Goal: Transaction & Acquisition: Purchase product/service

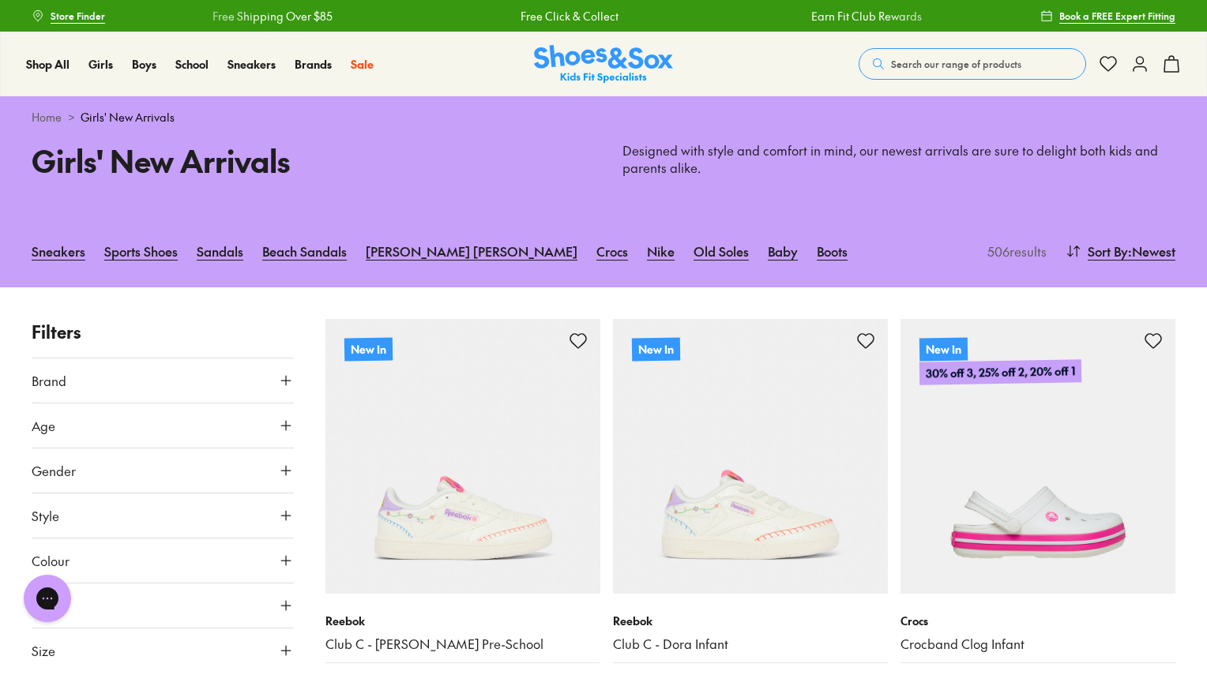
scroll to position [158, 0]
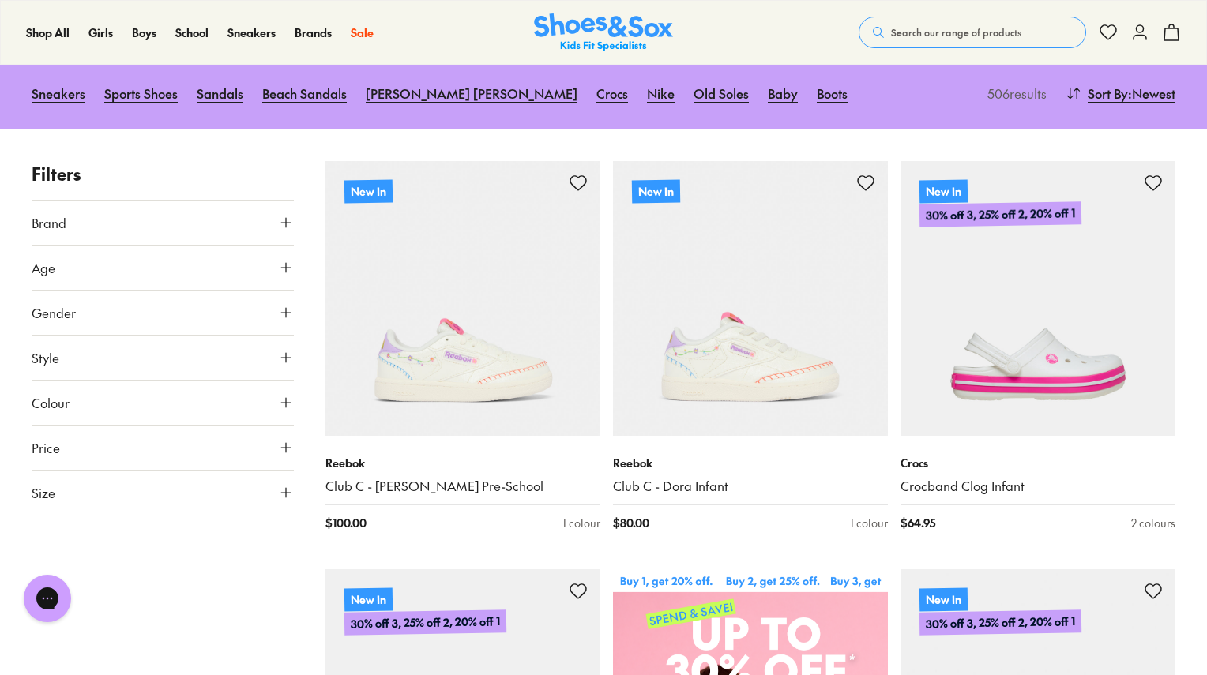
click at [66, 222] on button "Brand" at bounding box center [163, 223] width 262 height 44
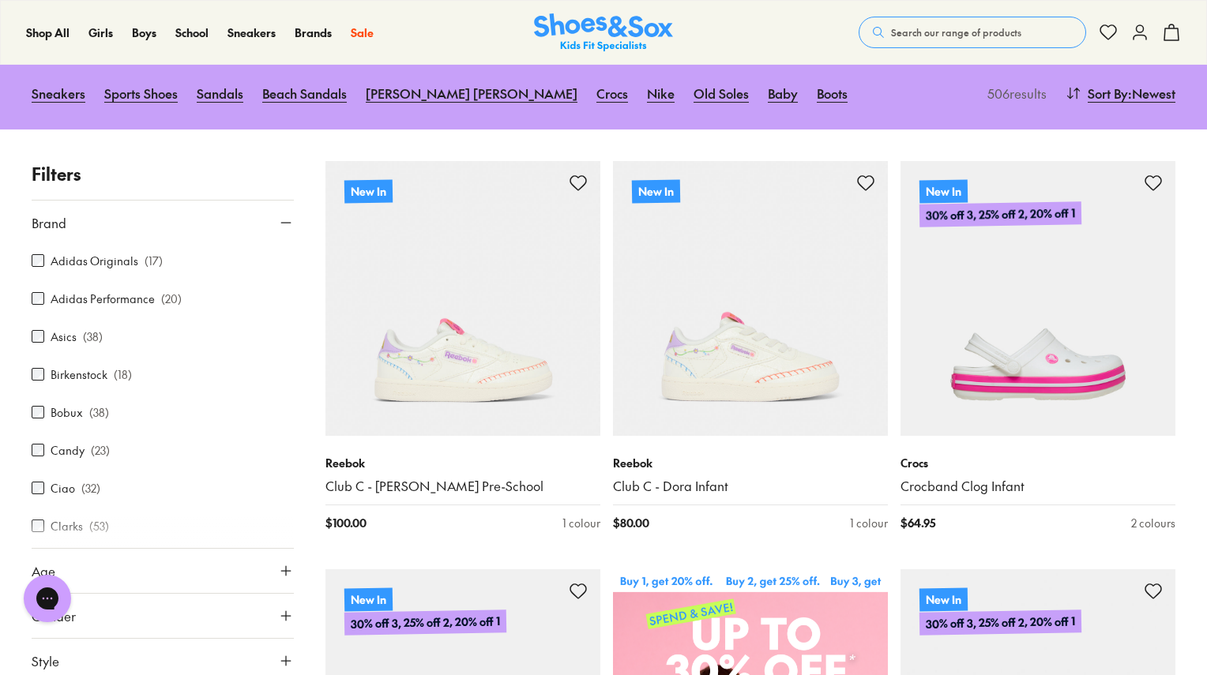
click at [38, 268] on div "Adidas Originals ( 17 )" at bounding box center [163, 260] width 262 height 19
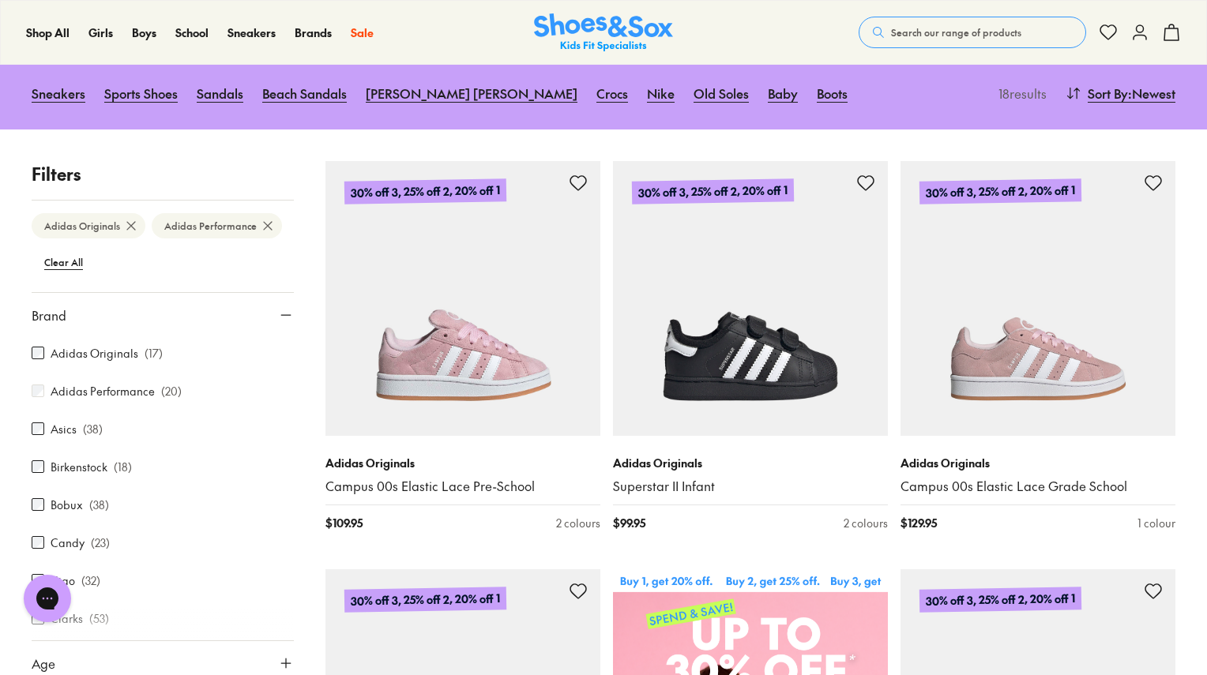
scroll to position [158, 0]
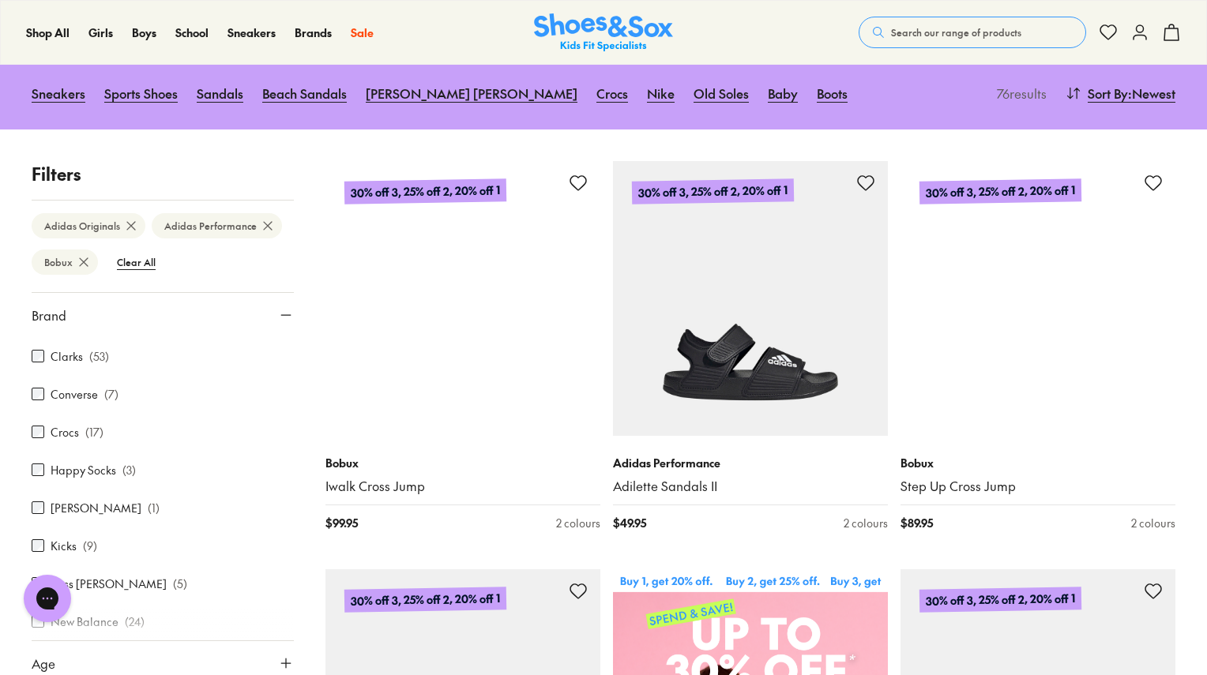
scroll to position [237, 0]
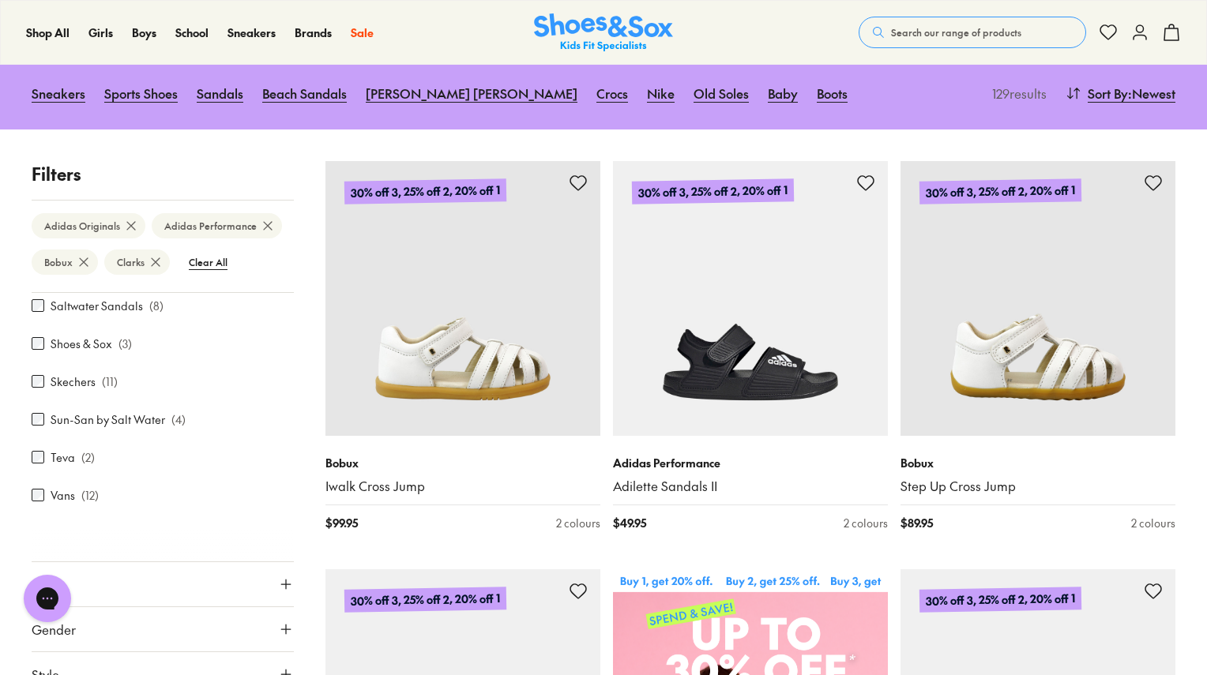
scroll to position [163, 0]
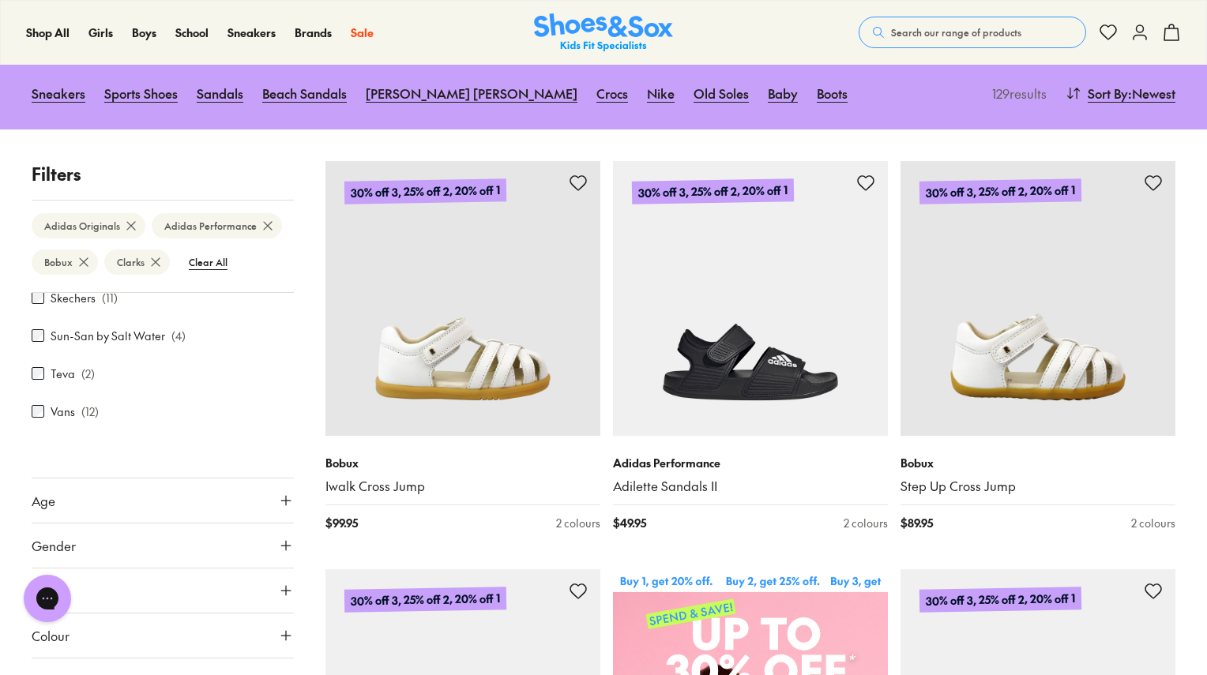
click at [60, 544] on span "Gender" at bounding box center [54, 545] width 44 height 19
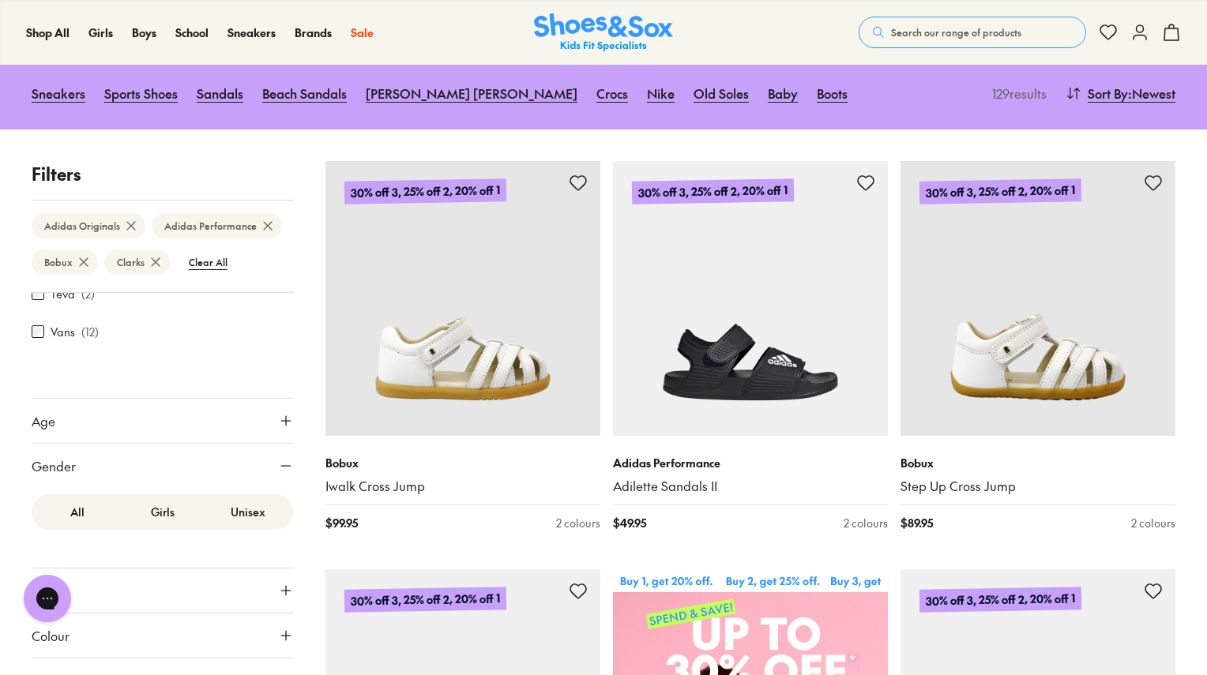
scroll to position [395, 0]
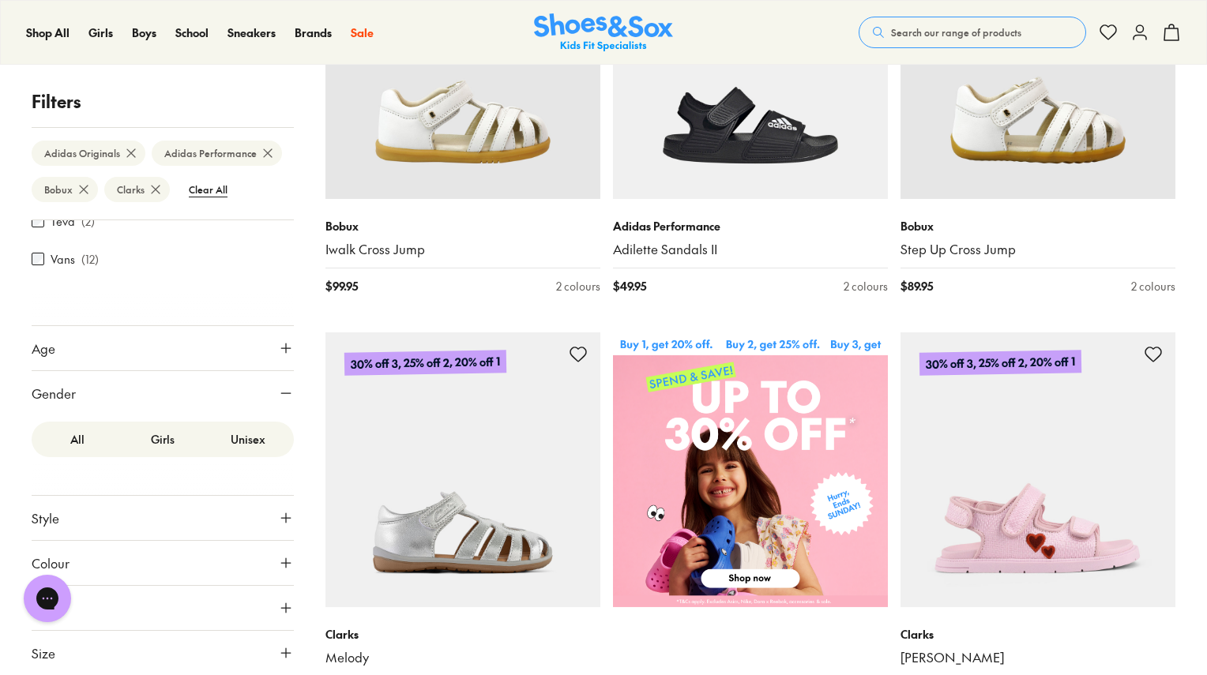
click at [168, 442] on label "Girls" at bounding box center [162, 439] width 85 height 29
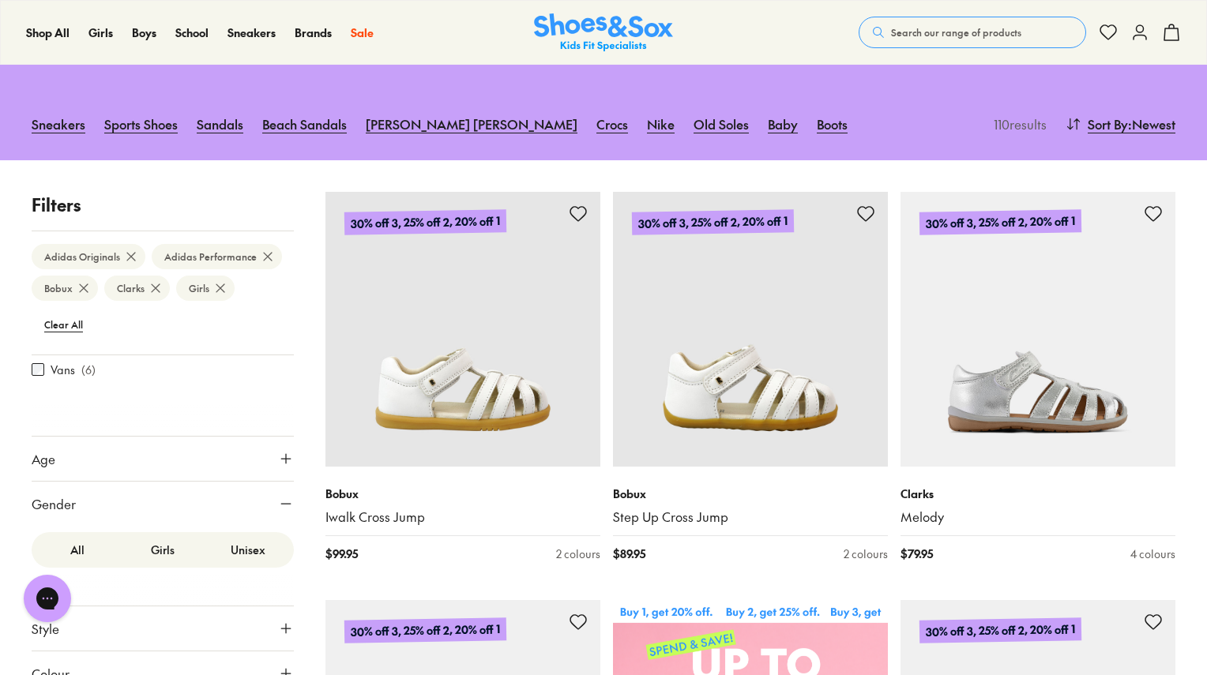
scroll to position [274, 0]
click at [250, 547] on label "Unisex" at bounding box center [247, 543] width 85 height 29
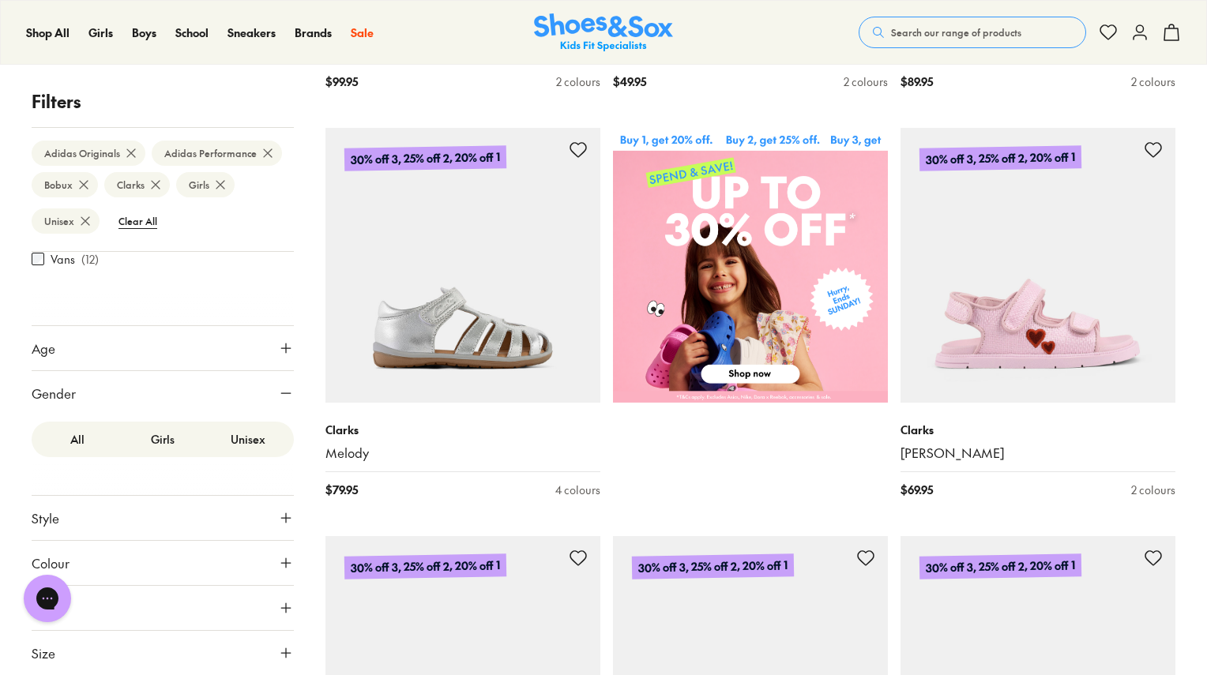
scroll to position [601, 0]
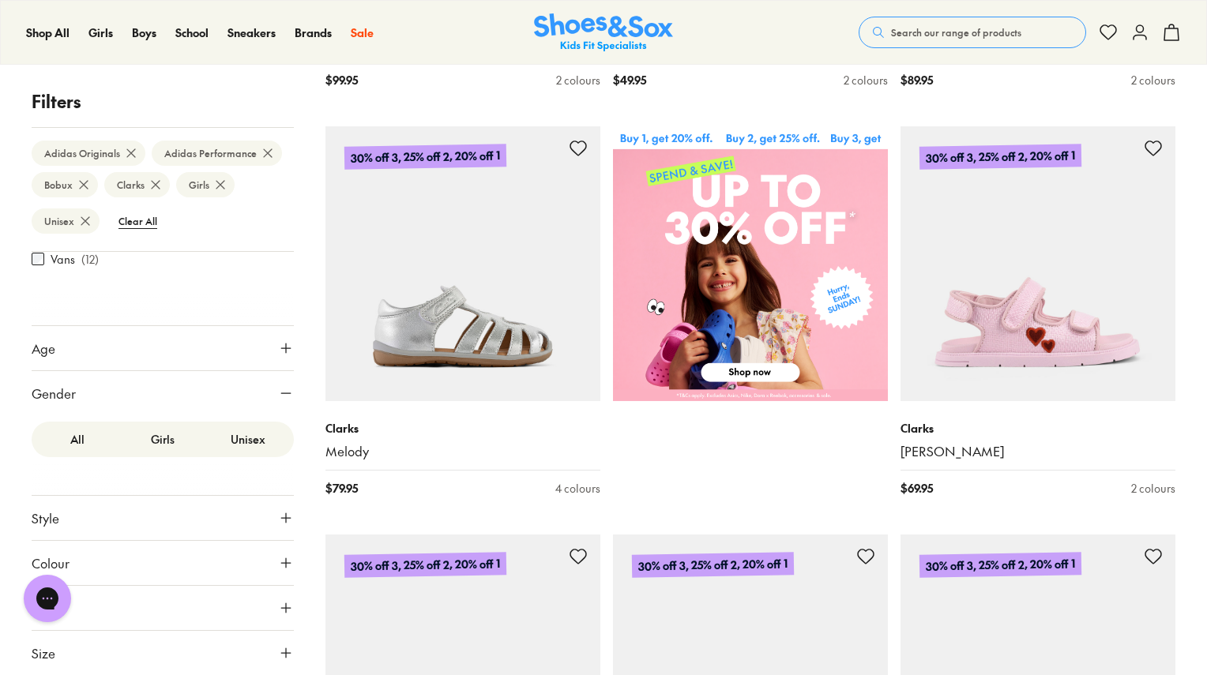
click at [35, 656] on span "Size" at bounding box center [44, 653] width 24 height 19
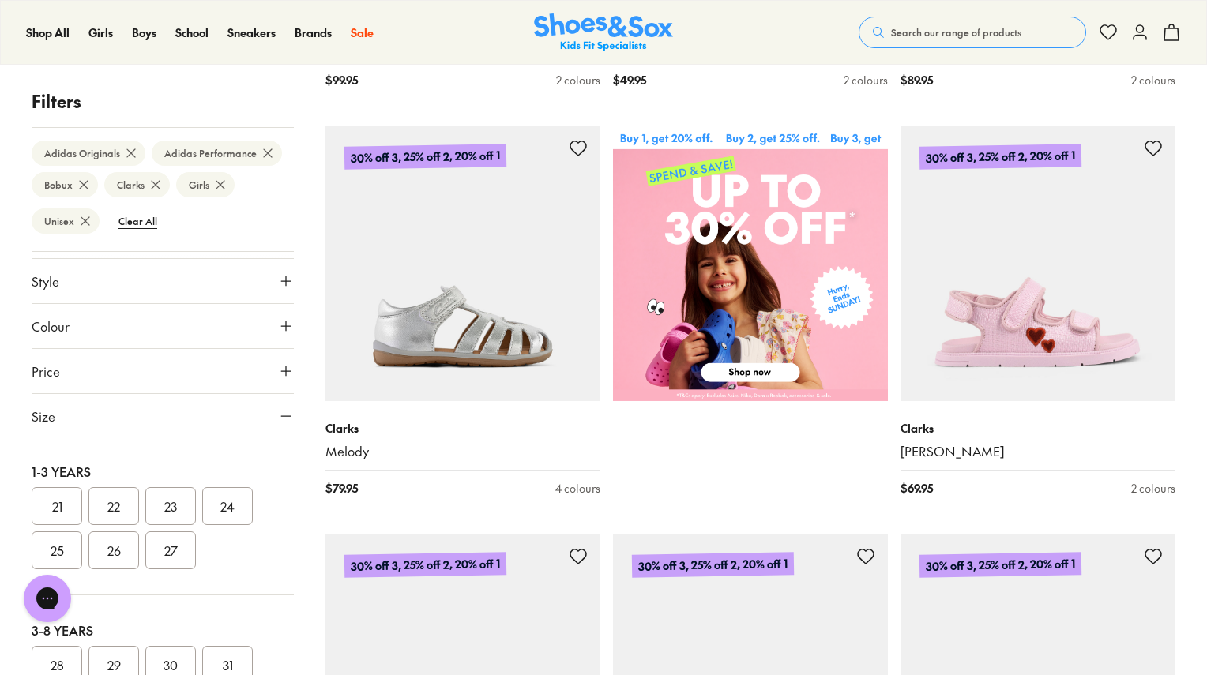
scroll to position [0, 0]
click at [223, 461] on button "US" at bounding box center [247, 462] width 85 height 29
click at [115, 581] on button "012" at bounding box center [113, 586] width 51 height 38
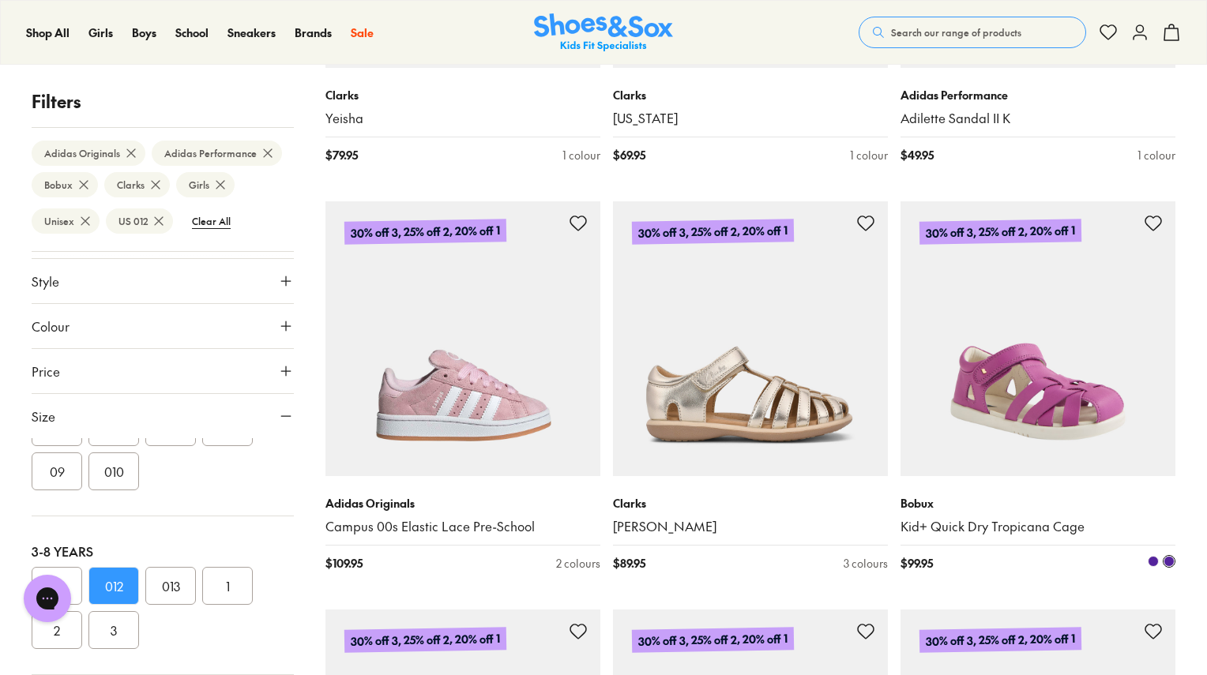
scroll to position [1628, 0]
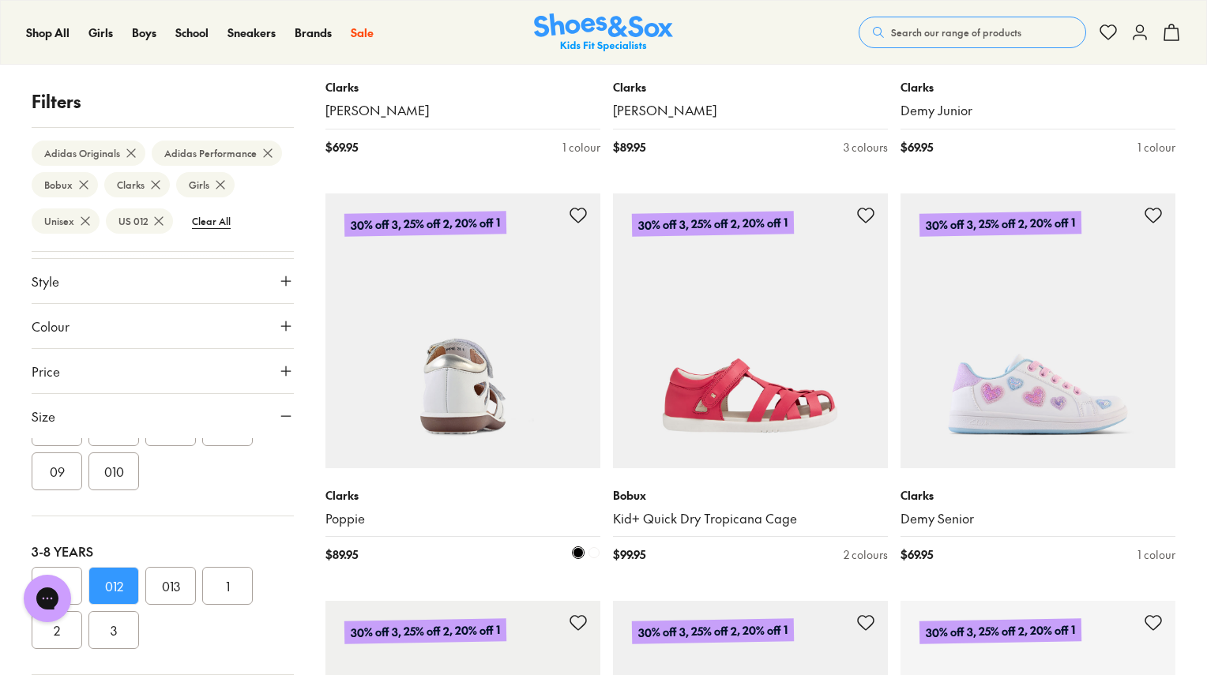
scroll to position [2181, 0]
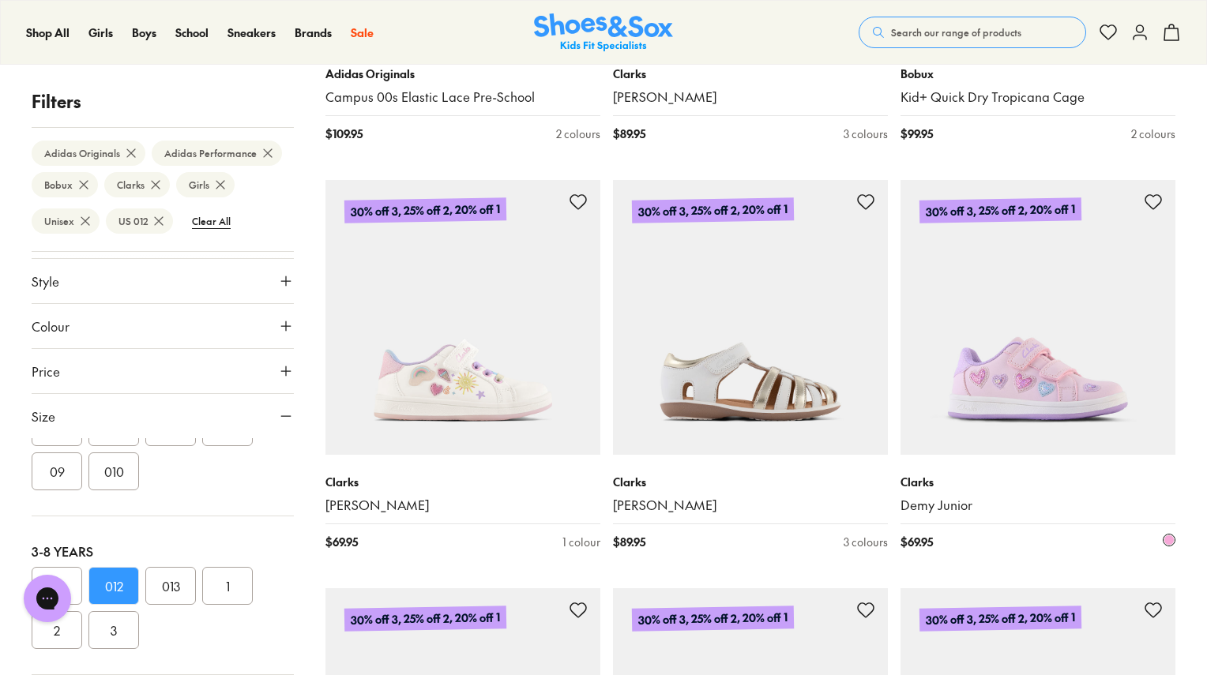
click at [1041, 357] on img at bounding box center [1038, 317] width 275 height 275
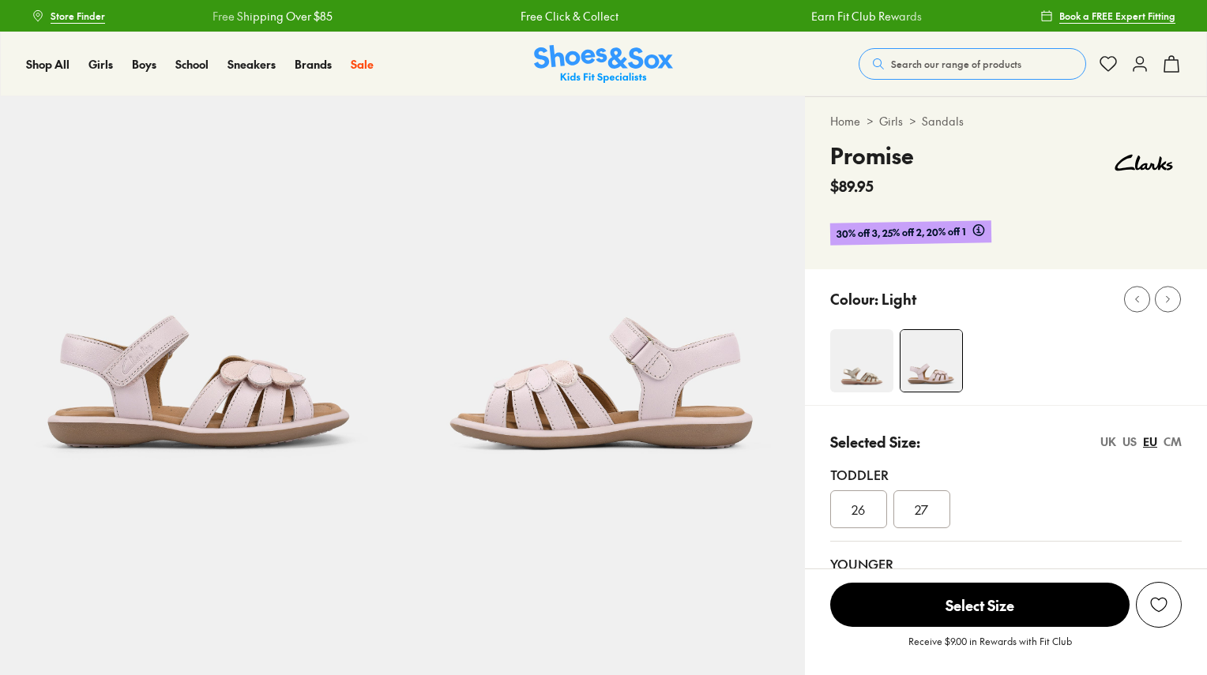
select select "*"
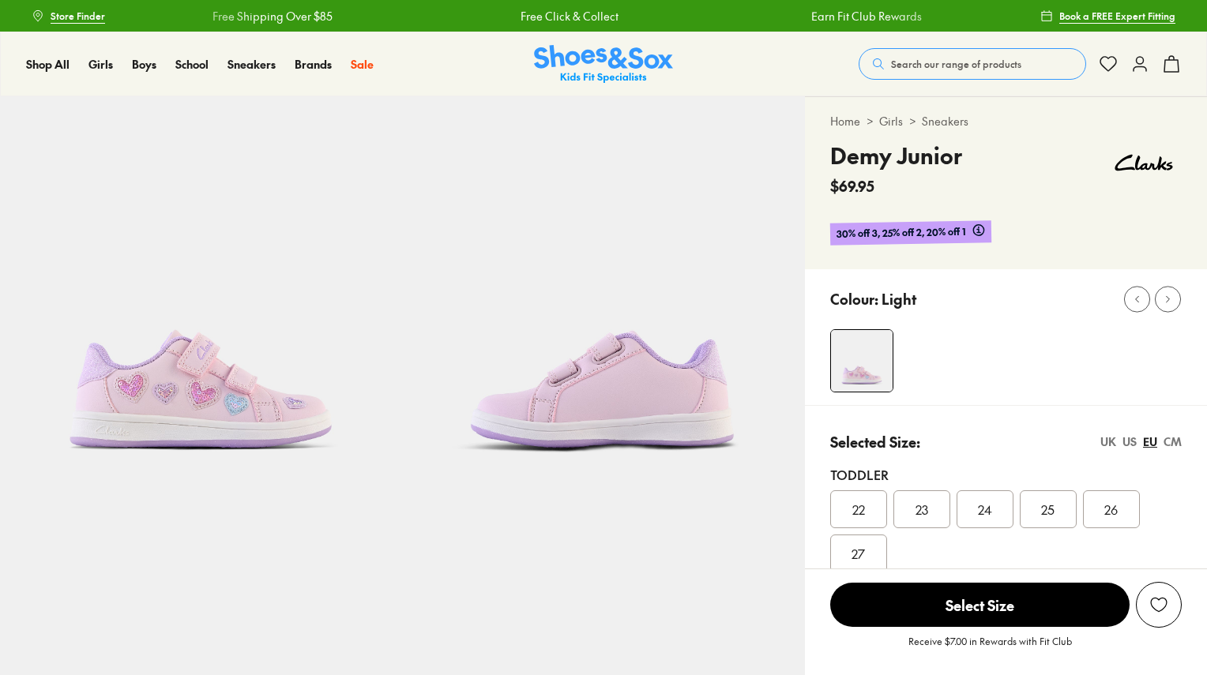
select select "*"
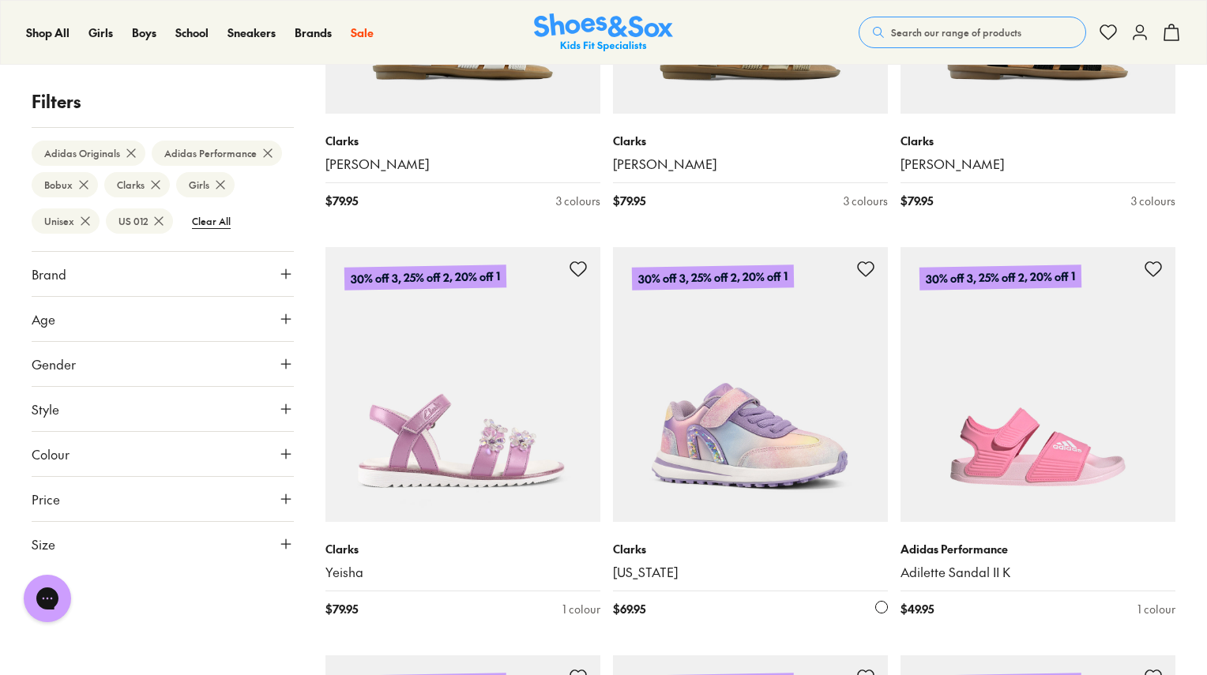
click at [748, 455] on img at bounding box center [750, 384] width 275 height 275
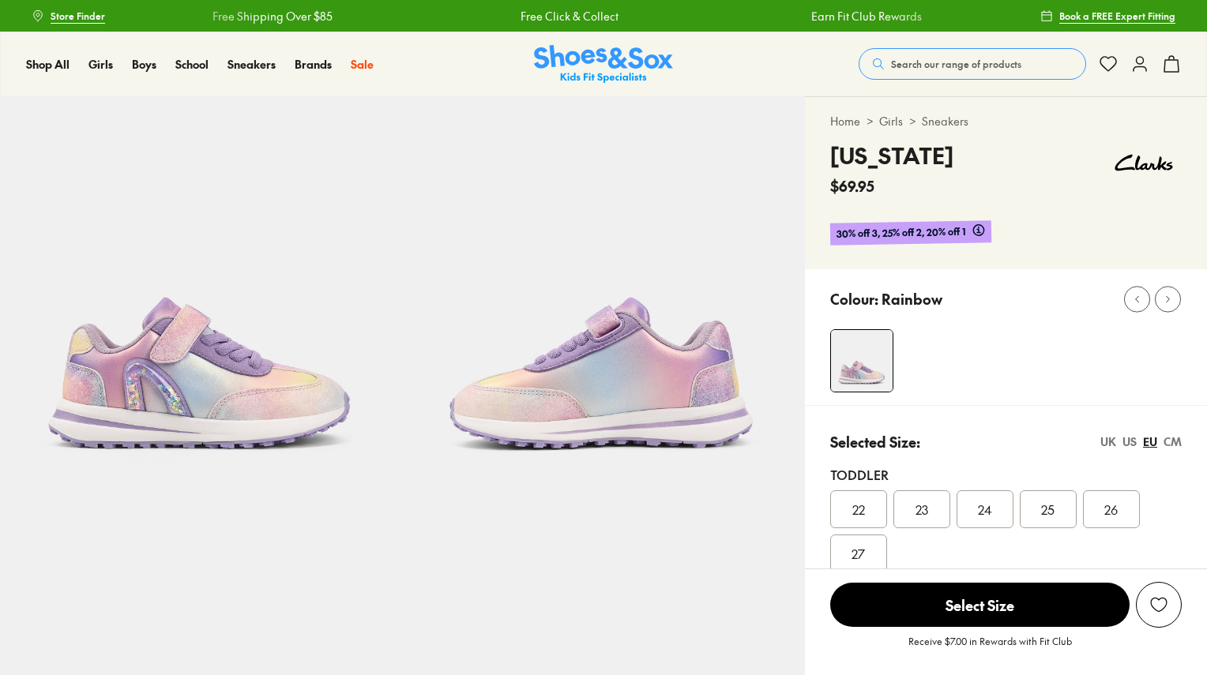
select select "*"
click at [205, 358] on img at bounding box center [201, 297] width 402 height 402
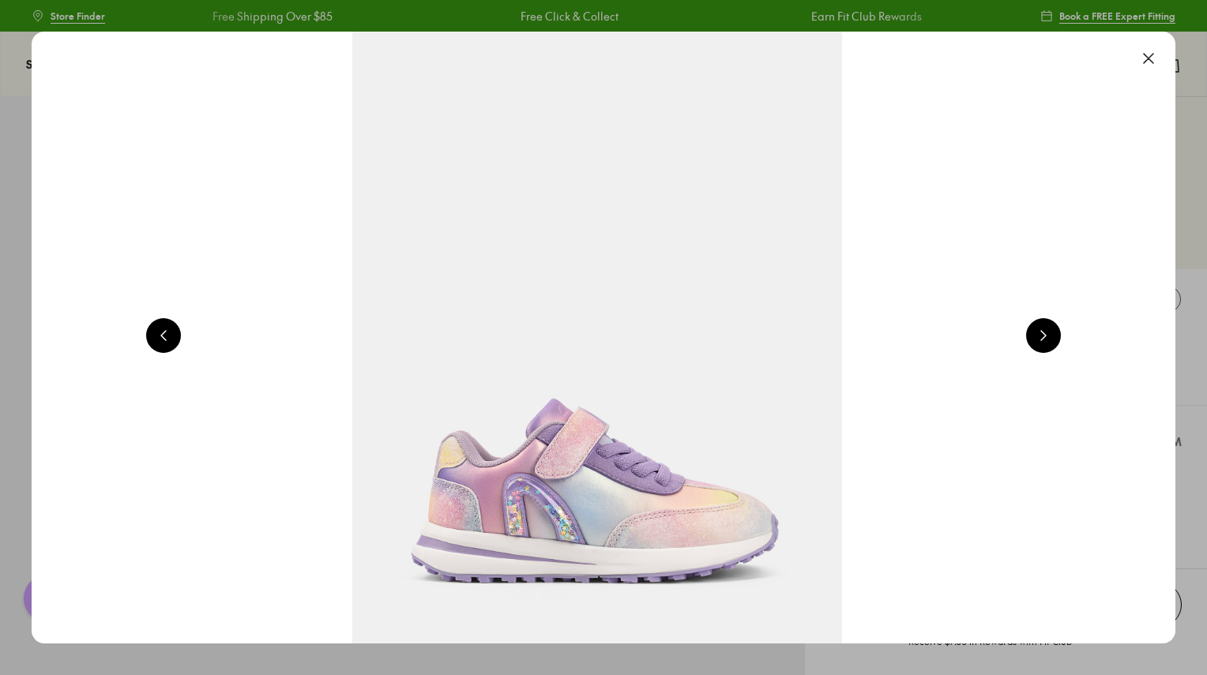
click at [1050, 325] on button at bounding box center [1043, 335] width 35 height 35
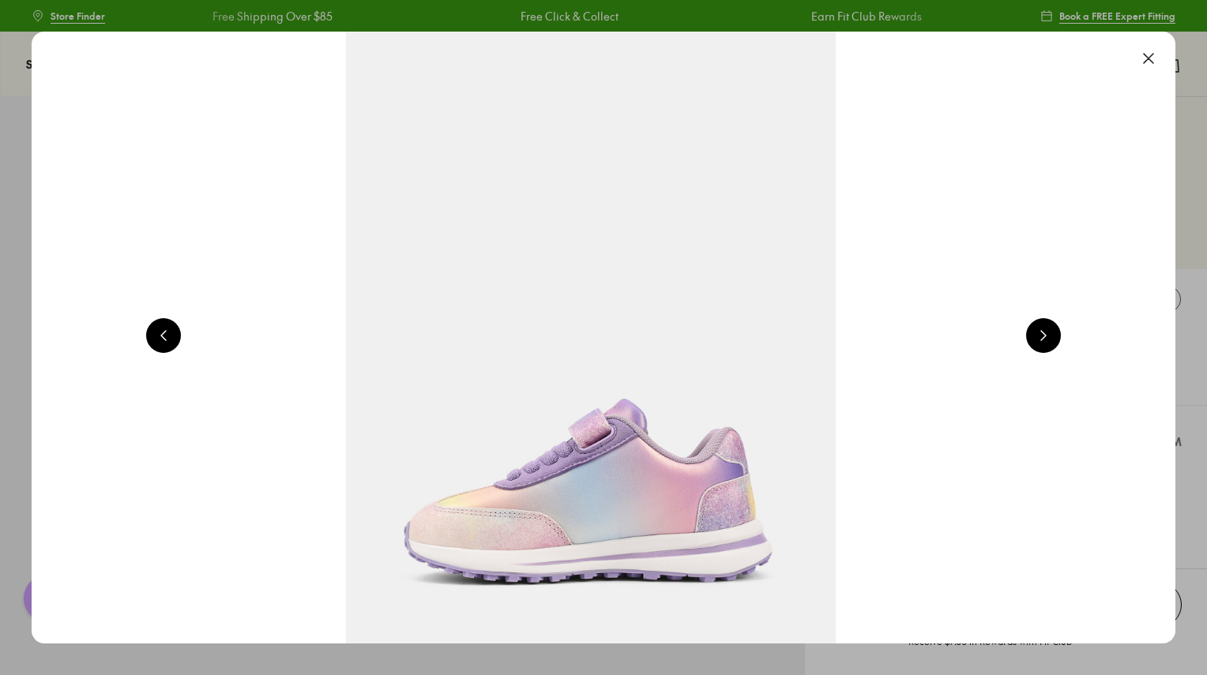
click at [1050, 325] on button at bounding box center [1043, 335] width 35 height 35
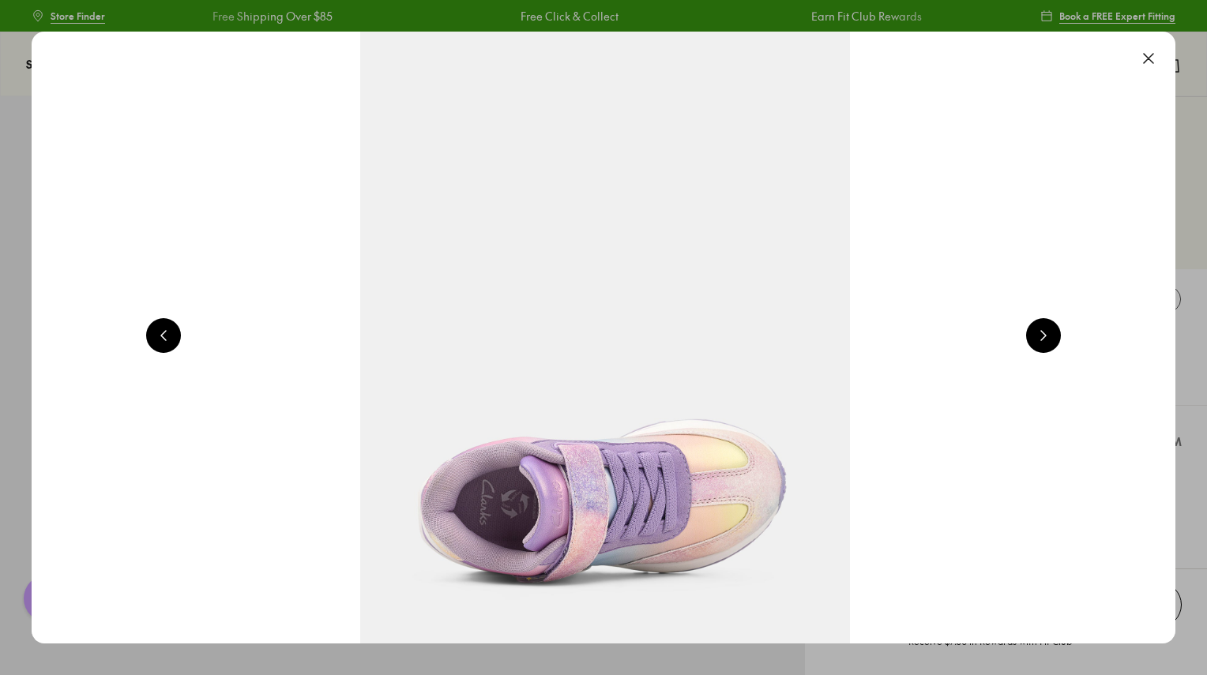
scroll to position [0, 3451]
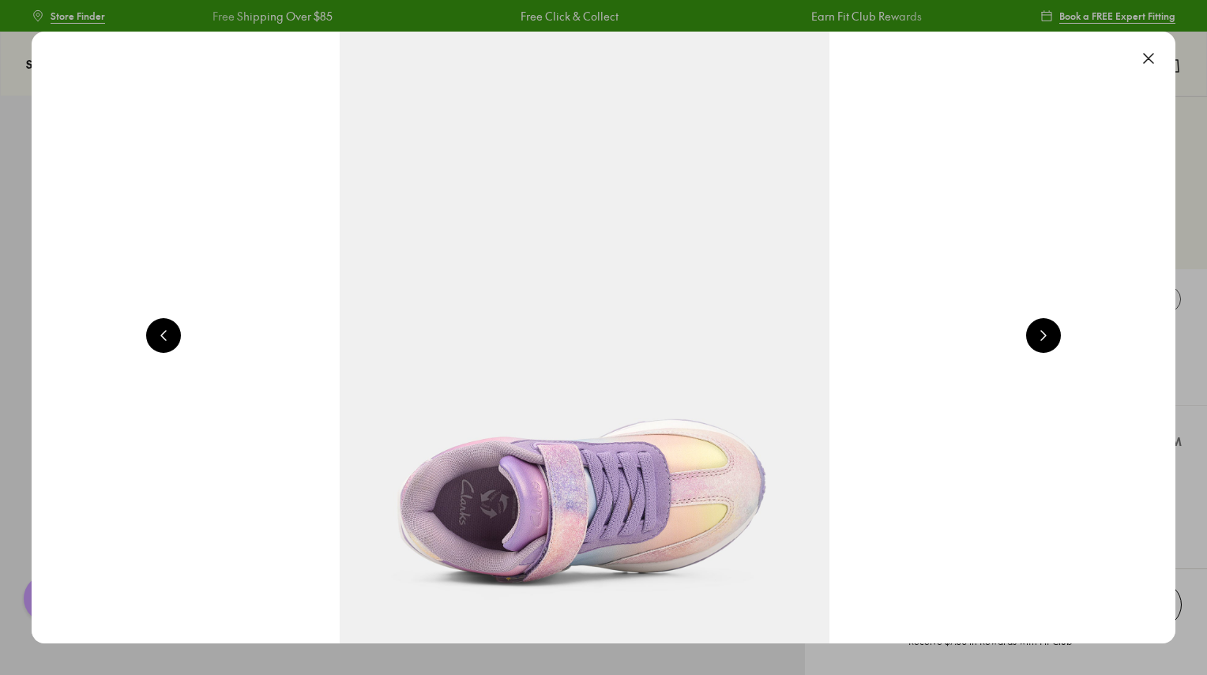
click at [1049, 329] on button at bounding box center [1043, 335] width 35 height 35
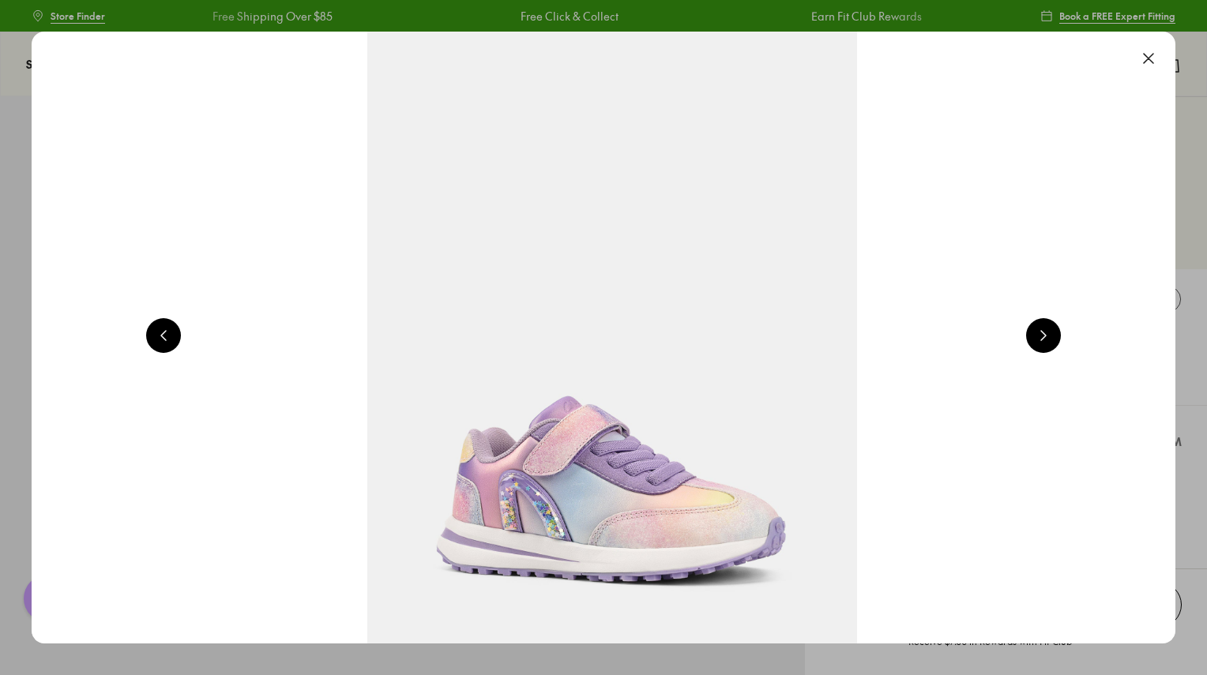
scroll to position [0, 4601]
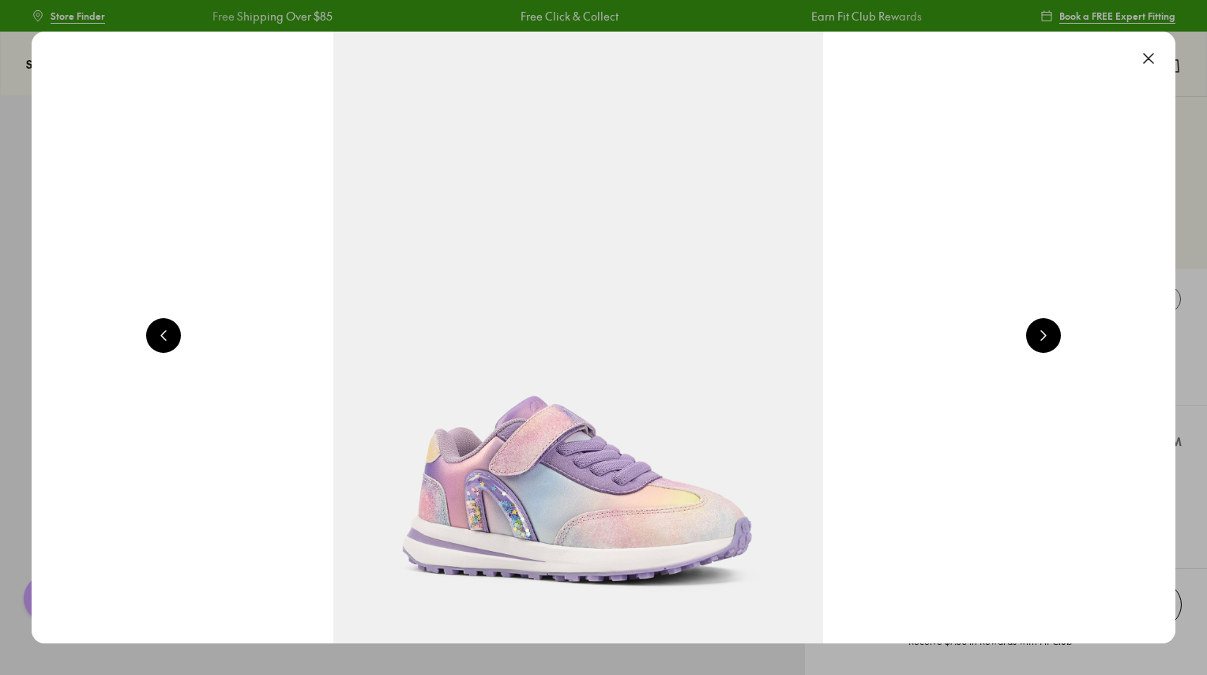
click at [1048, 329] on button at bounding box center [1043, 335] width 35 height 35
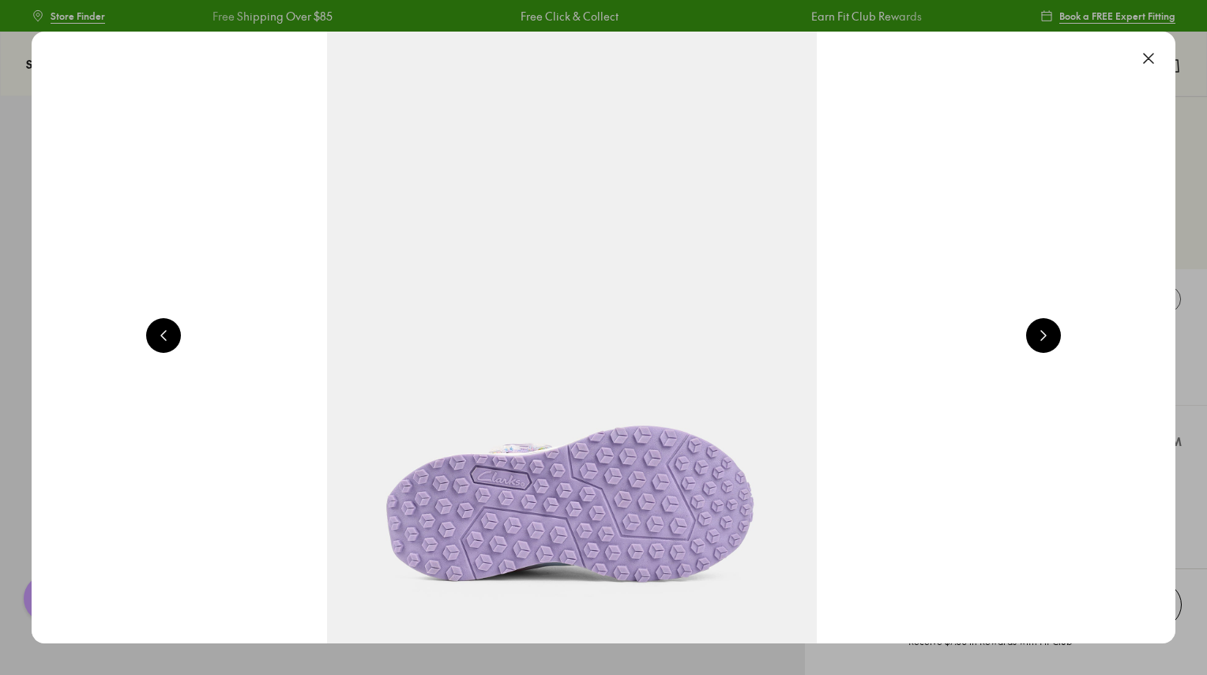
click at [1048, 329] on button at bounding box center [1043, 335] width 35 height 35
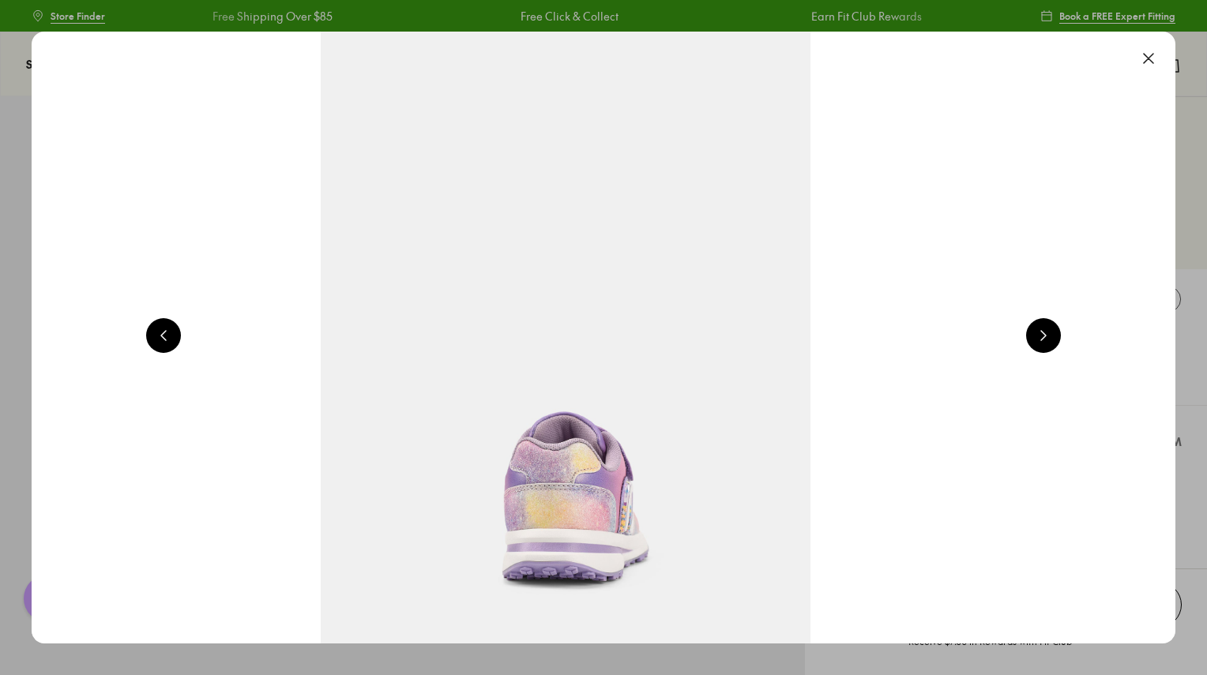
click at [1048, 329] on button at bounding box center [1043, 335] width 35 height 35
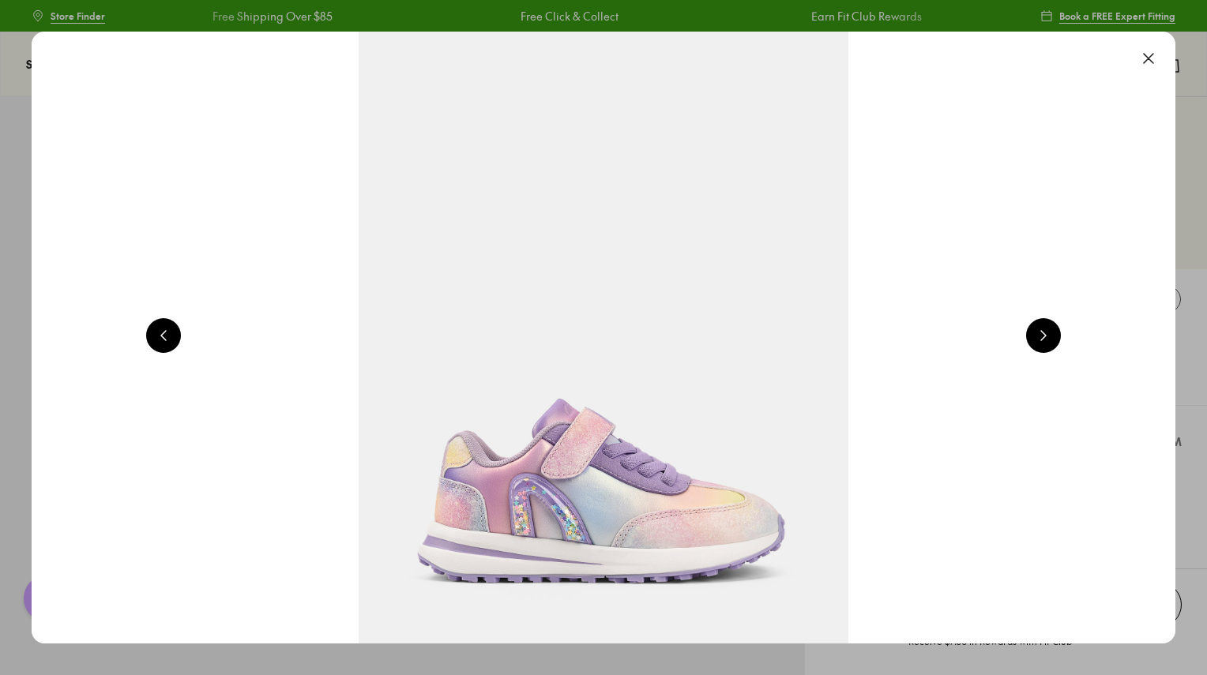
scroll to position [0, 1150]
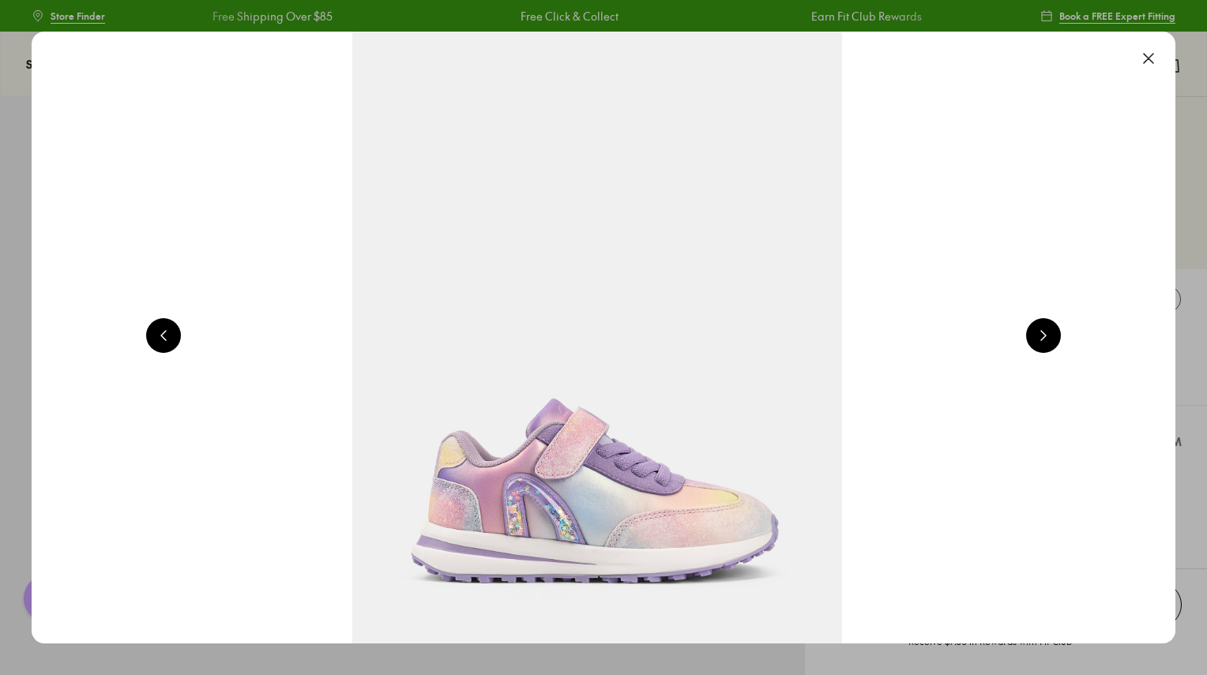
click at [1048, 329] on button at bounding box center [1043, 335] width 35 height 35
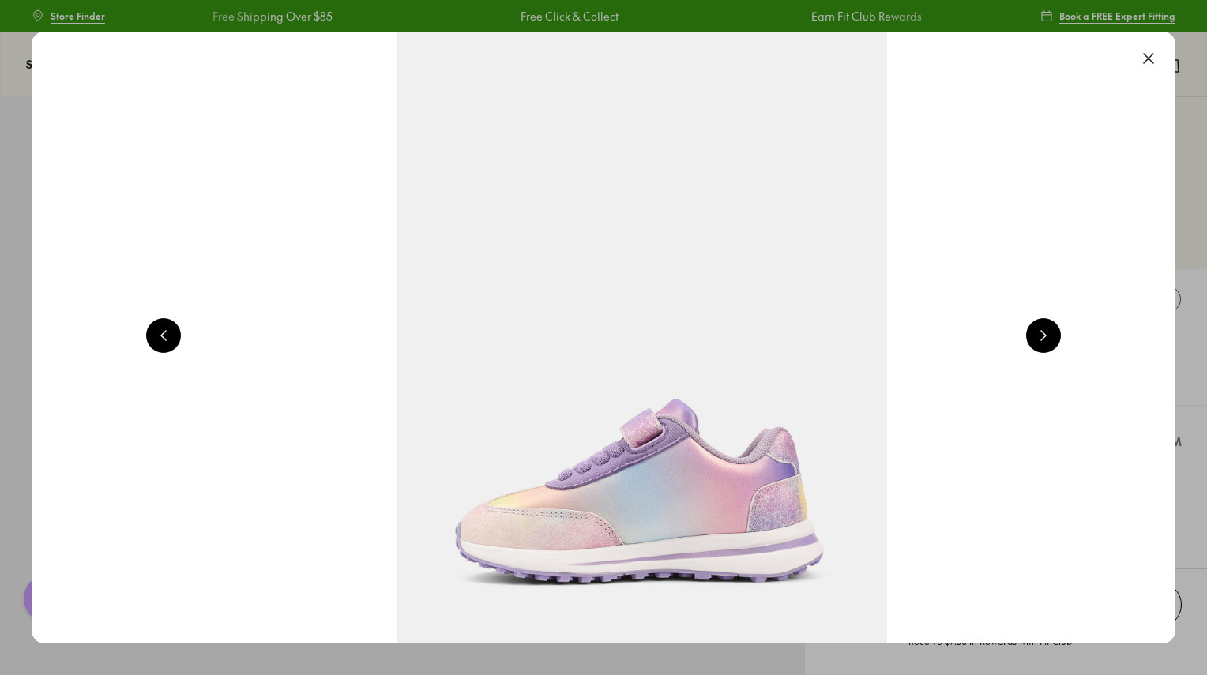
scroll to position [0, 2301]
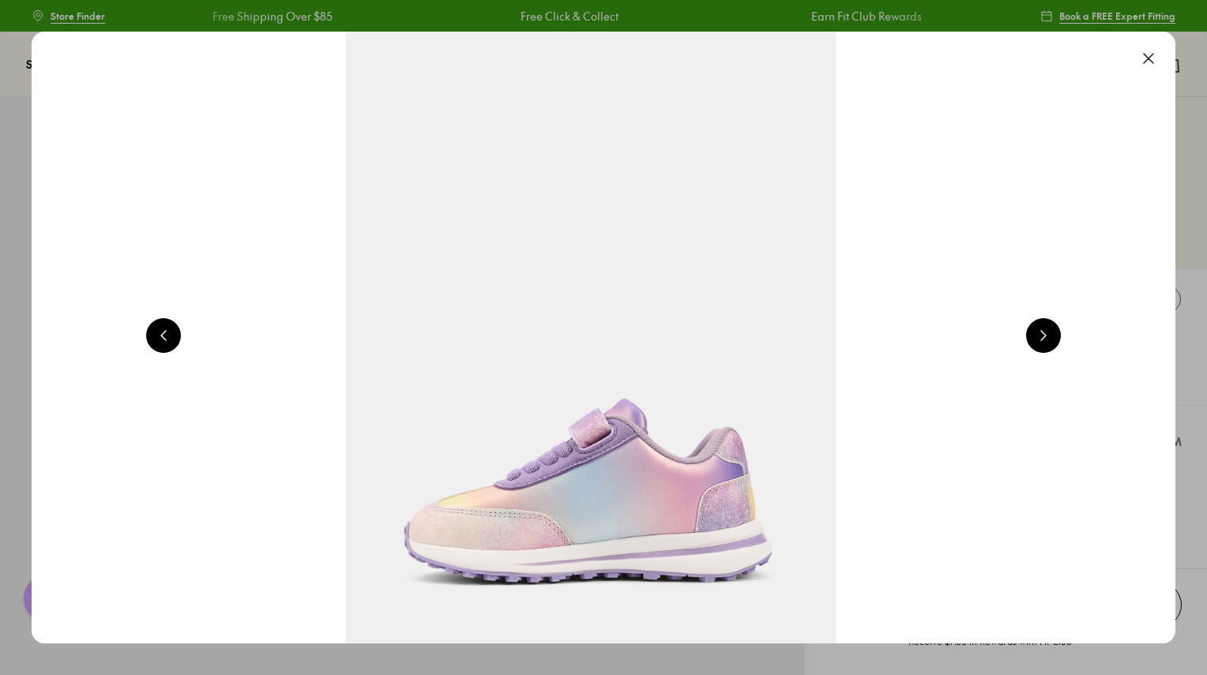
click at [165, 329] on button at bounding box center [163, 335] width 35 height 35
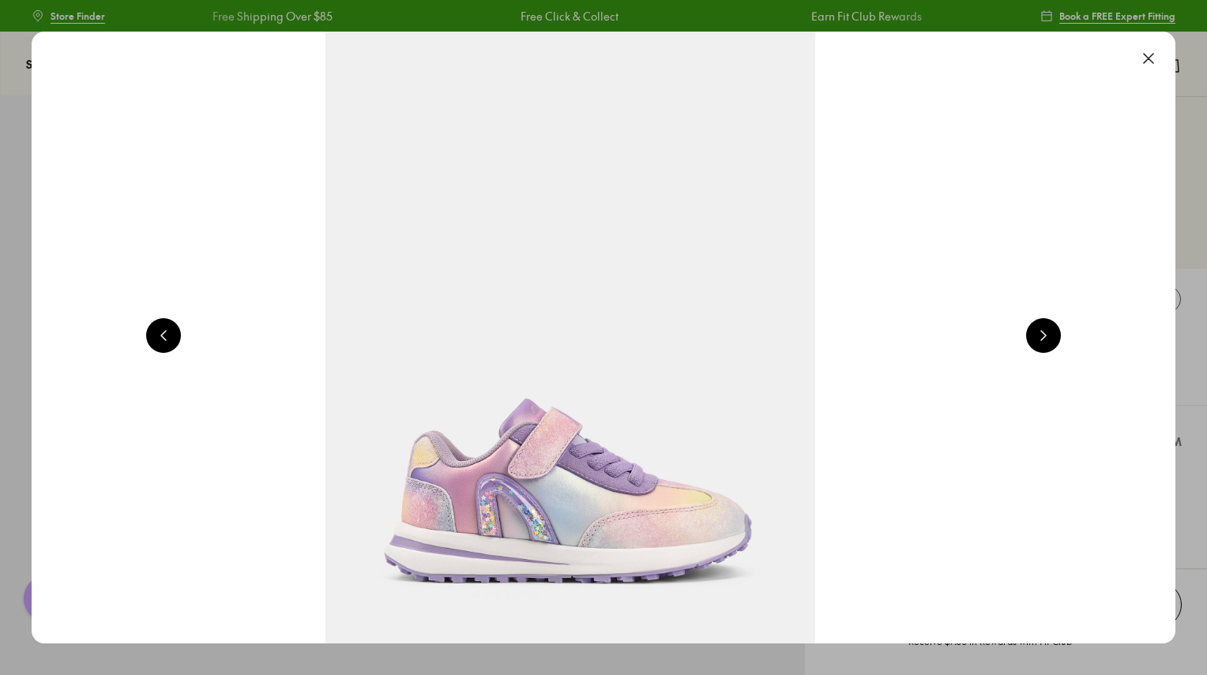
scroll to position [0, 1150]
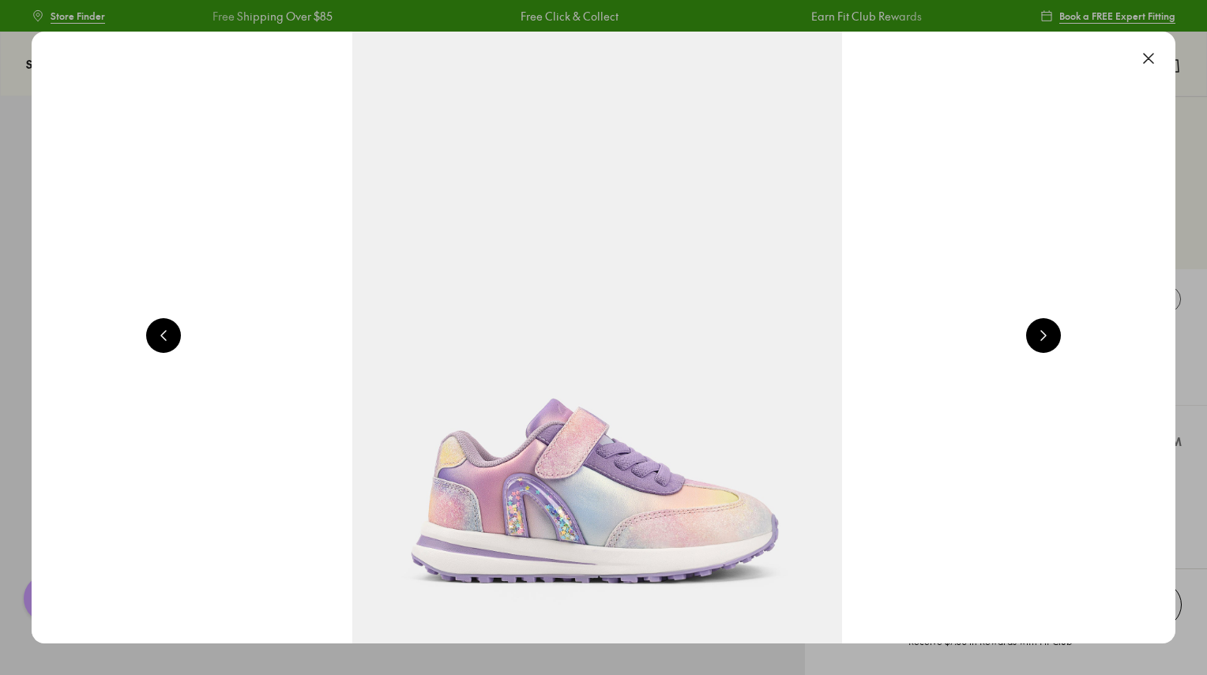
click at [561, 499] on img at bounding box center [597, 338] width 1144 height 612
click at [1196, 51] on div at bounding box center [603, 337] width 1207 height 675
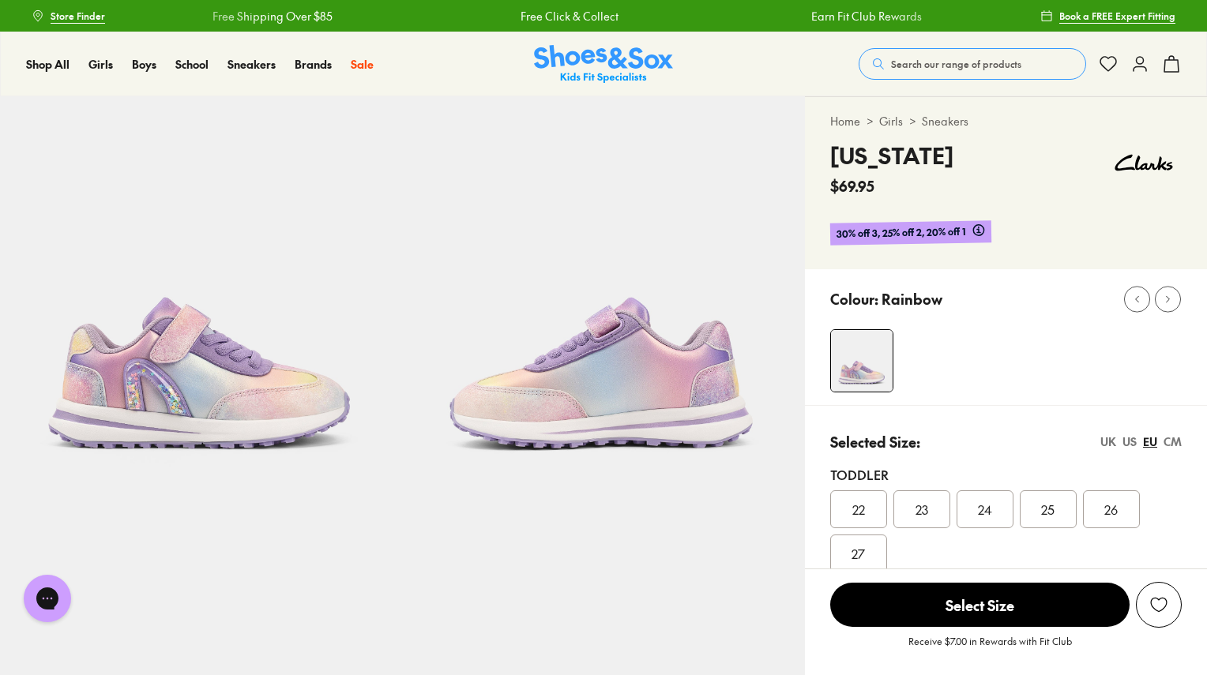
click at [1139, 65] on icon at bounding box center [1140, 64] width 19 height 19
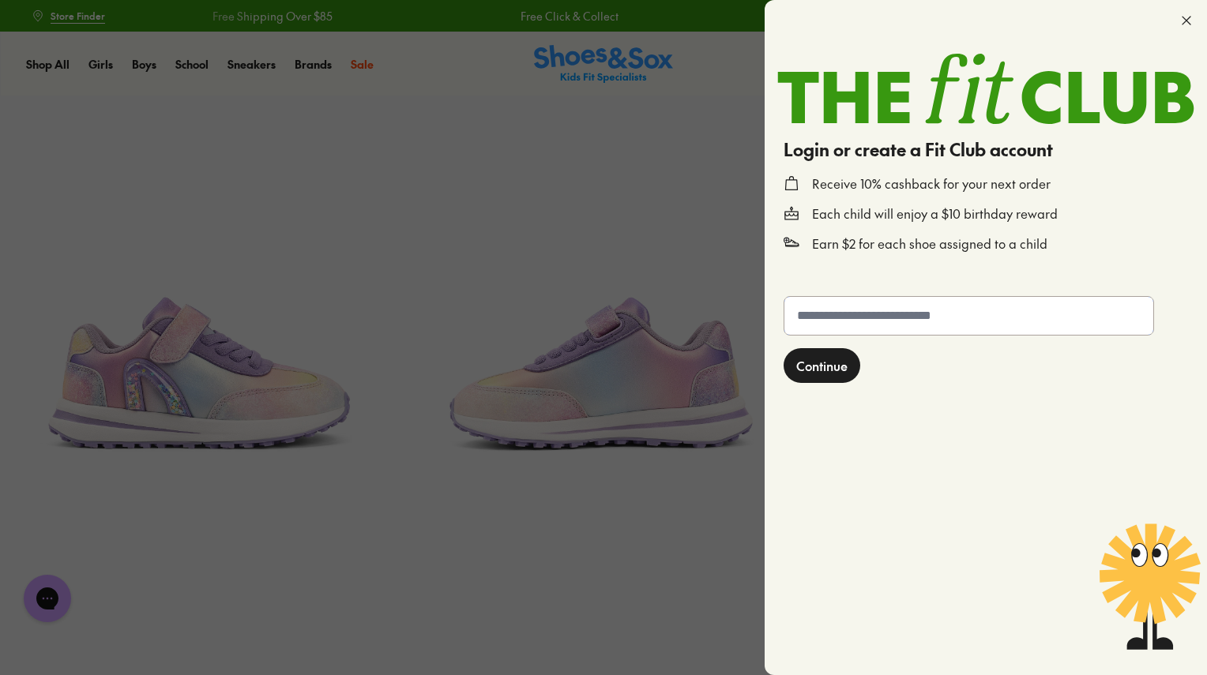
click at [894, 322] on input "text" at bounding box center [968, 316] width 369 height 38
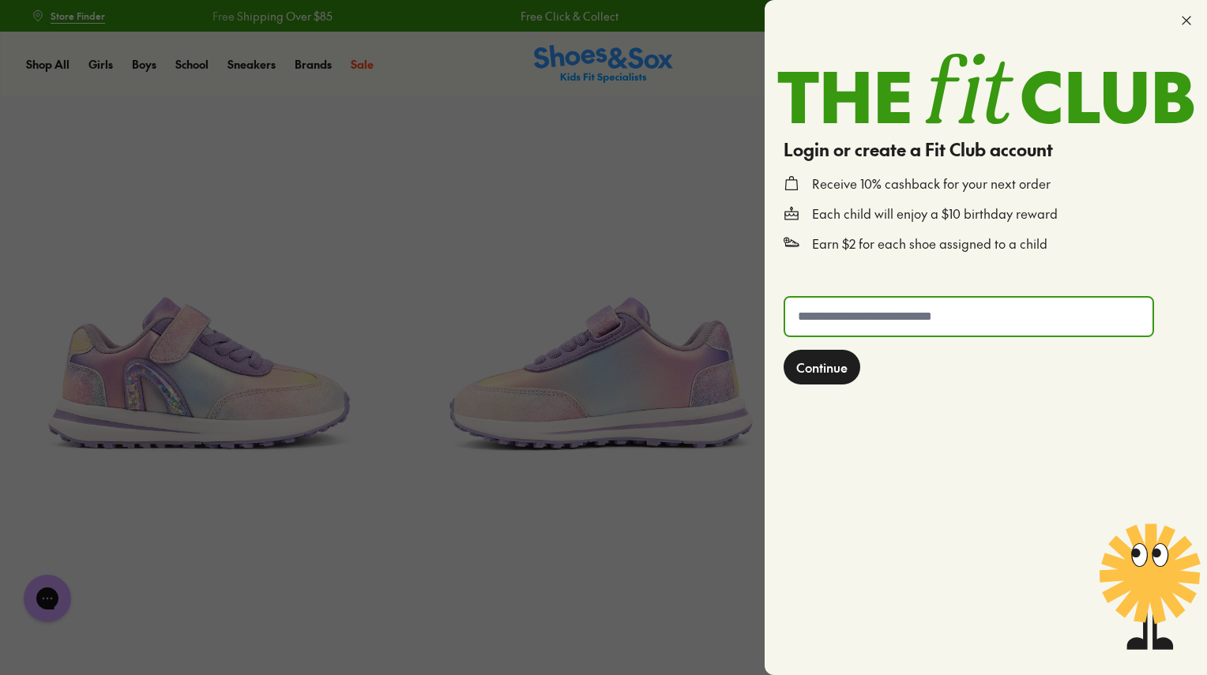
type input "**********"
click at [819, 362] on span "Continue" at bounding box center [821, 367] width 51 height 19
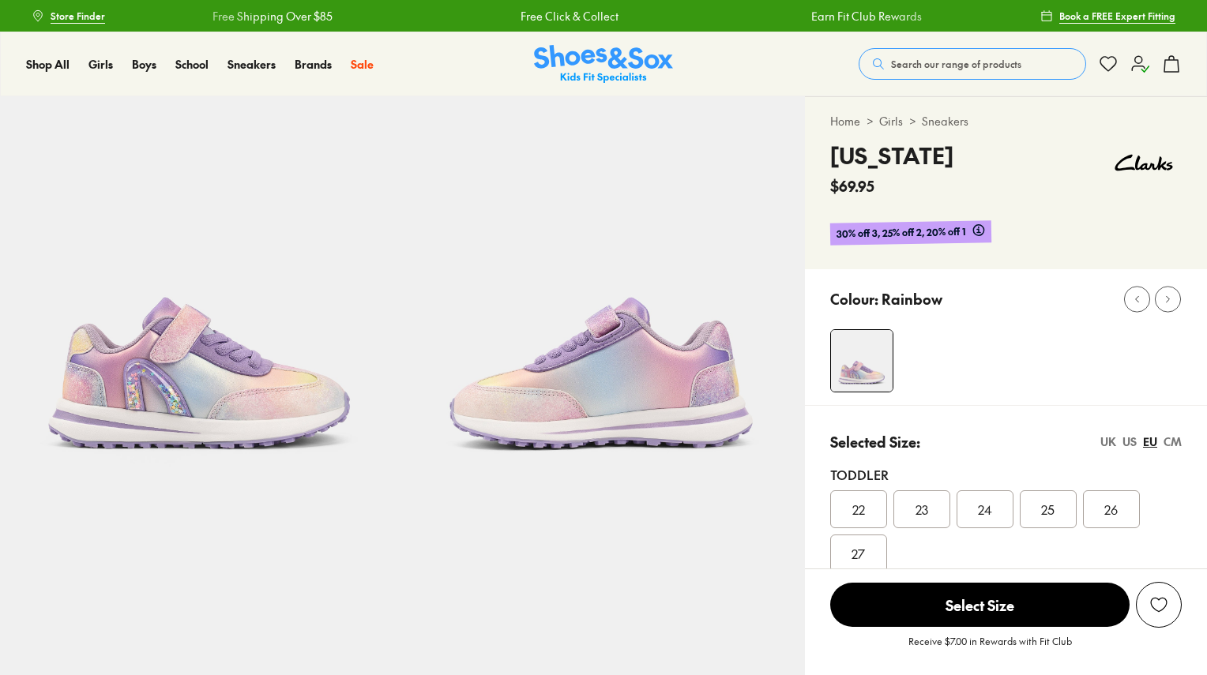
select select "*"
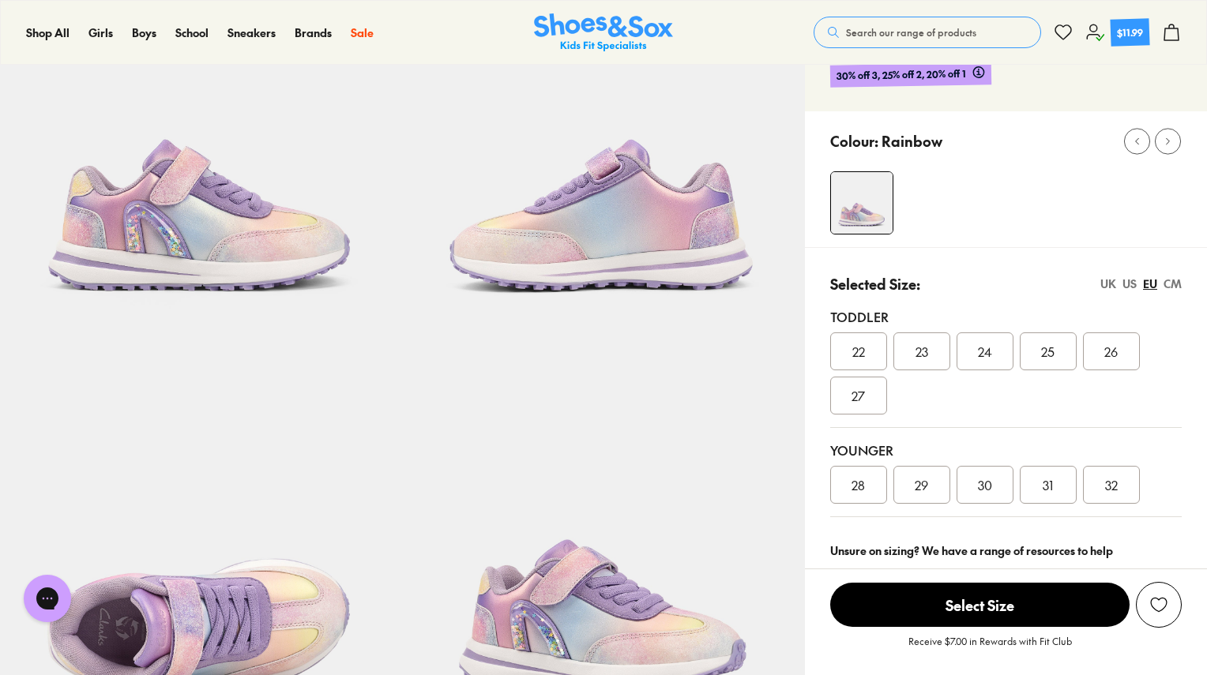
click at [1131, 282] on div "US" at bounding box center [1130, 284] width 14 height 17
click at [1149, 286] on div "EU" at bounding box center [1150, 284] width 14 height 17
click at [1104, 286] on div "UK" at bounding box center [1109, 284] width 16 height 17
click at [1133, 284] on div "US" at bounding box center [1130, 284] width 14 height 17
click at [1111, 284] on div "UK" at bounding box center [1109, 284] width 16 height 17
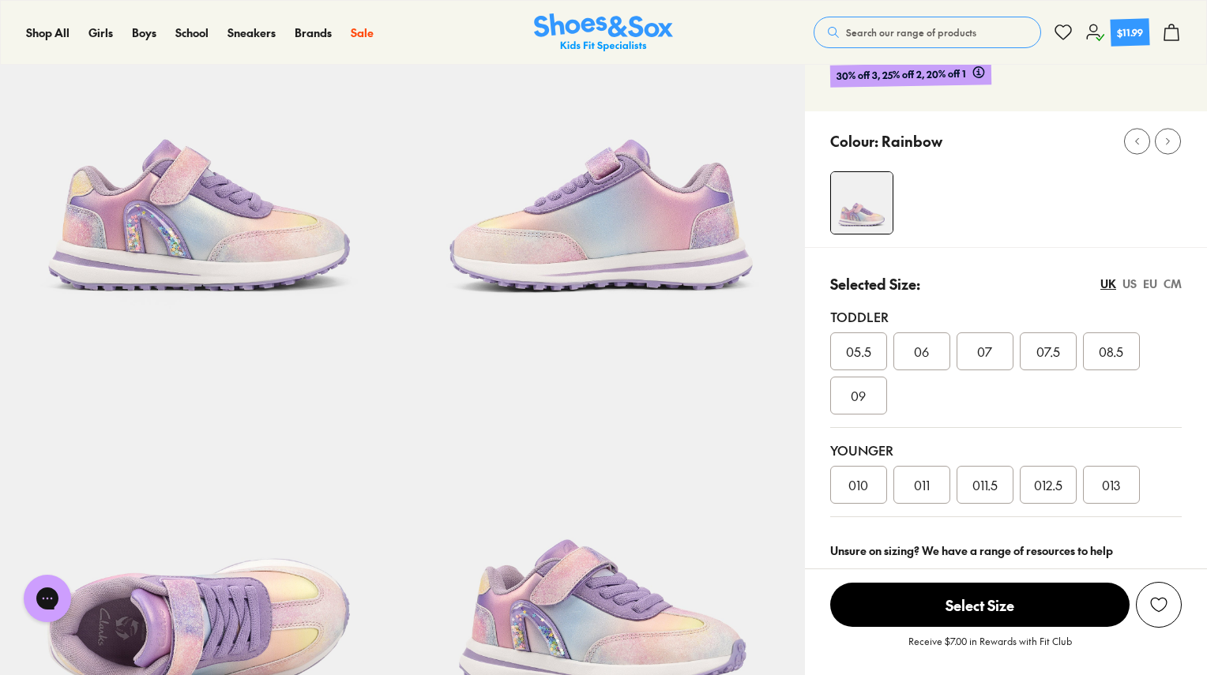
click at [1131, 280] on div "US" at bounding box center [1130, 284] width 14 height 17
click at [988, 487] on span "012" at bounding box center [985, 485] width 18 height 19
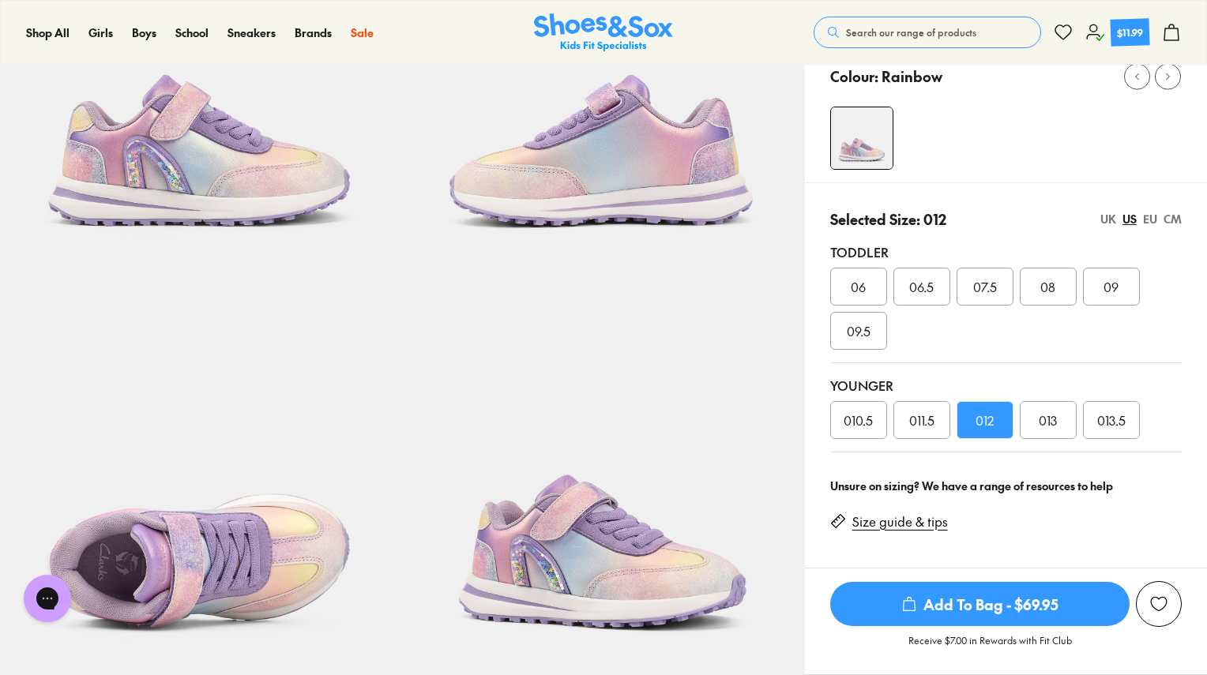
scroll to position [237, 0]
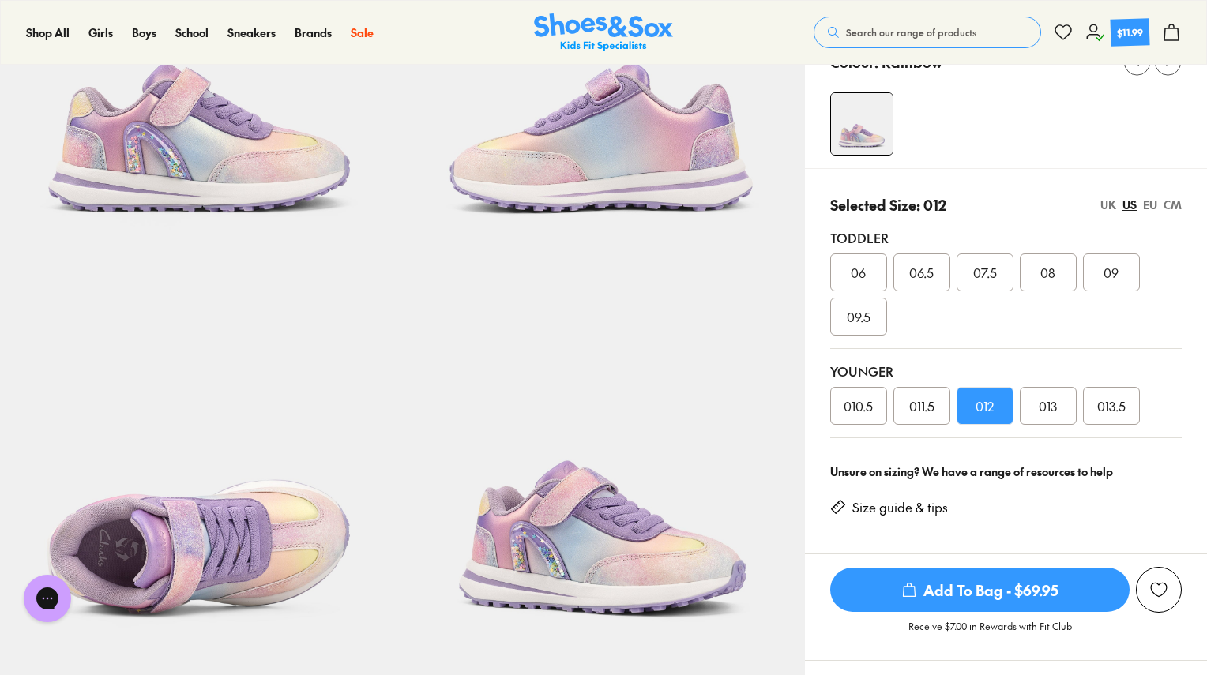
click at [1021, 593] on span "Add To Bag - $69.95" at bounding box center [979, 590] width 299 height 44
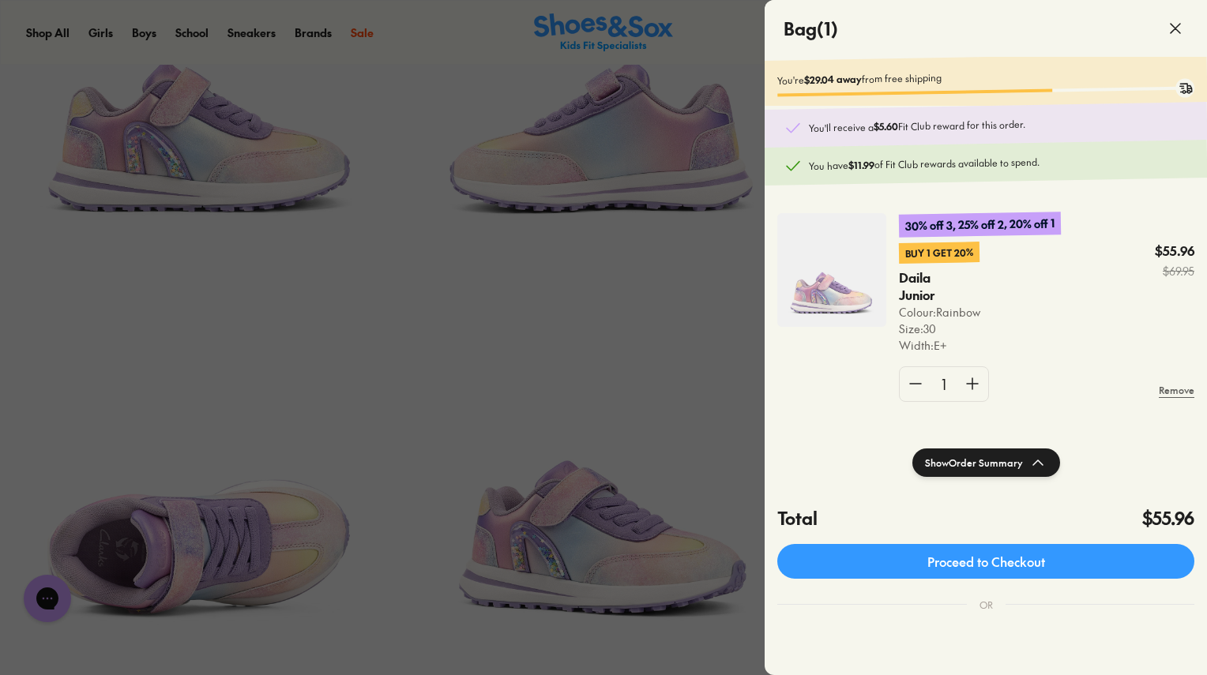
click at [1184, 29] on icon at bounding box center [1175, 28] width 19 height 19
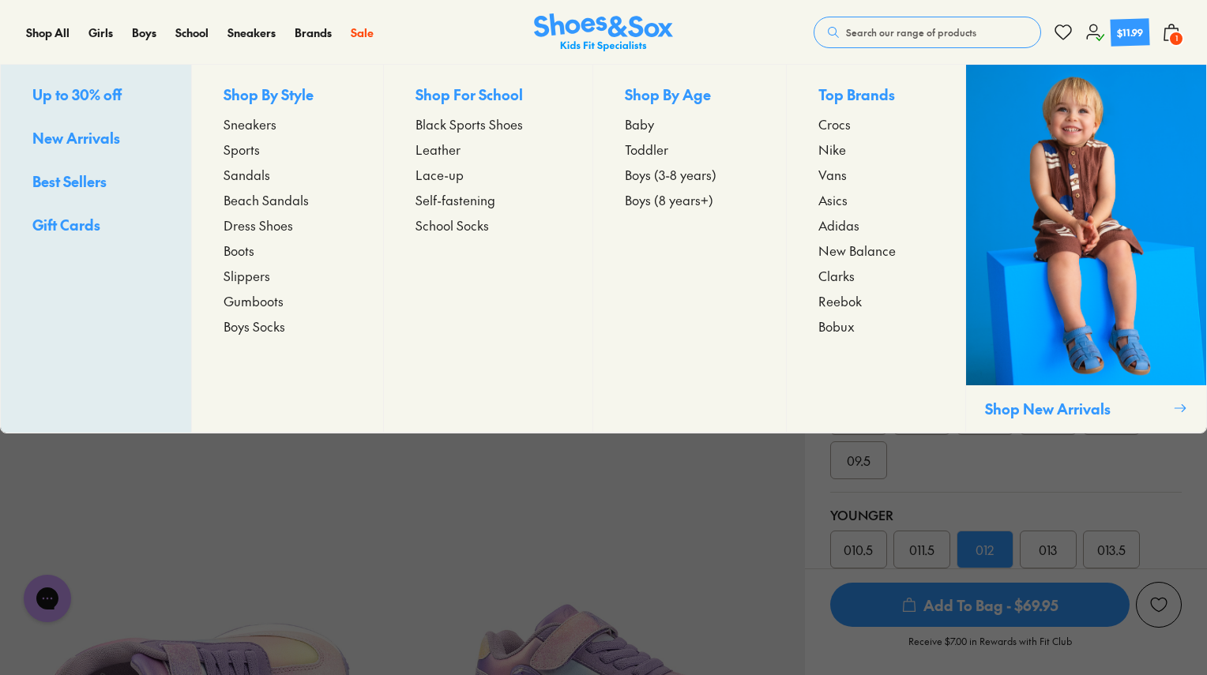
scroll to position [0, 0]
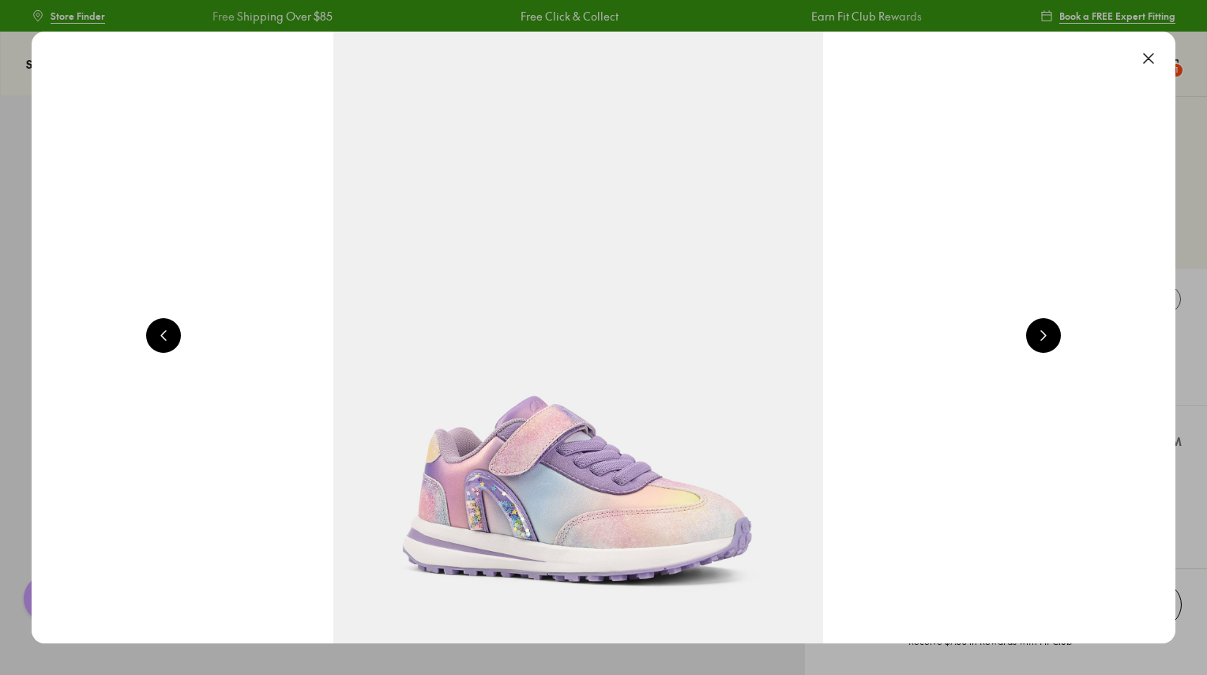
click at [1158, 58] on button at bounding box center [1148, 58] width 35 height 35
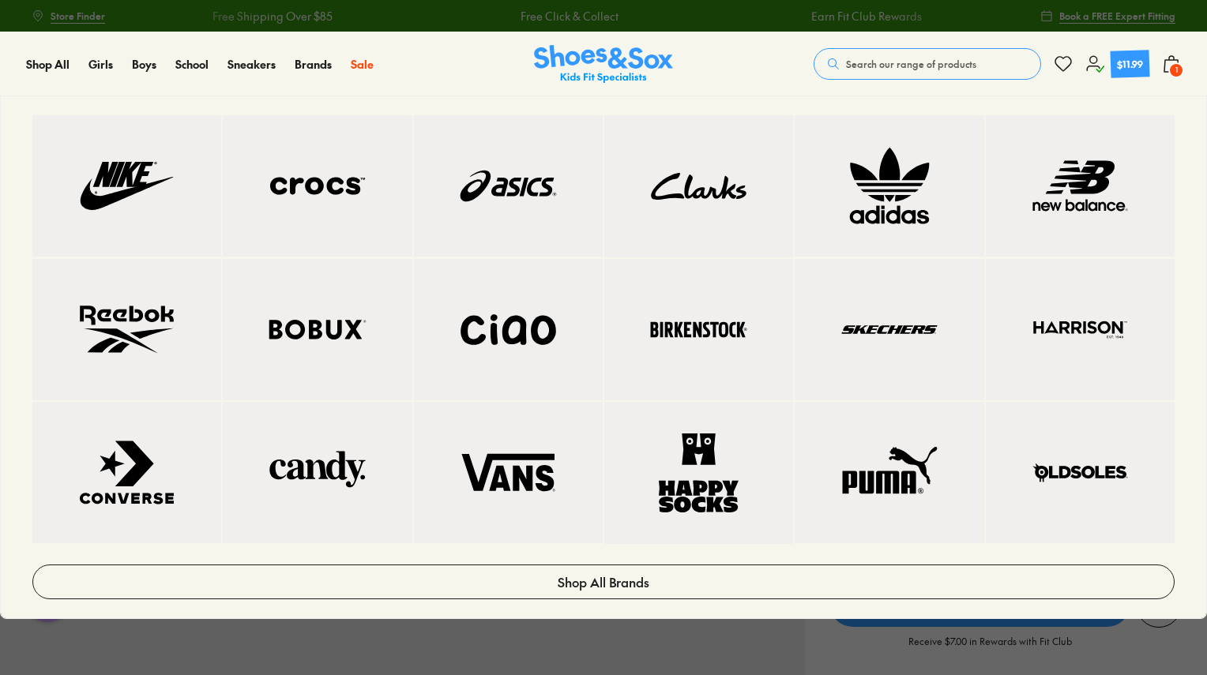
click at [901, 204] on img at bounding box center [889, 186] width 126 height 78
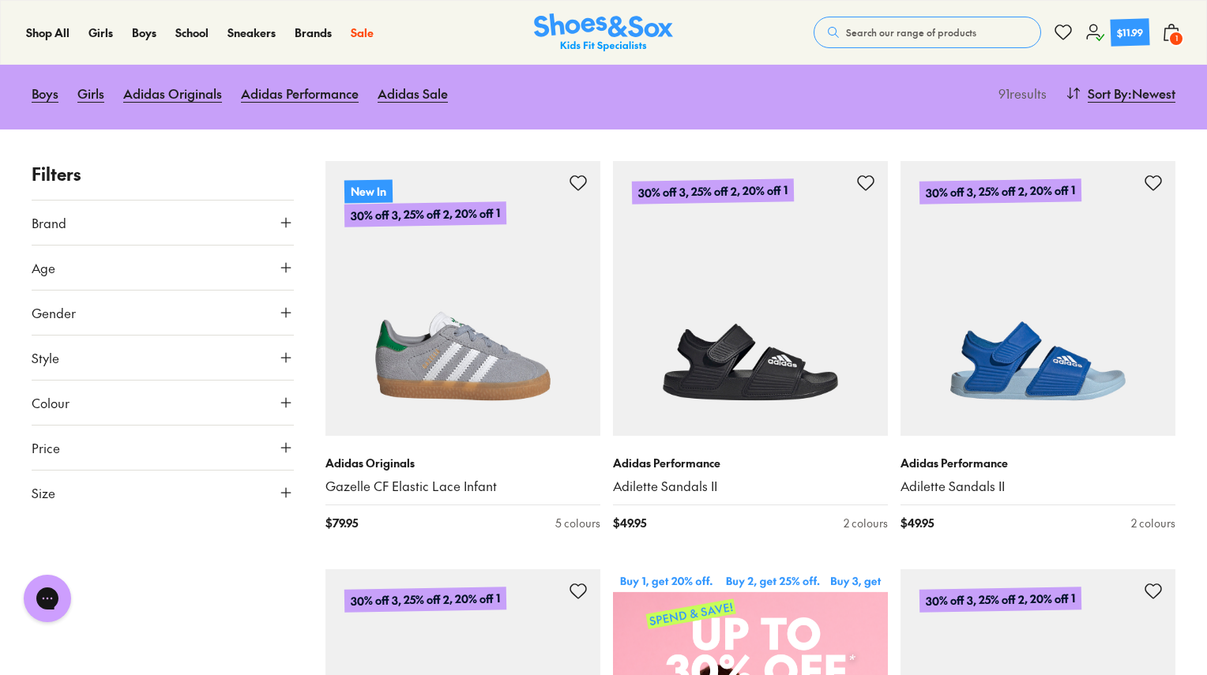
click at [63, 319] on span "Gender" at bounding box center [54, 312] width 44 height 19
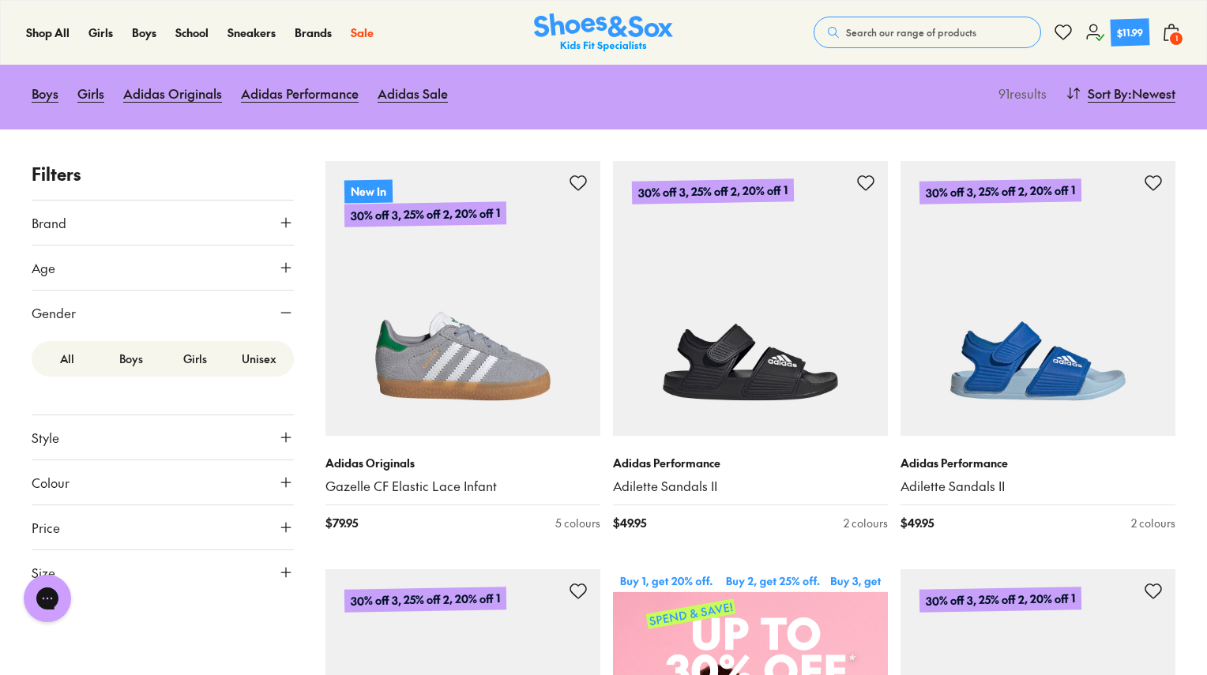
click at [203, 359] on label "Girls" at bounding box center [195, 358] width 64 height 29
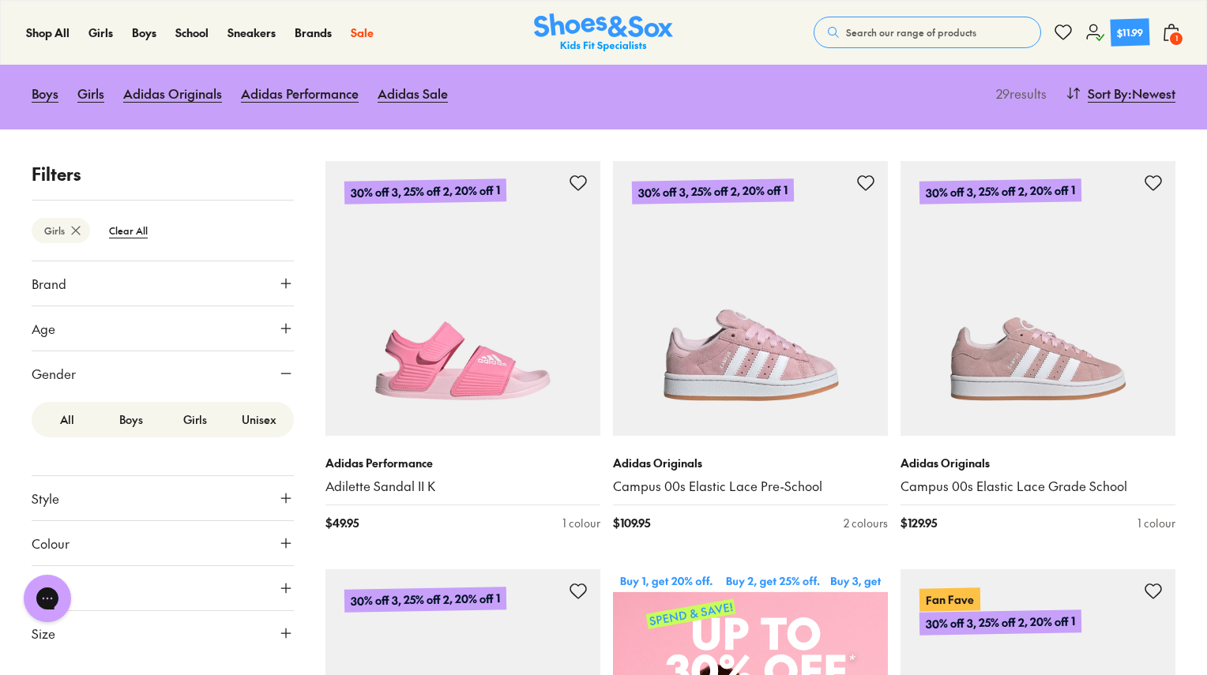
click at [263, 412] on label "Unisex" at bounding box center [259, 419] width 64 height 29
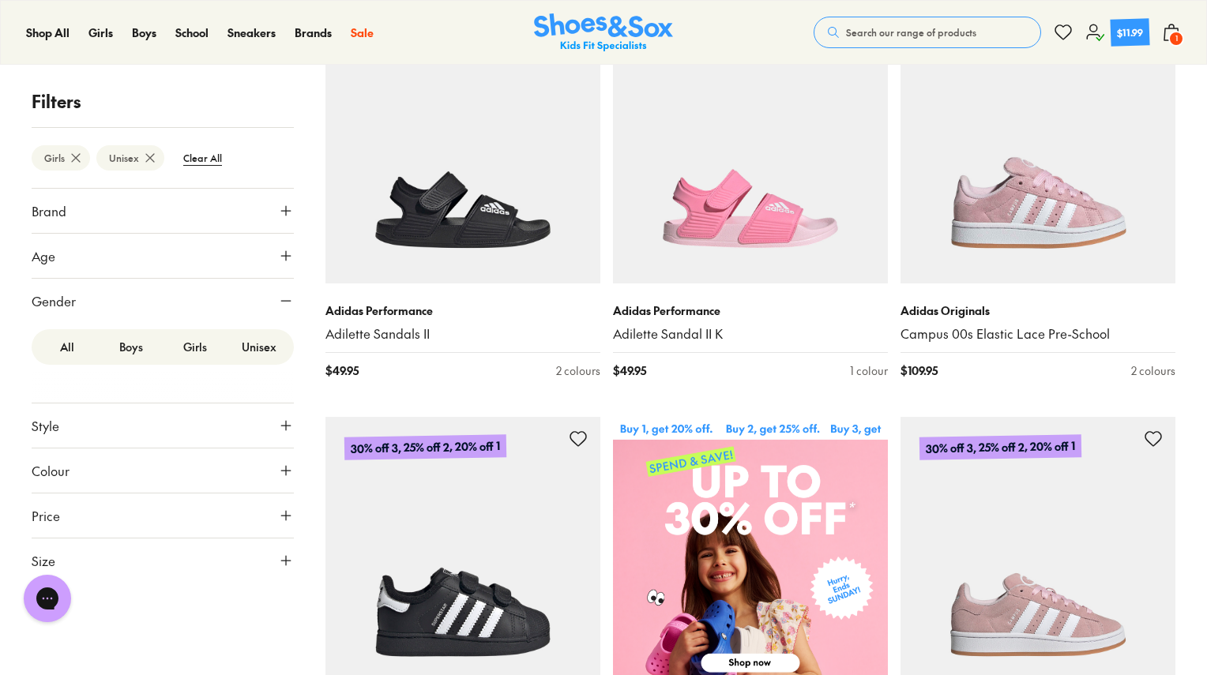
scroll to position [316, 0]
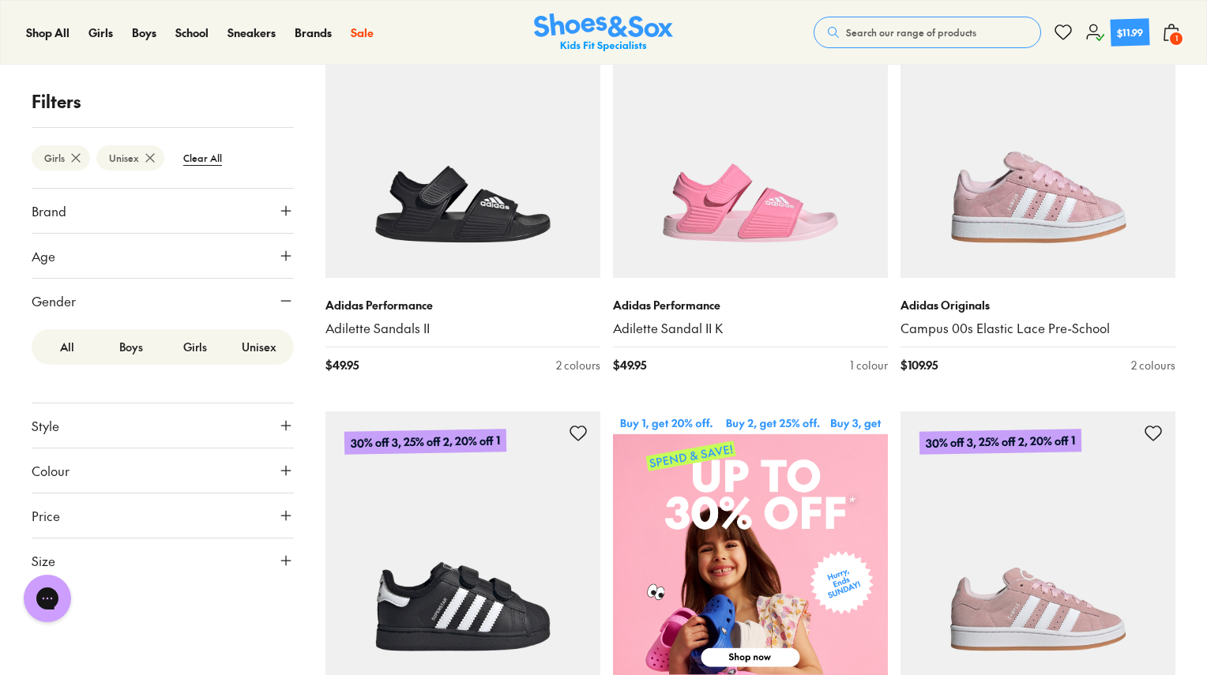
click at [48, 556] on span "Size" at bounding box center [44, 560] width 24 height 19
click at [231, 608] on button "US" at bounding box center [247, 607] width 85 height 29
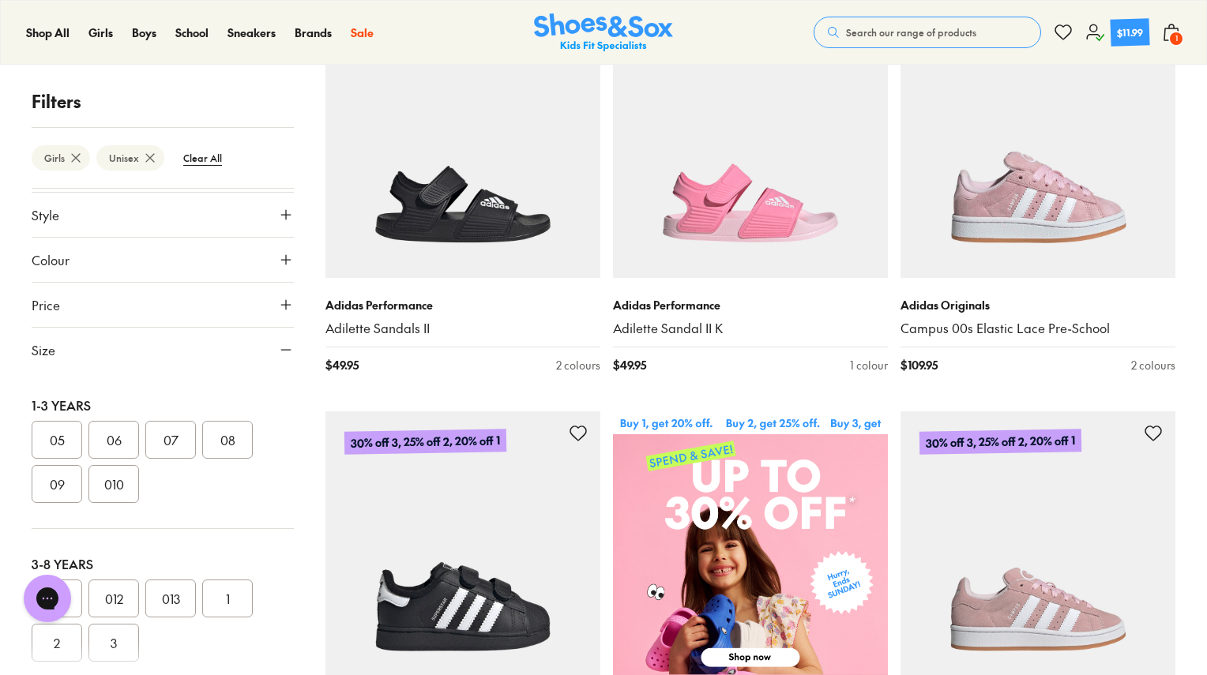
scroll to position [237, 0]
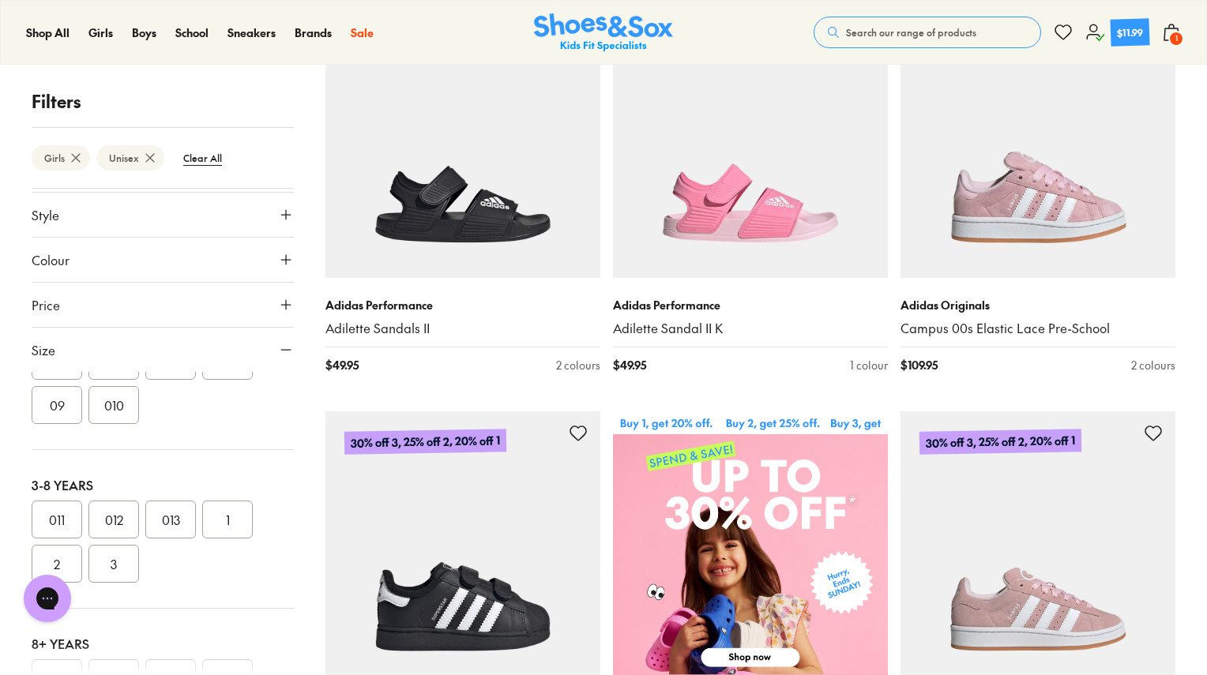
click at [115, 517] on button "012" at bounding box center [113, 520] width 51 height 38
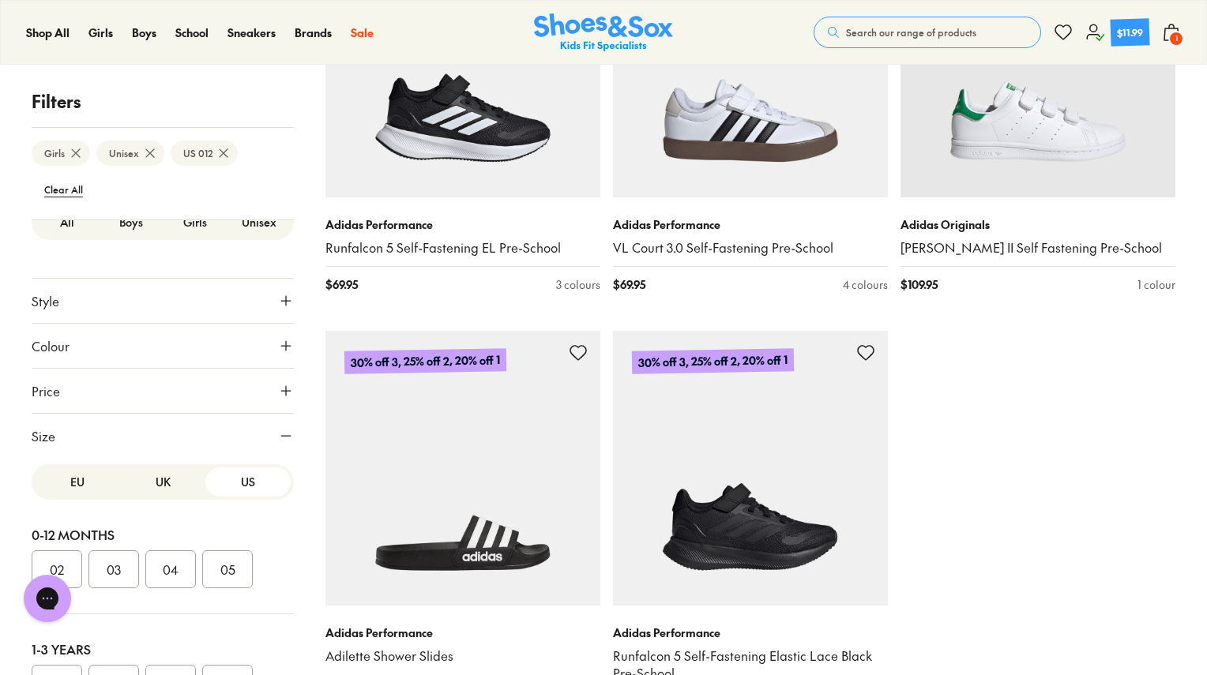
scroll to position [132, 0]
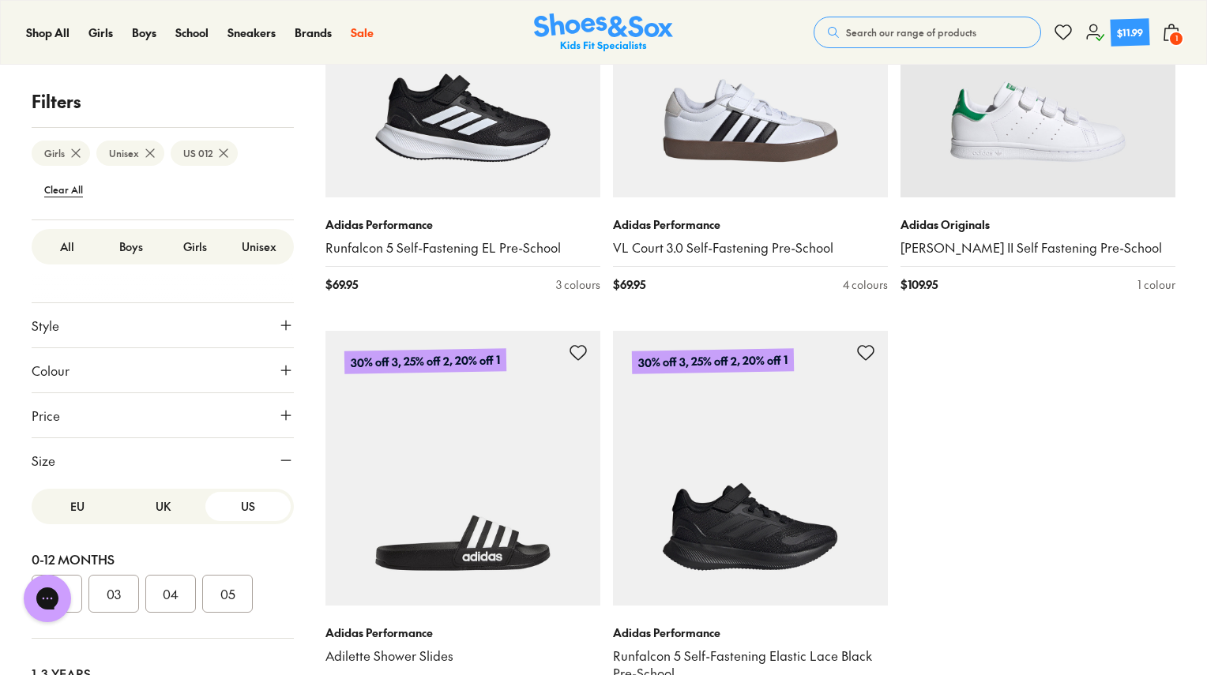
click at [245, 506] on button "US" at bounding box center [247, 506] width 85 height 29
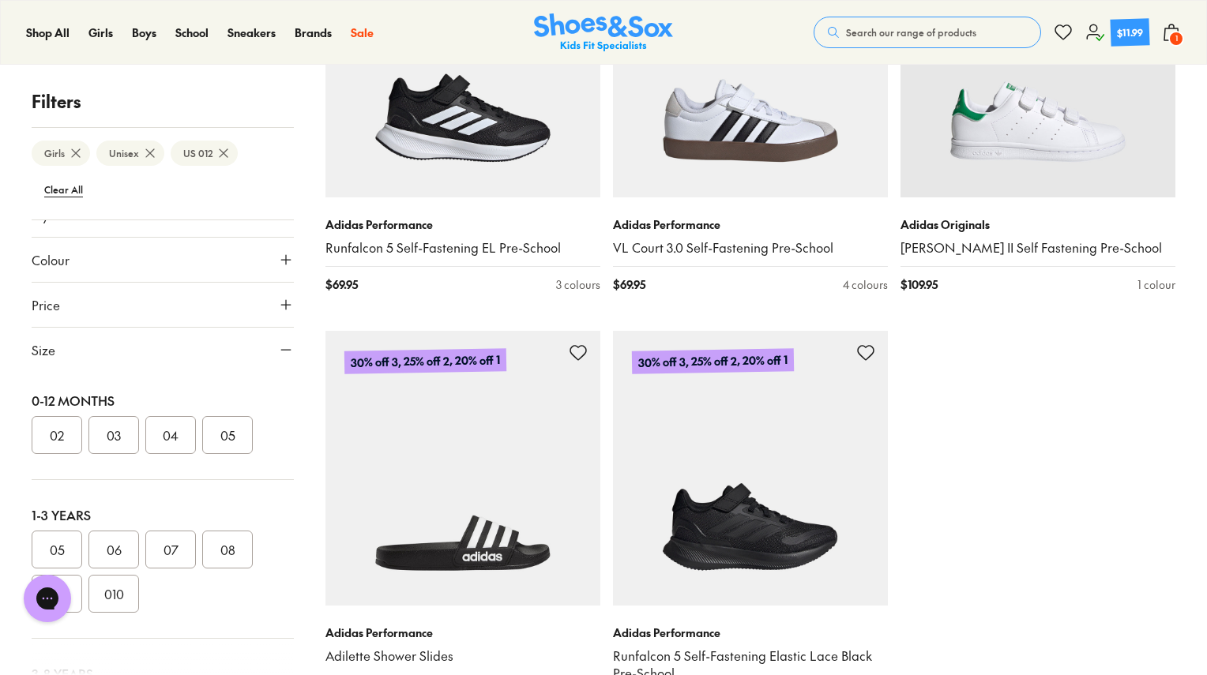
scroll to position [0, 0]
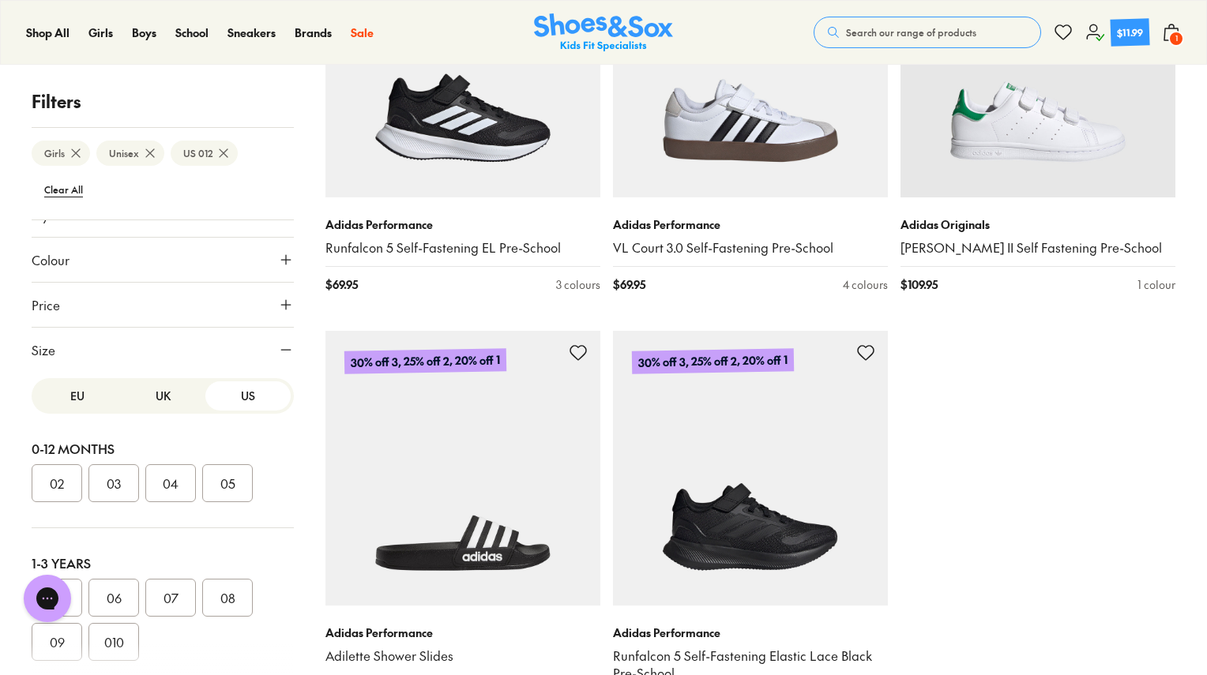
click at [73, 401] on button "EU" at bounding box center [77, 396] width 85 height 29
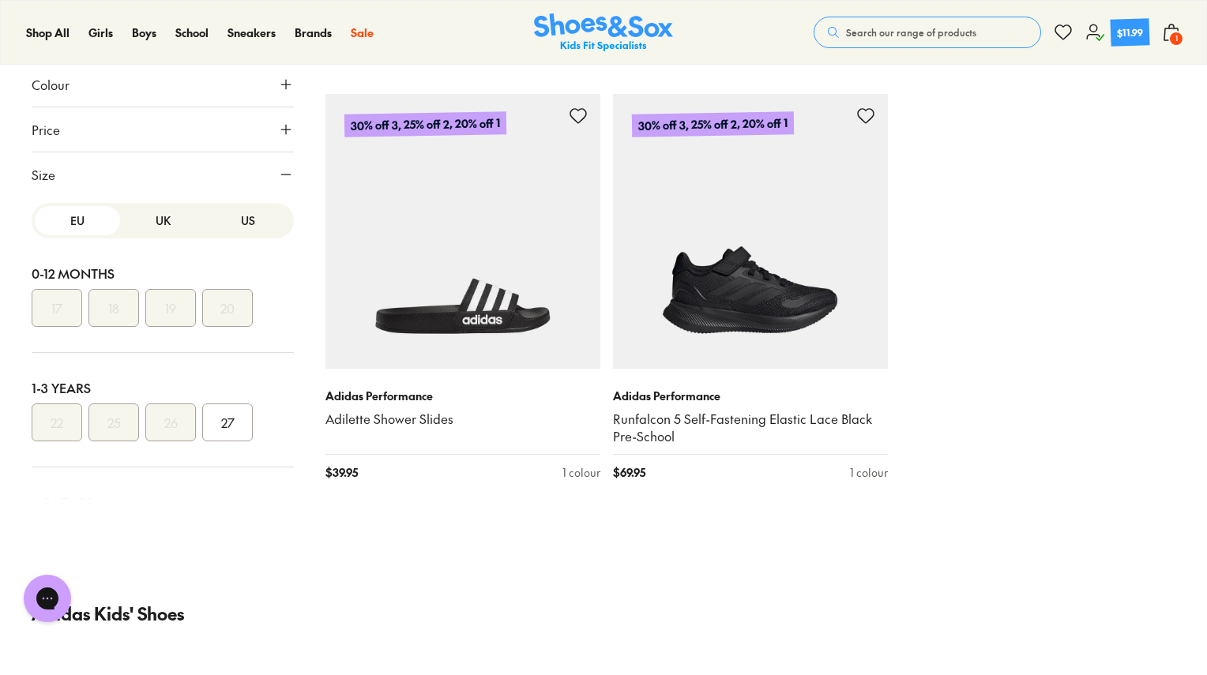
scroll to position [85, 0]
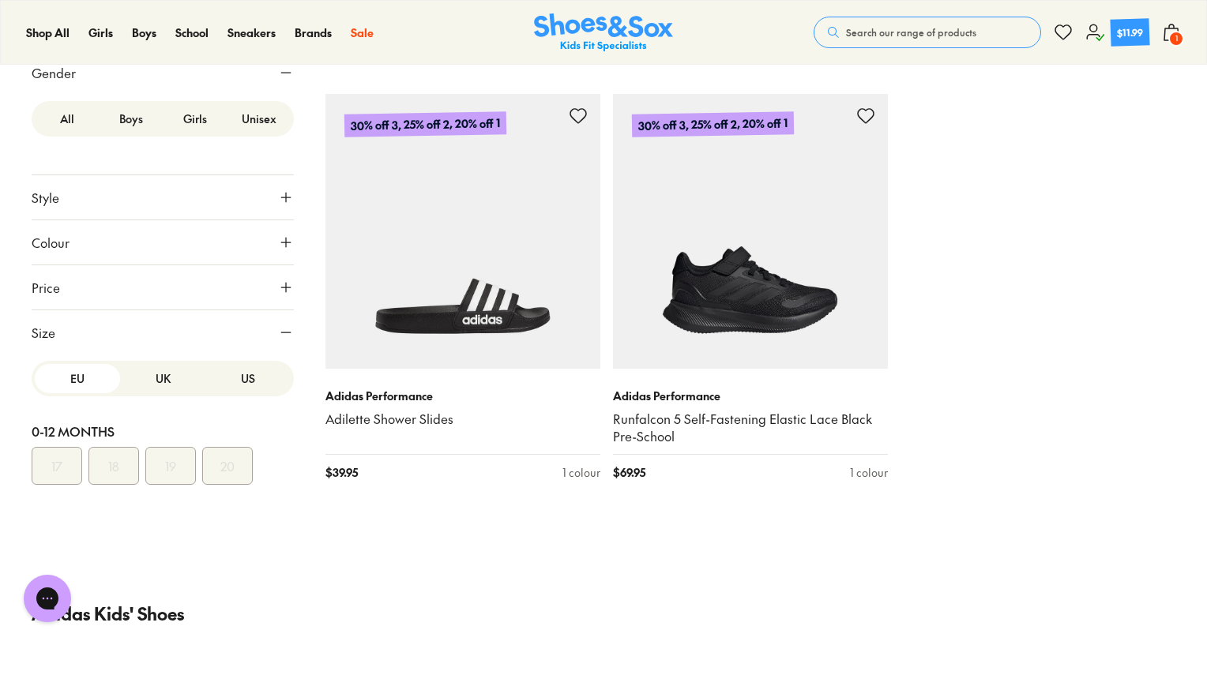
click at [153, 378] on button "UK" at bounding box center [162, 378] width 85 height 29
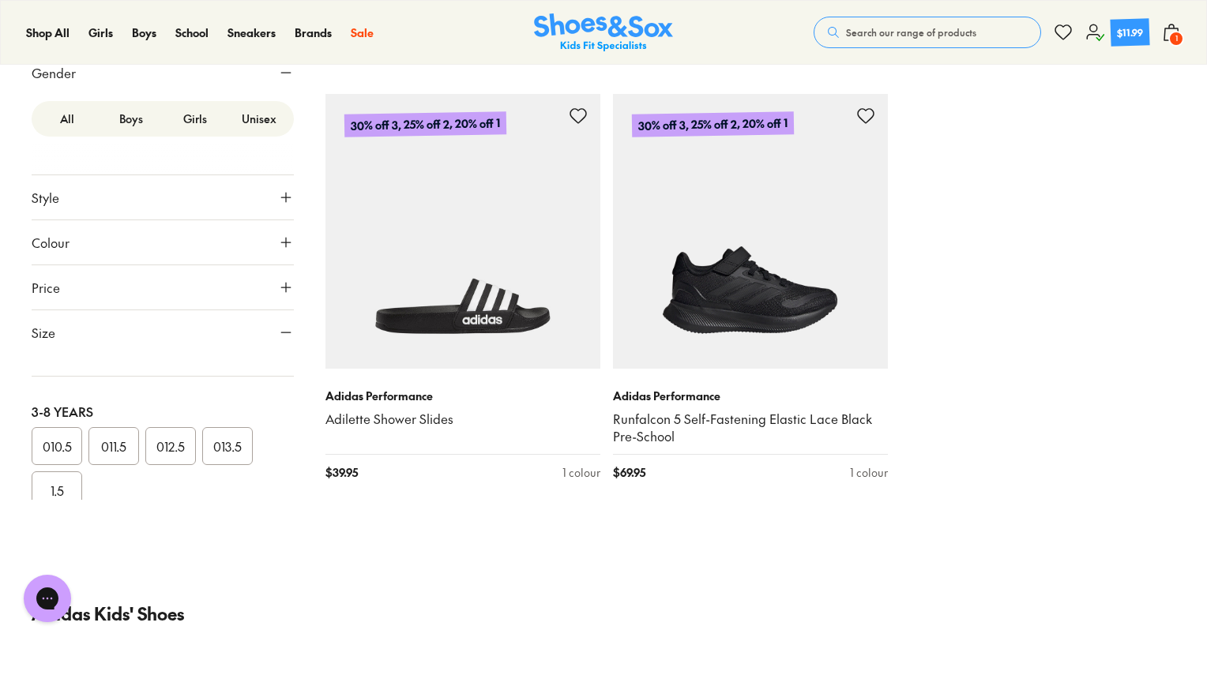
scroll to position [316, 0]
click at [116, 419] on button "011.5" at bounding box center [113, 423] width 51 height 38
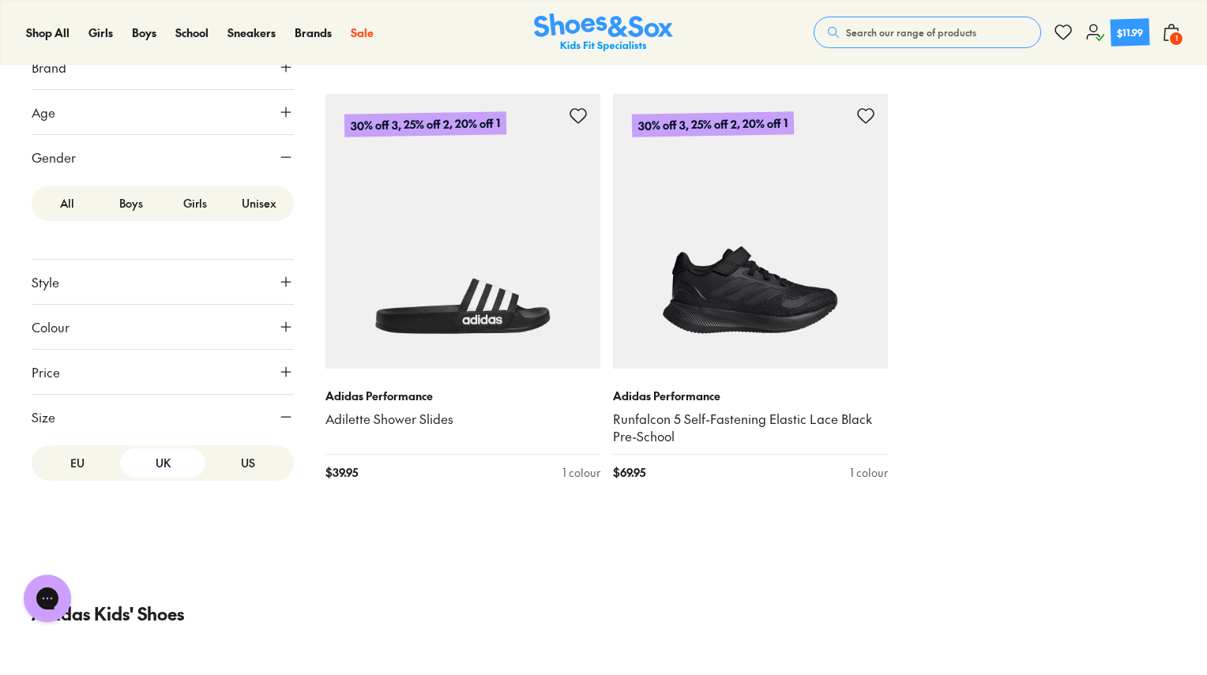
click at [122, 205] on label "Boys" at bounding box center [131, 203] width 64 height 29
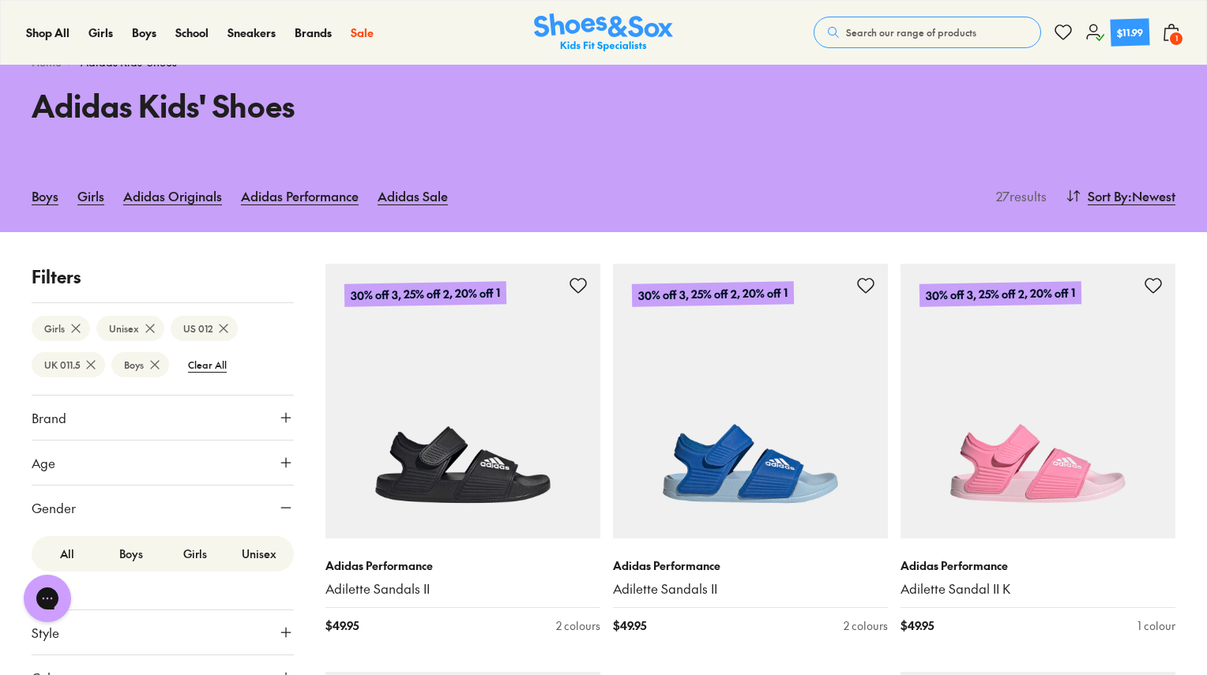
click at [155, 363] on icon at bounding box center [155, 365] width 16 height 16
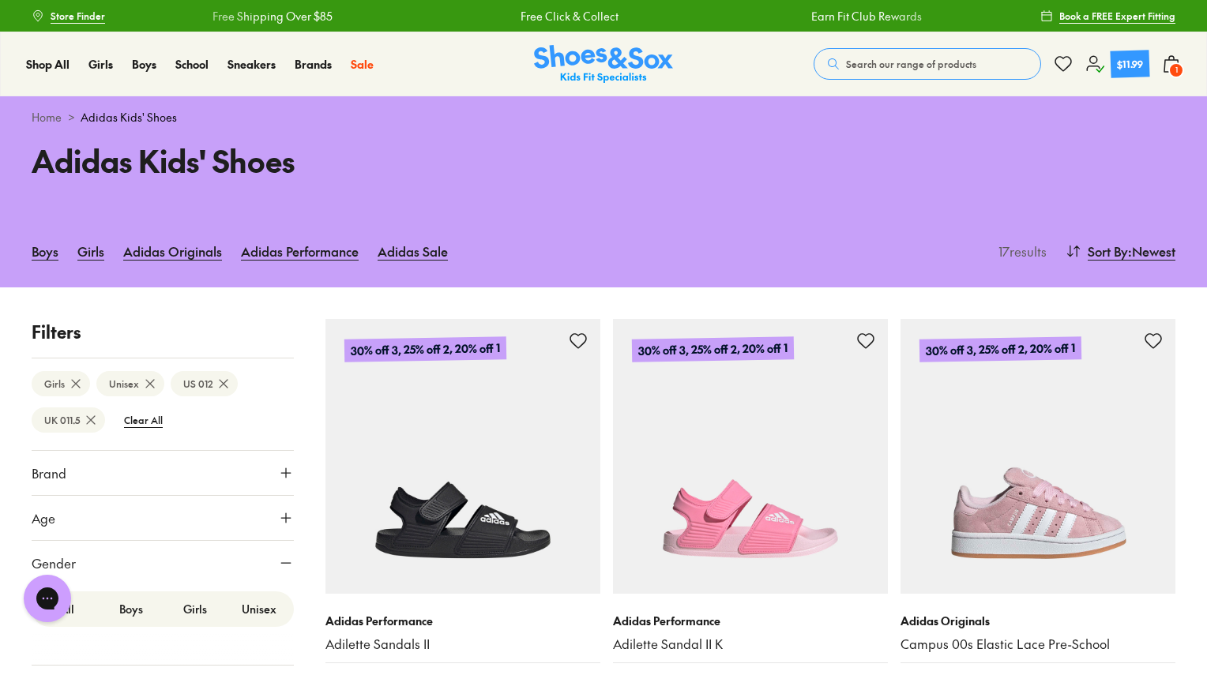
click at [63, 476] on span "Brand" at bounding box center [49, 473] width 35 height 19
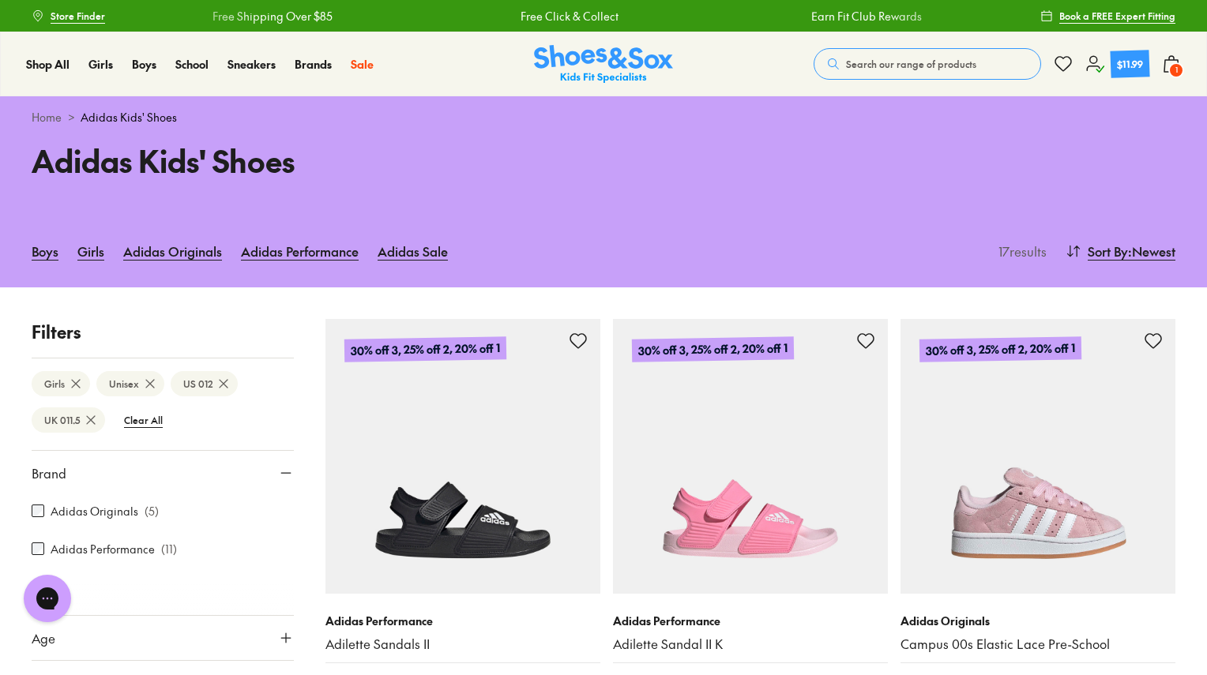
click at [51, 478] on span "Brand" at bounding box center [49, 473] width 35 height 19
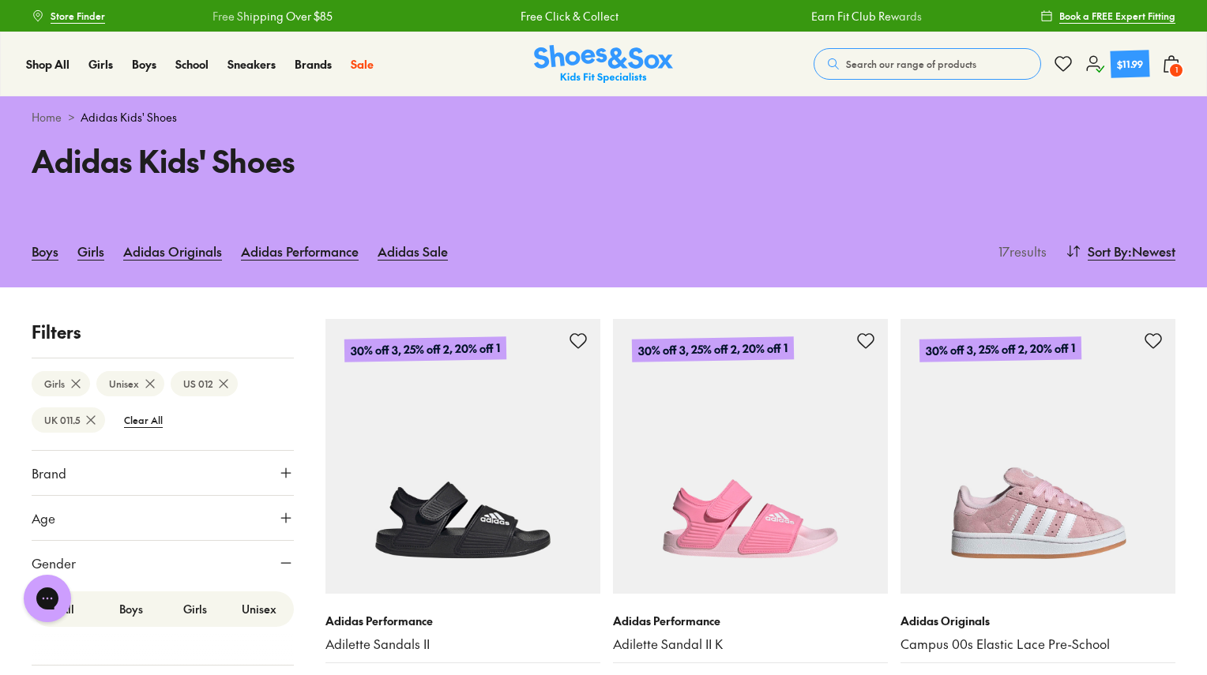
click at [278, 471] on icon at bounding box center [286, 473] width 16 height 16
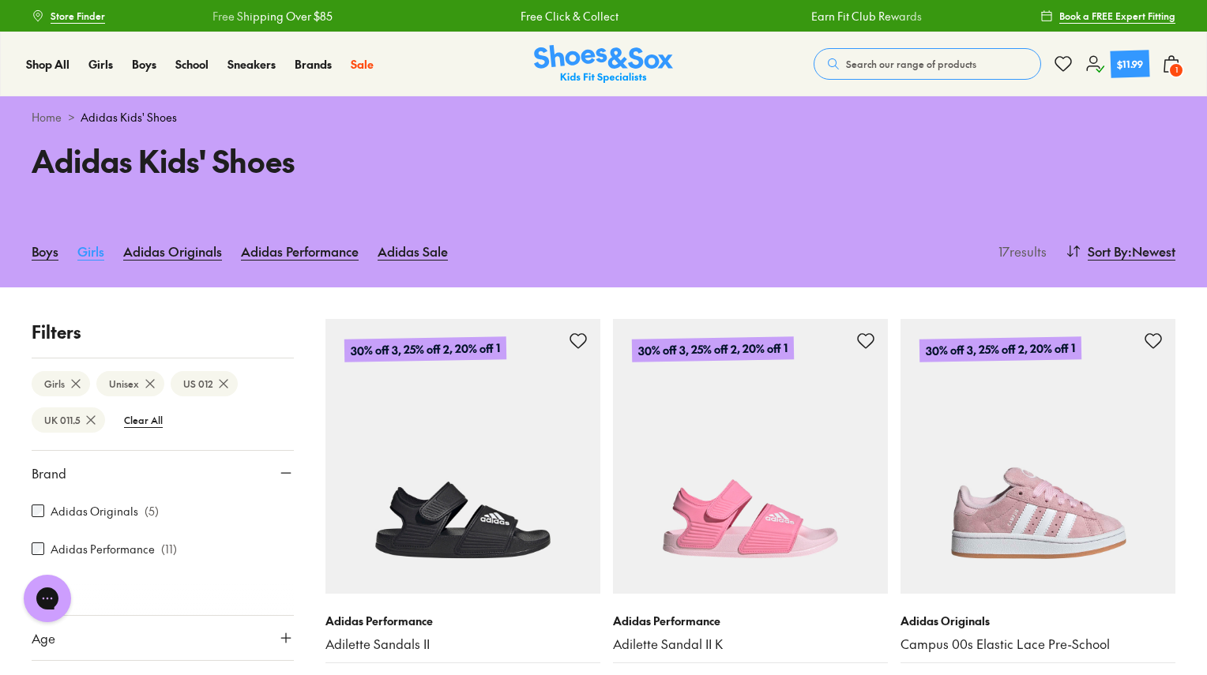
click at [98, 254] on link "Girls" at bounding box center [90, 251] width 27 height 35
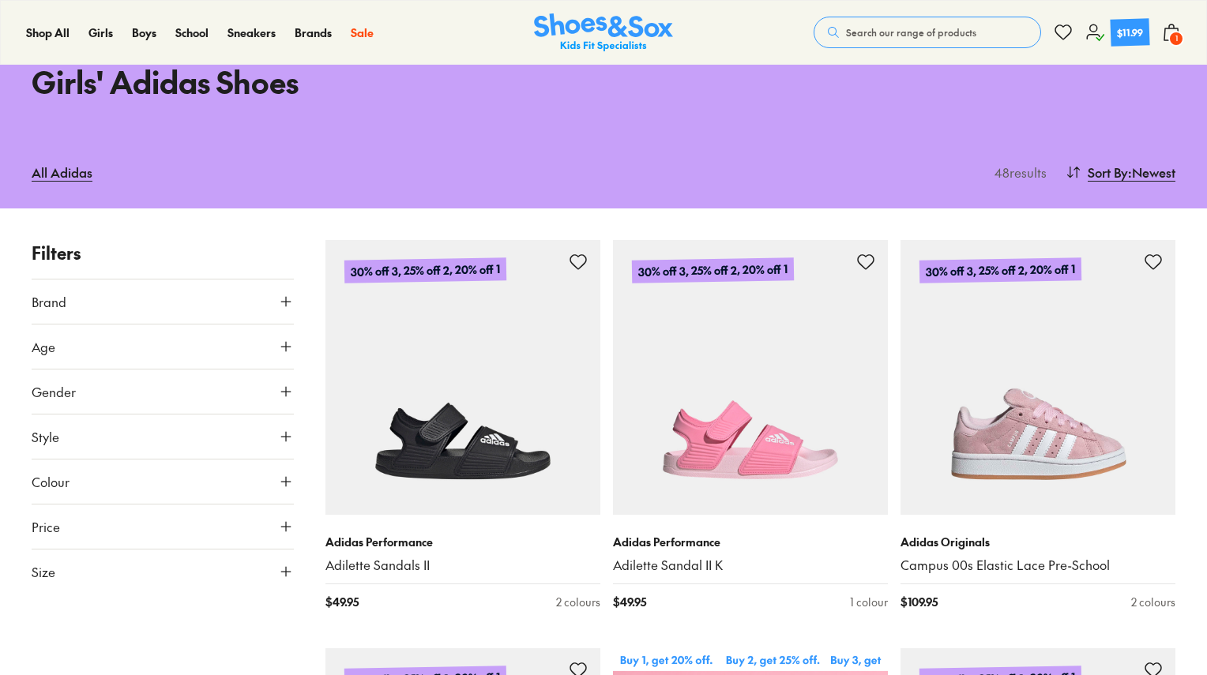
click at [284, 301] on icon at bounding box center [286, 302] width 16 height 16
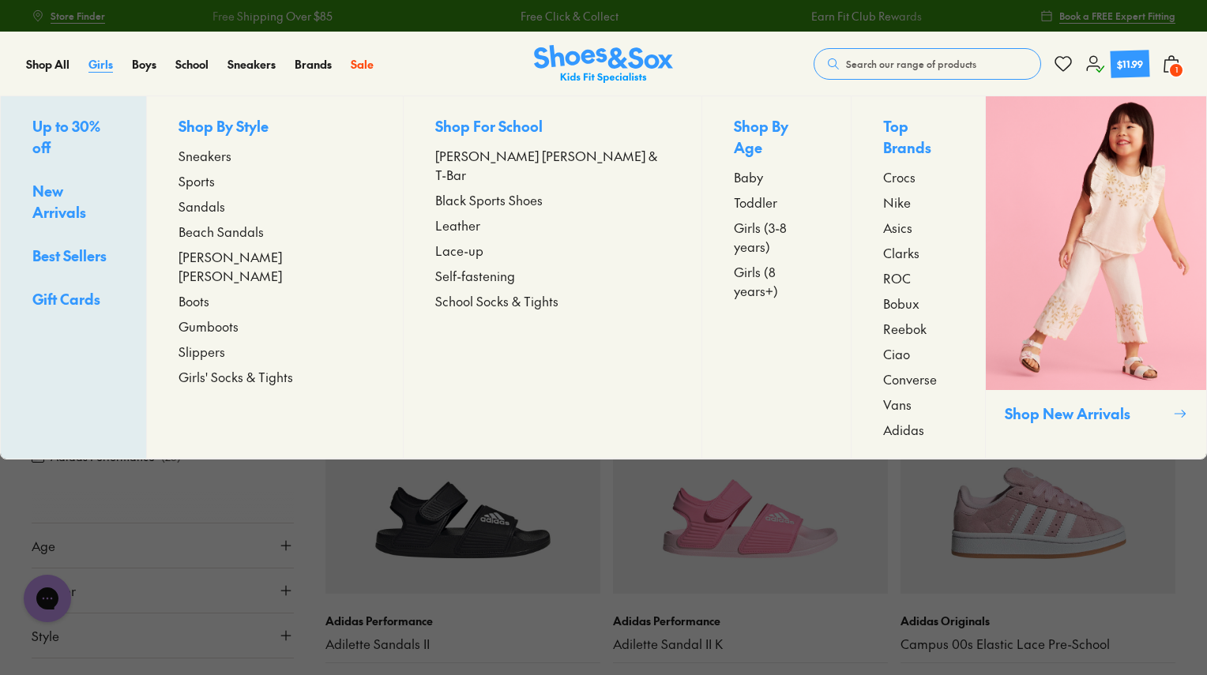
click at [96, 68] on span "Girls" at bounding box center [100, 64] width 24 height 16
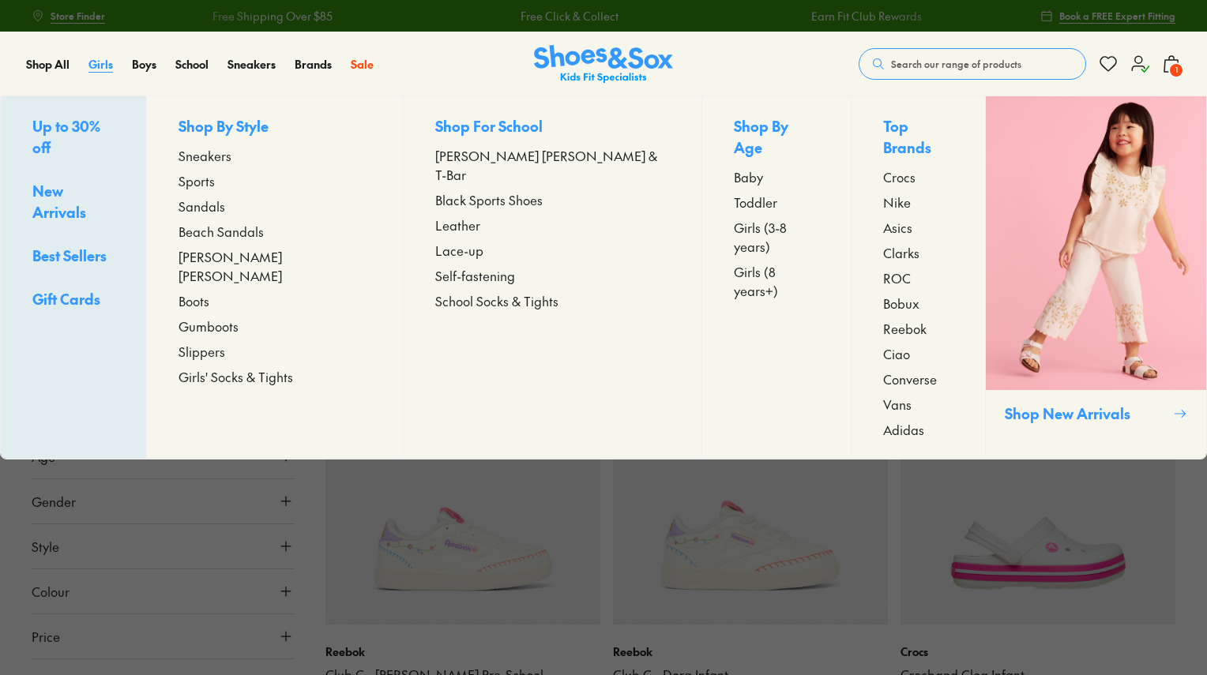
click at [97, 69] on span "Girls" at bounding box center [100, 64] width 24 height 16
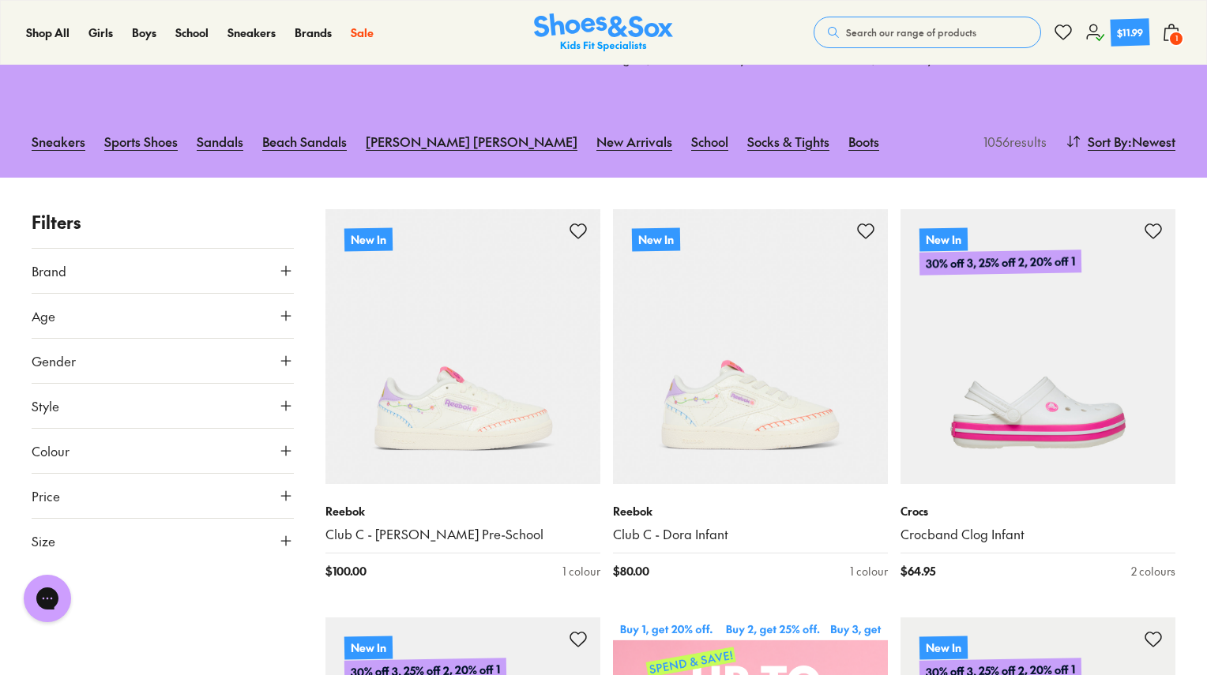
scroll to position [158, 0]
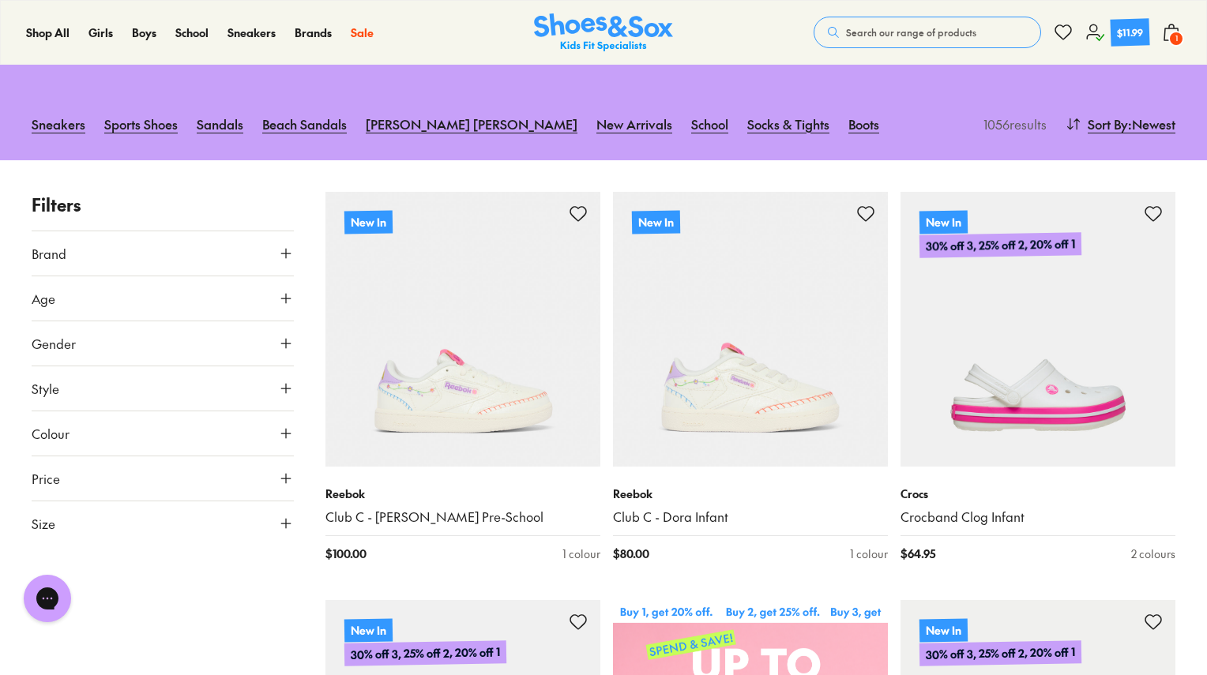
click at [69, 343] on span "Gender" at bounding box center [54, 343] width 44 height 19
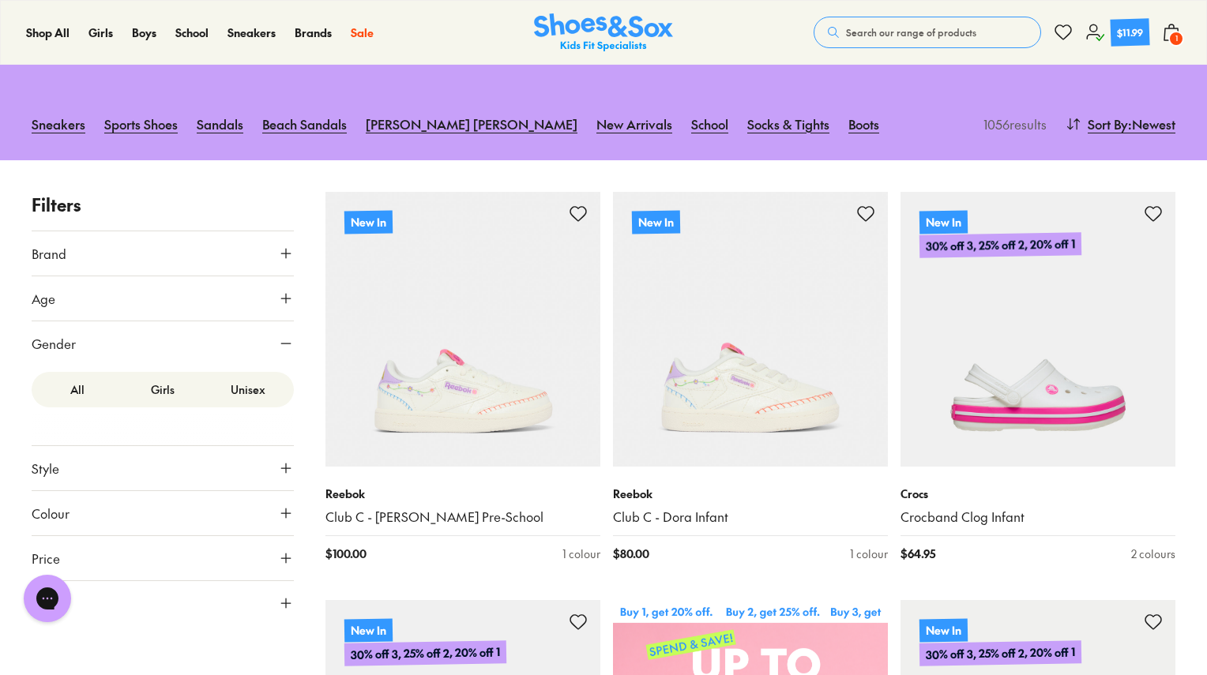
click at [179, 392] on label "Girls" at bounding box center [162, 389] width 85 height 29
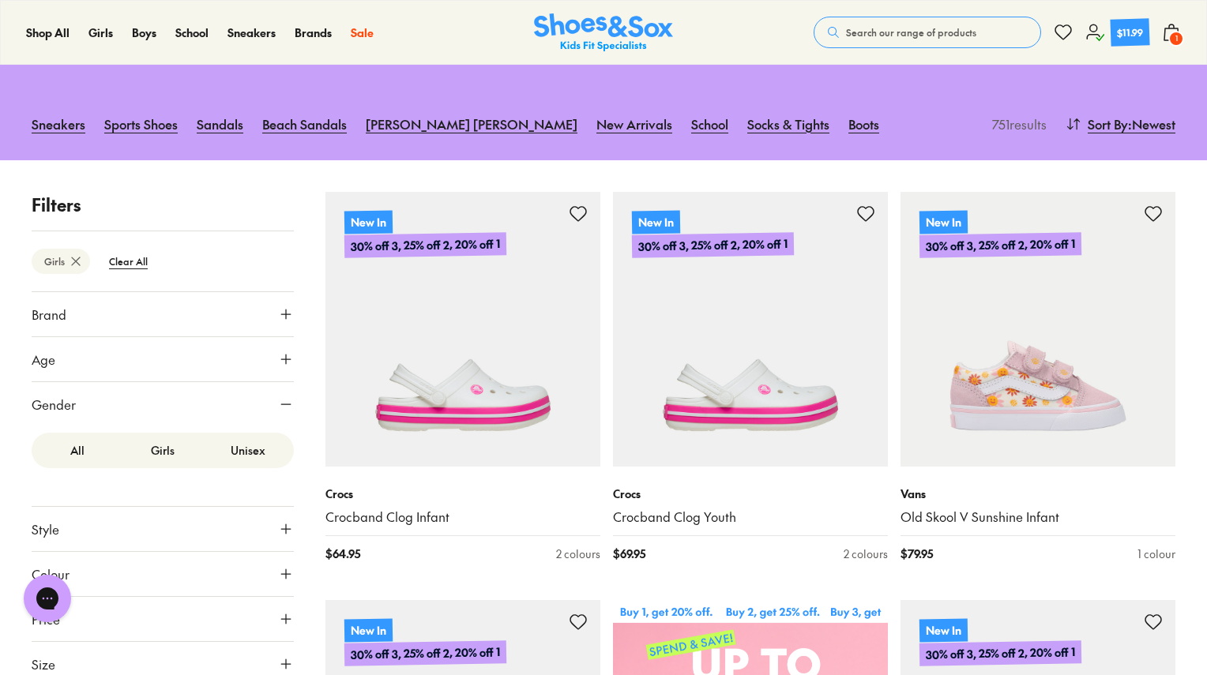
click at [245, 456] on label "Unisex" at bounding box center [247, 450] width 85 height 29
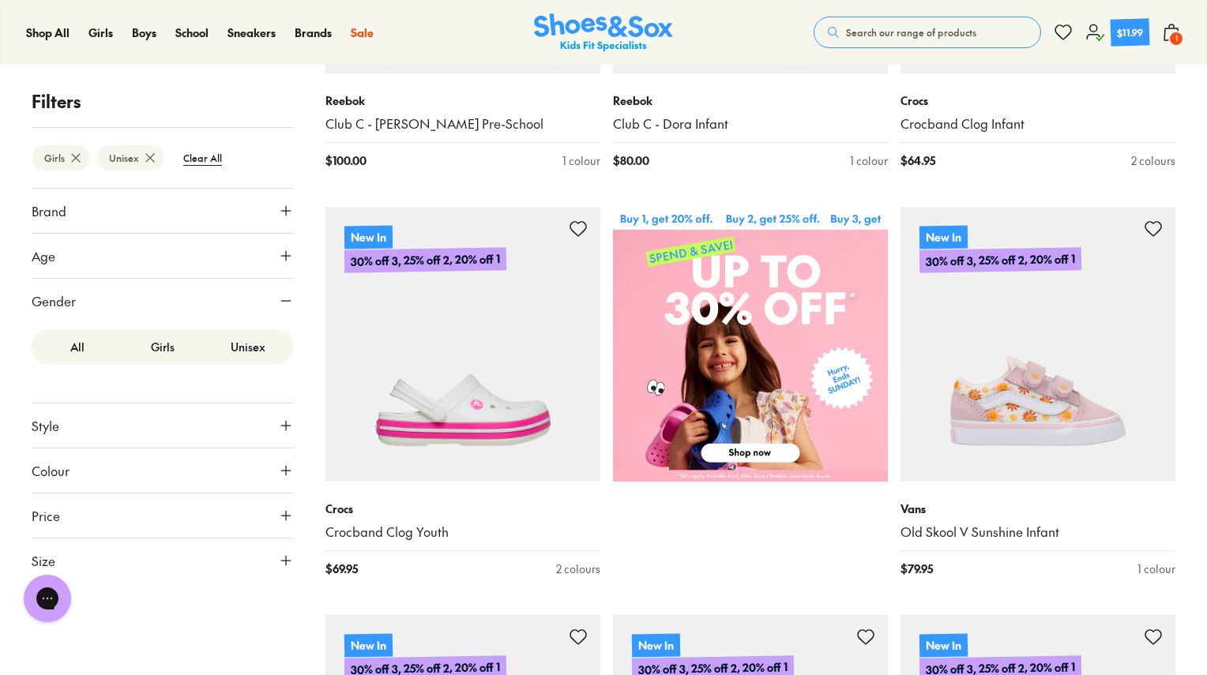
scroll to position [553, 0]
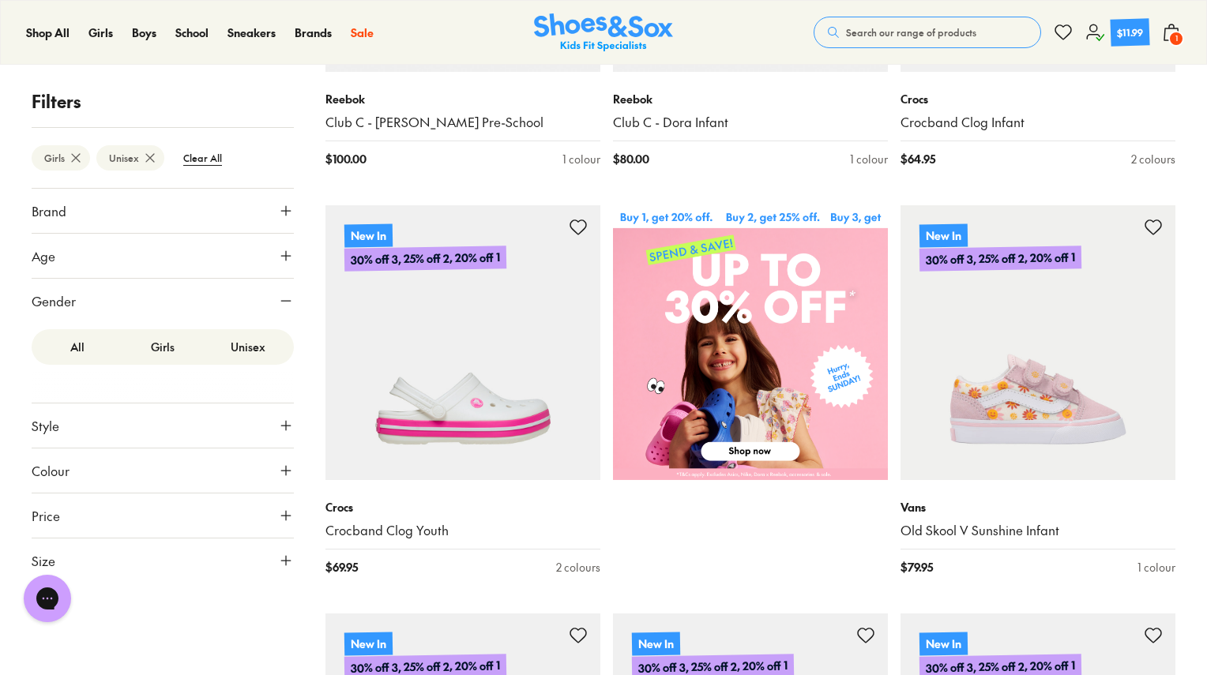
click at [51, 566] on span "Size" at bounding box center [44, 560] width 24 height 19
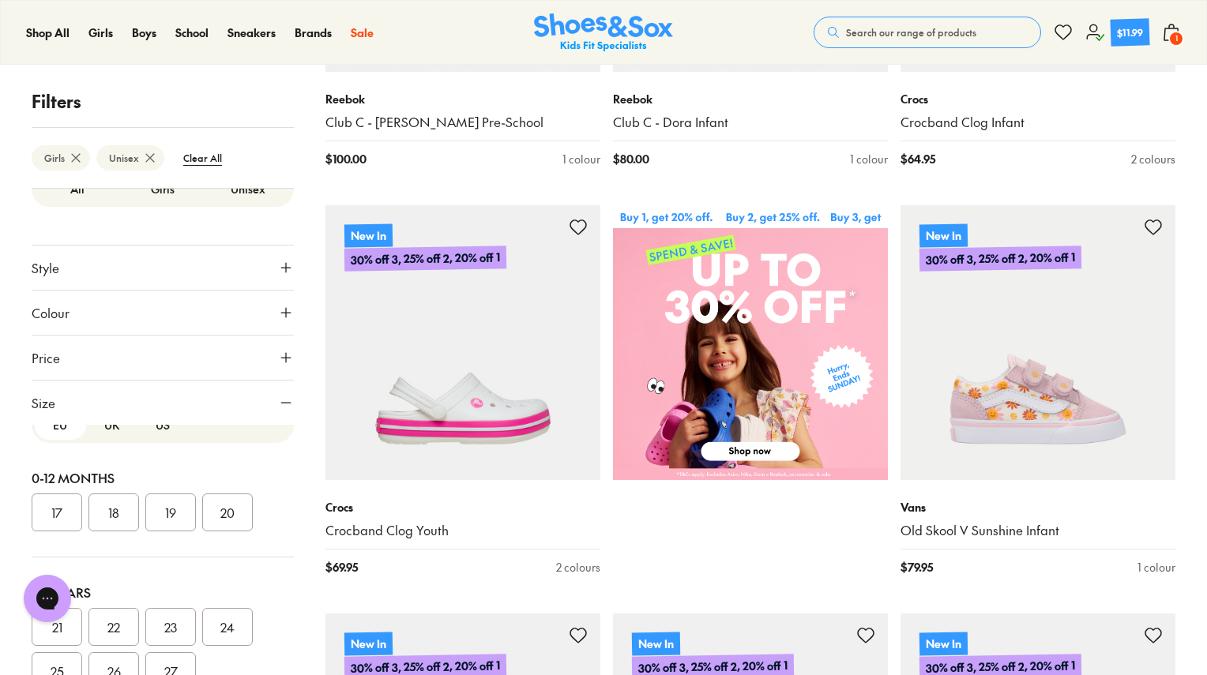
scroll to position [0, 0]
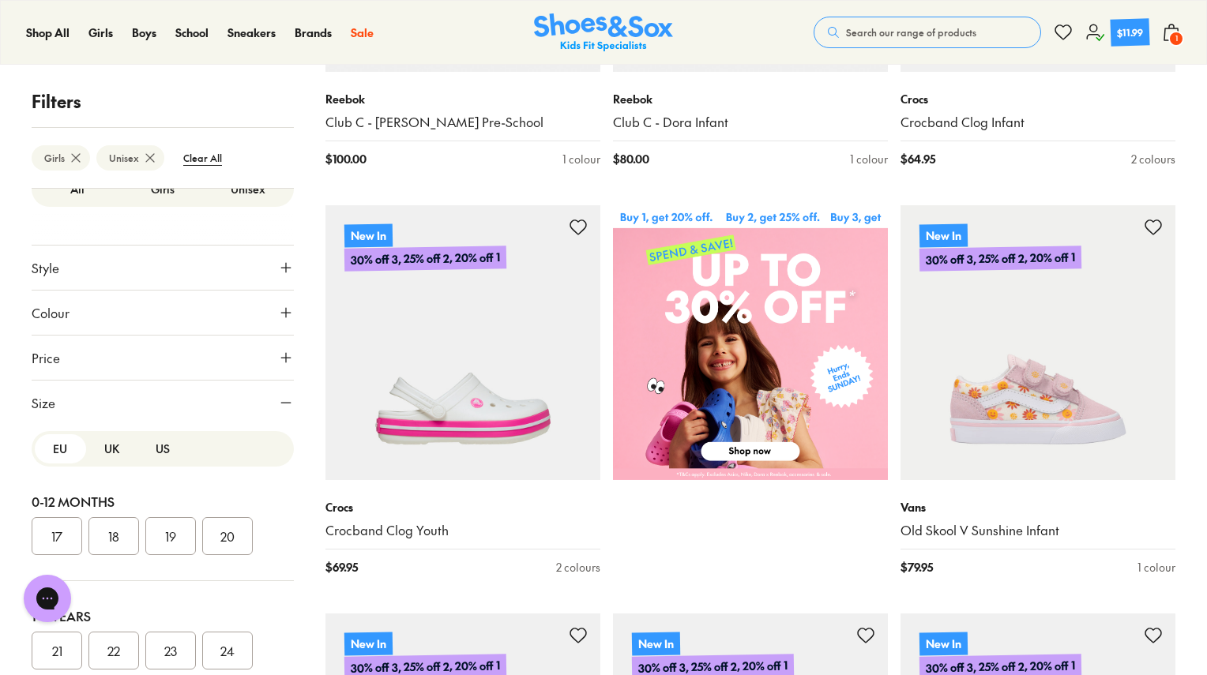
click at [159, 453] on button "US" at bounding box center [162, 449] width 51 height 29
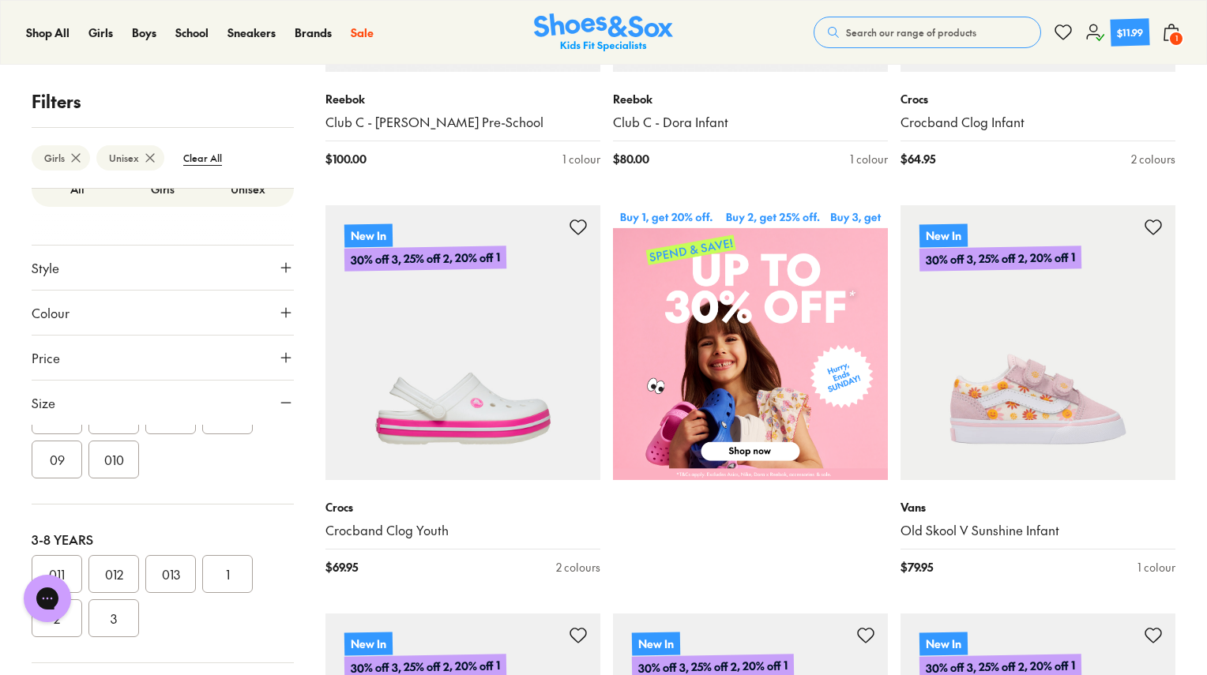
scroll to position [237, 0]
click at [117, 571] on button "012" at bounding box center [113, 573] width 51 height 38
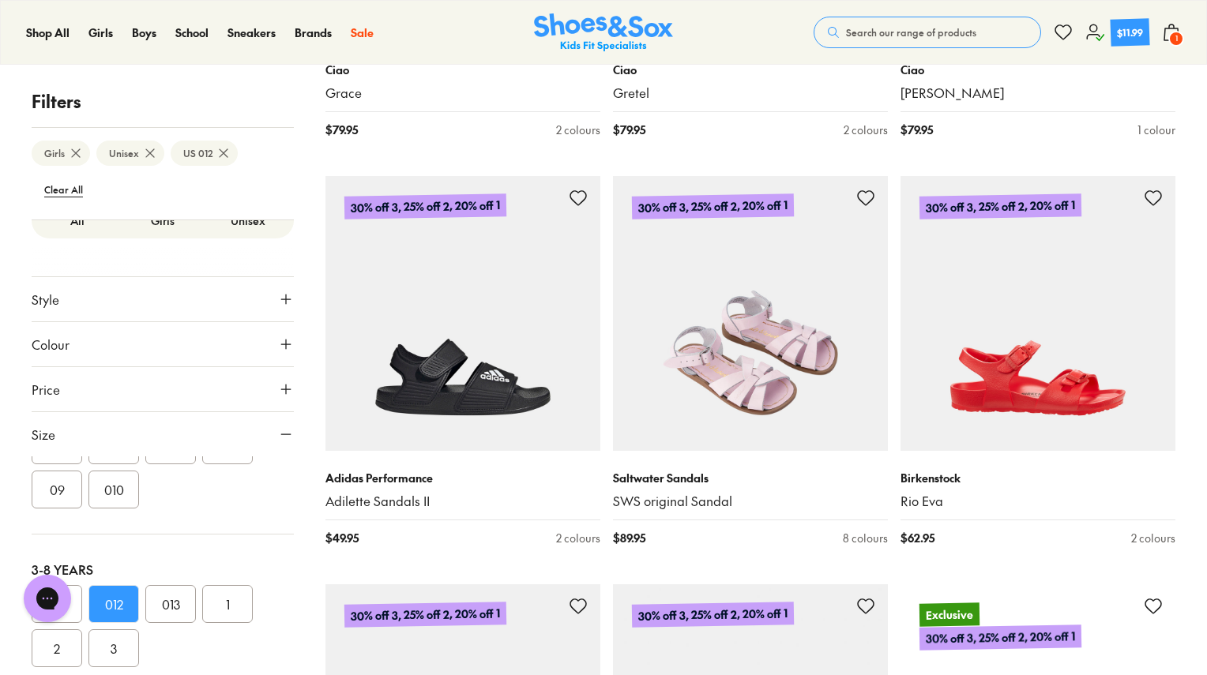
scroll to position [3459, 0]
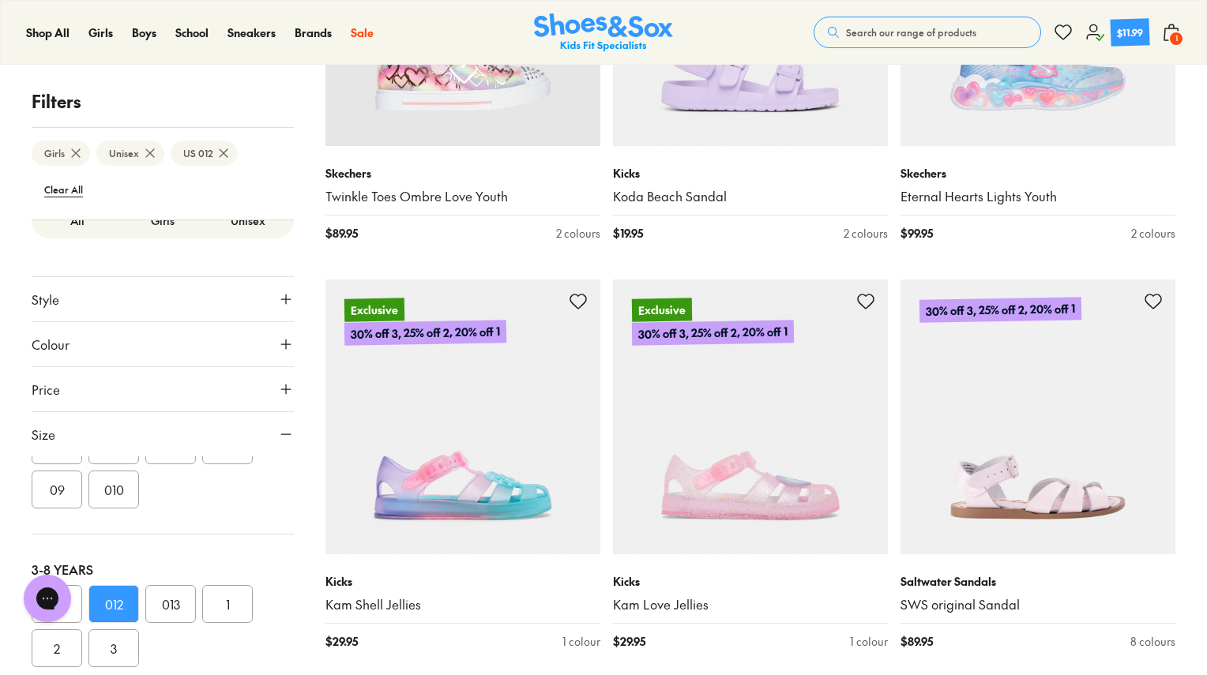
scroll to position [4644, 0]
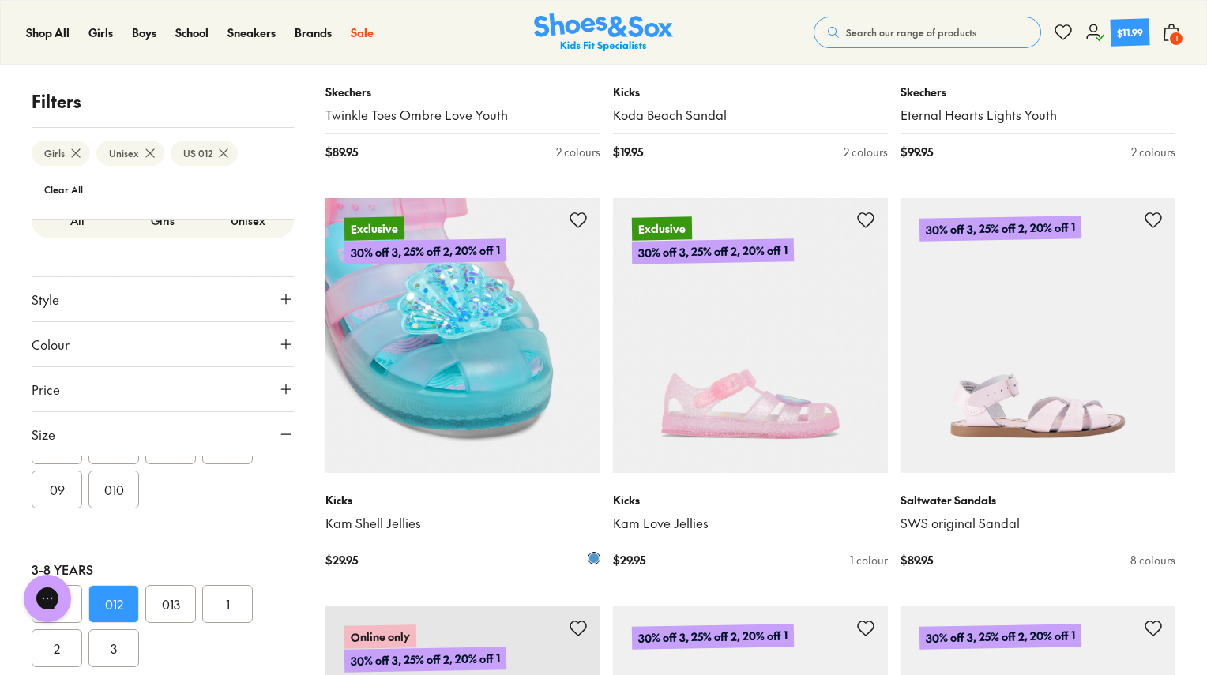
click at [479, 373] on img at bounding box center [462, 335] width 275 height 275
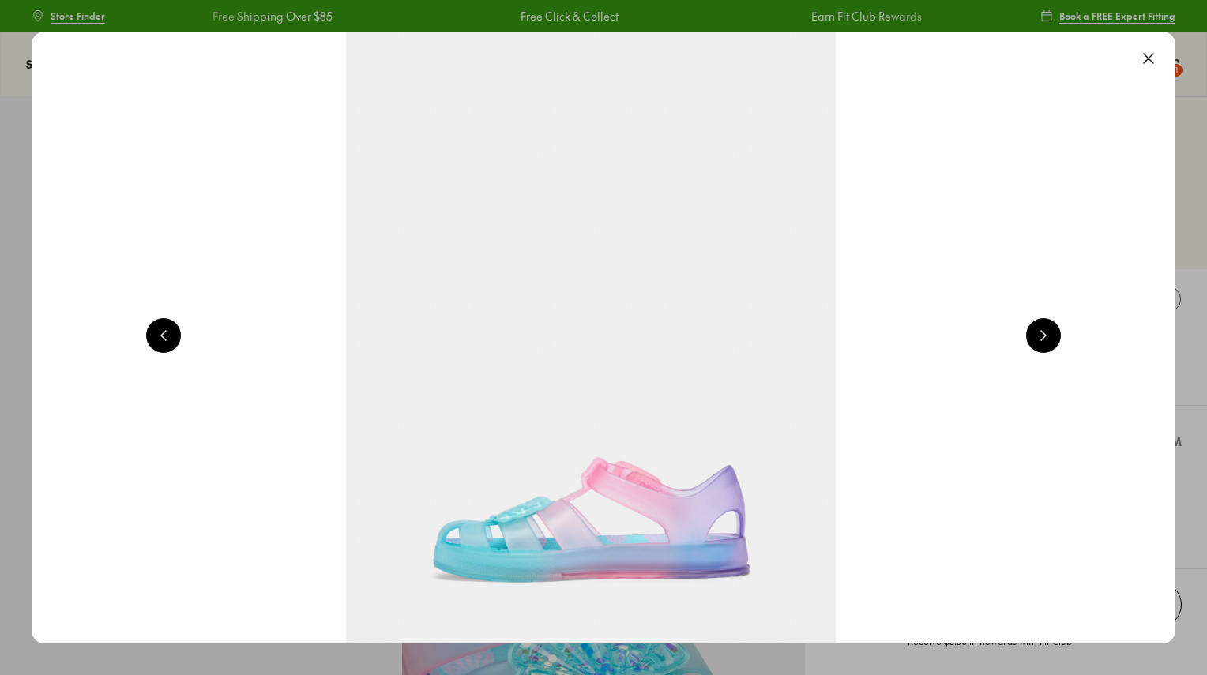
click at [1053, 342] on button at bounding box center [1043, 335] width 35 height 35
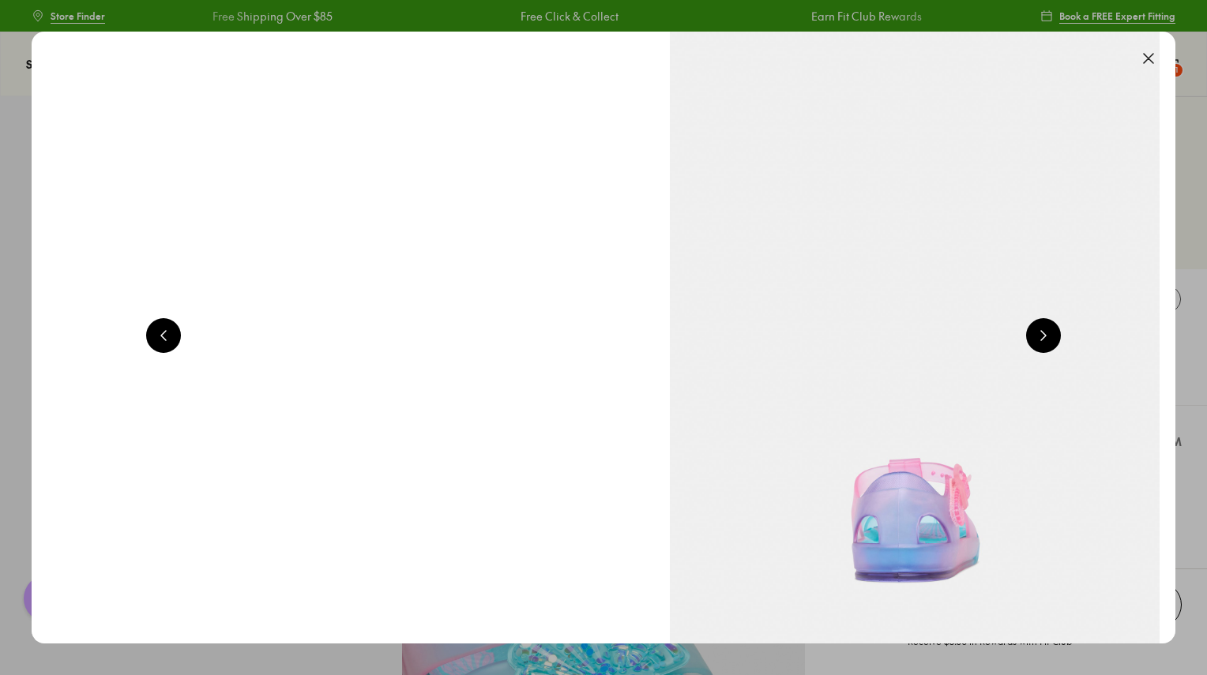
select select "*"
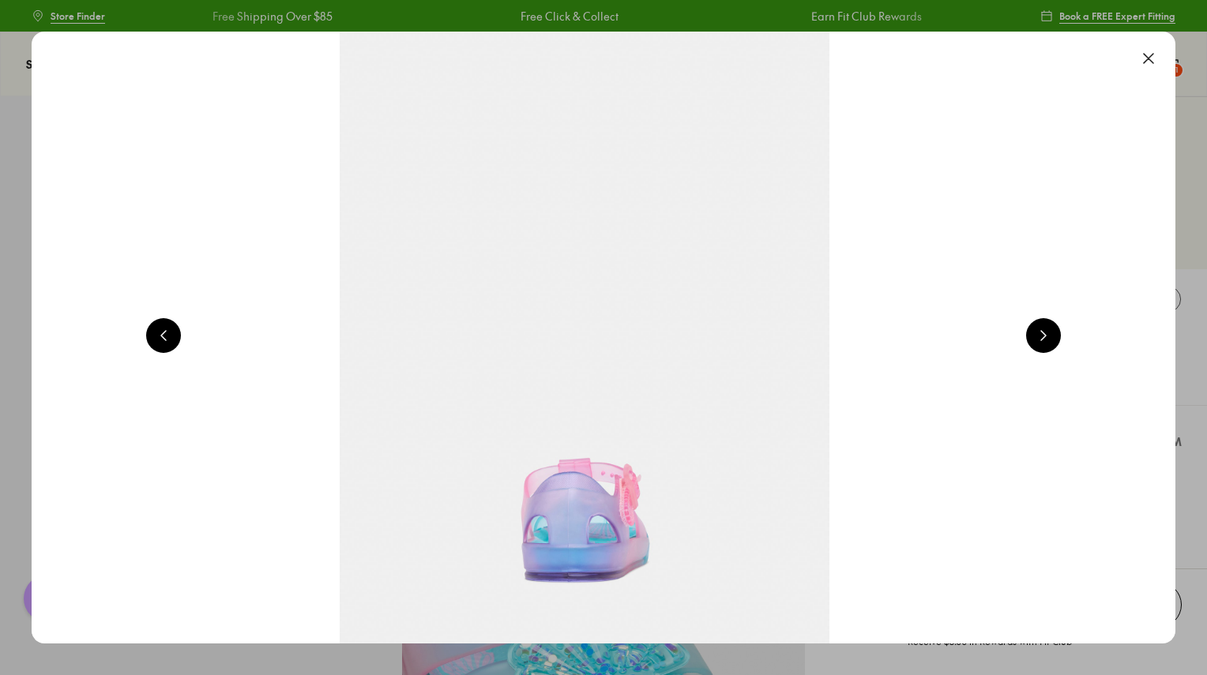
click at [1051, 337] on button at bounding box center [1043, 335] width 35 height 35
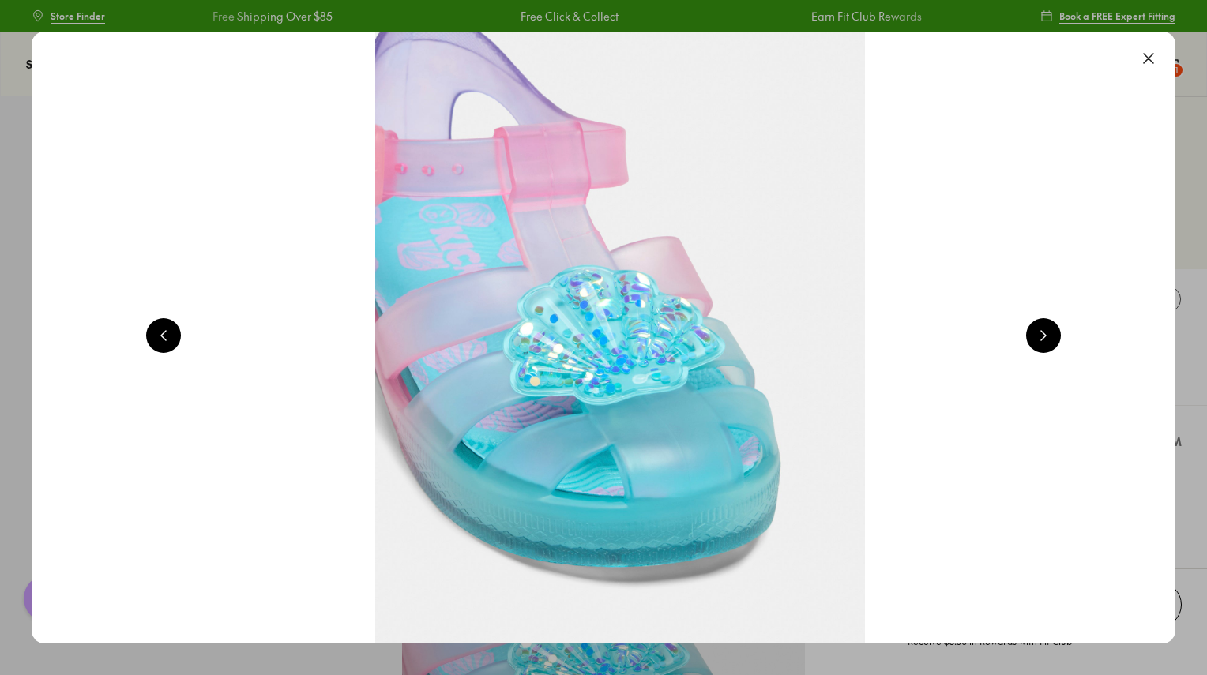
scroll to position [0, 4601]
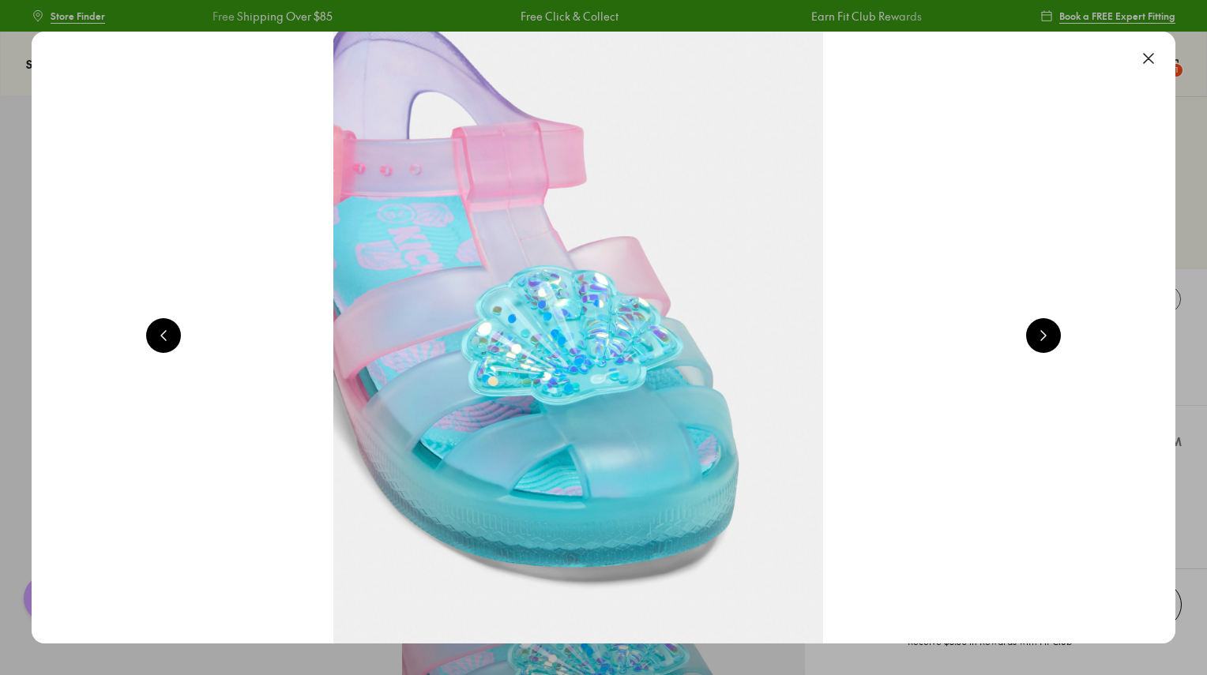
click at [1159, 58] on button at bounding box center [1148, 58] width 35 height 35
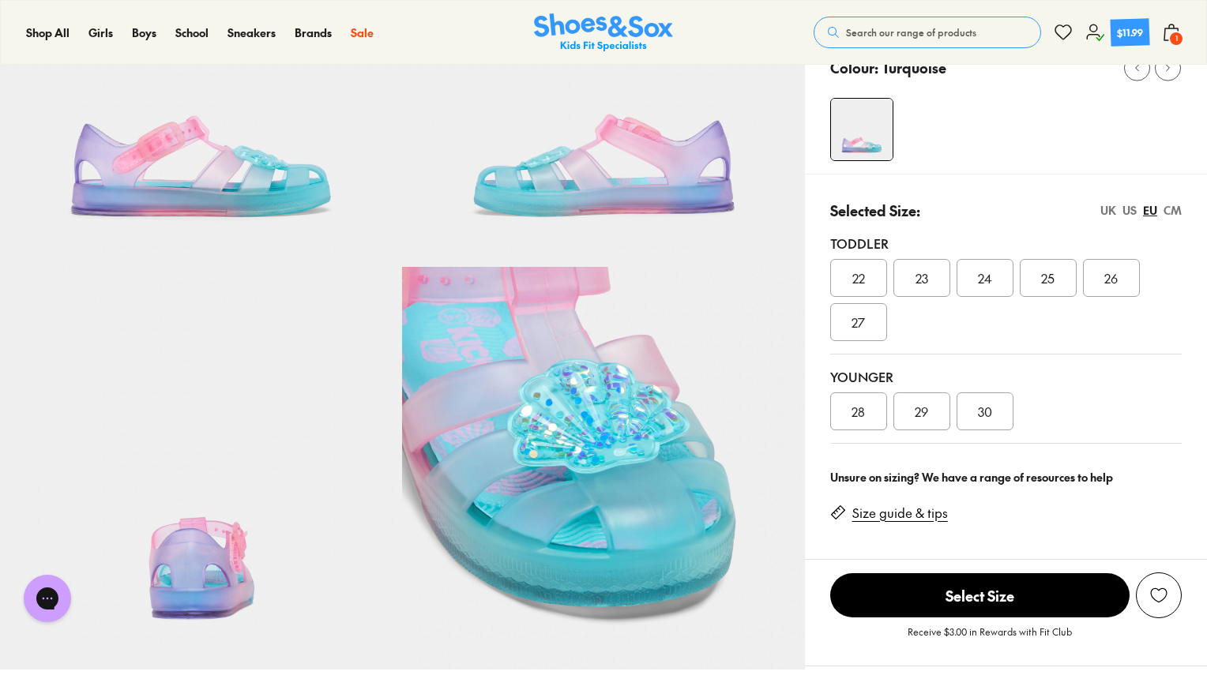
scroll to position [237, 0]
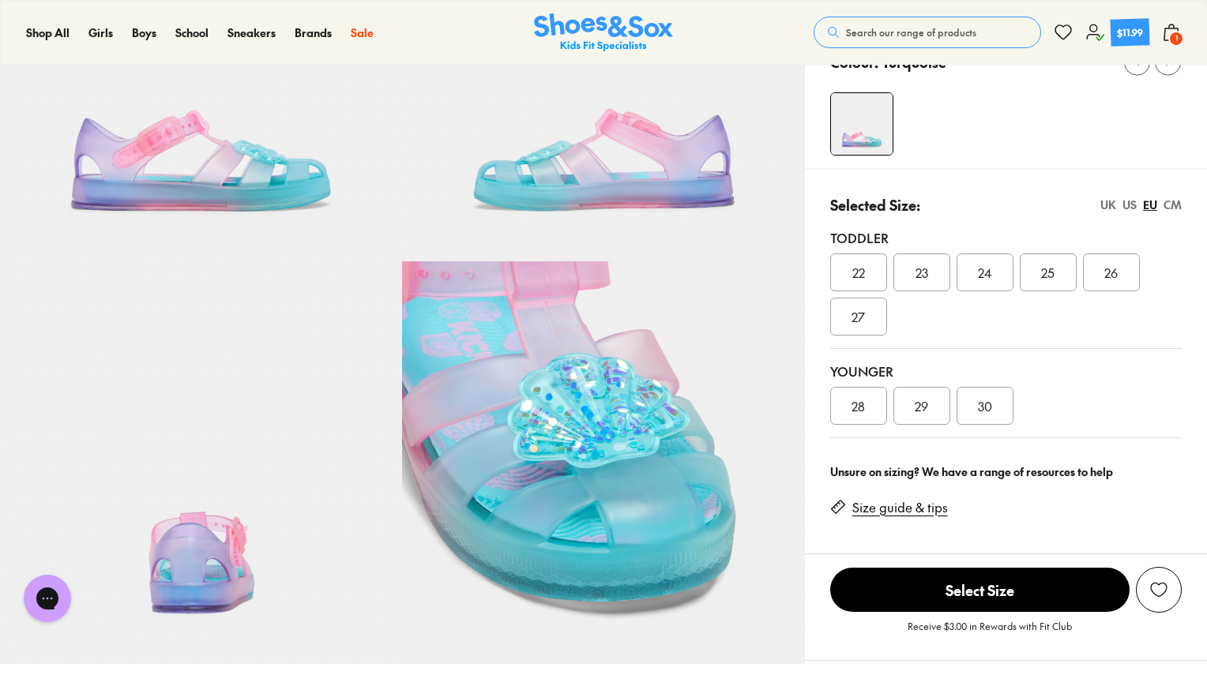
click at [1130, 202] on div "US" at bounding box center [1130, 205] width 14 height 17
click at [924, 398] on span "012" at bounding box center [921, 406] width 18 height 19
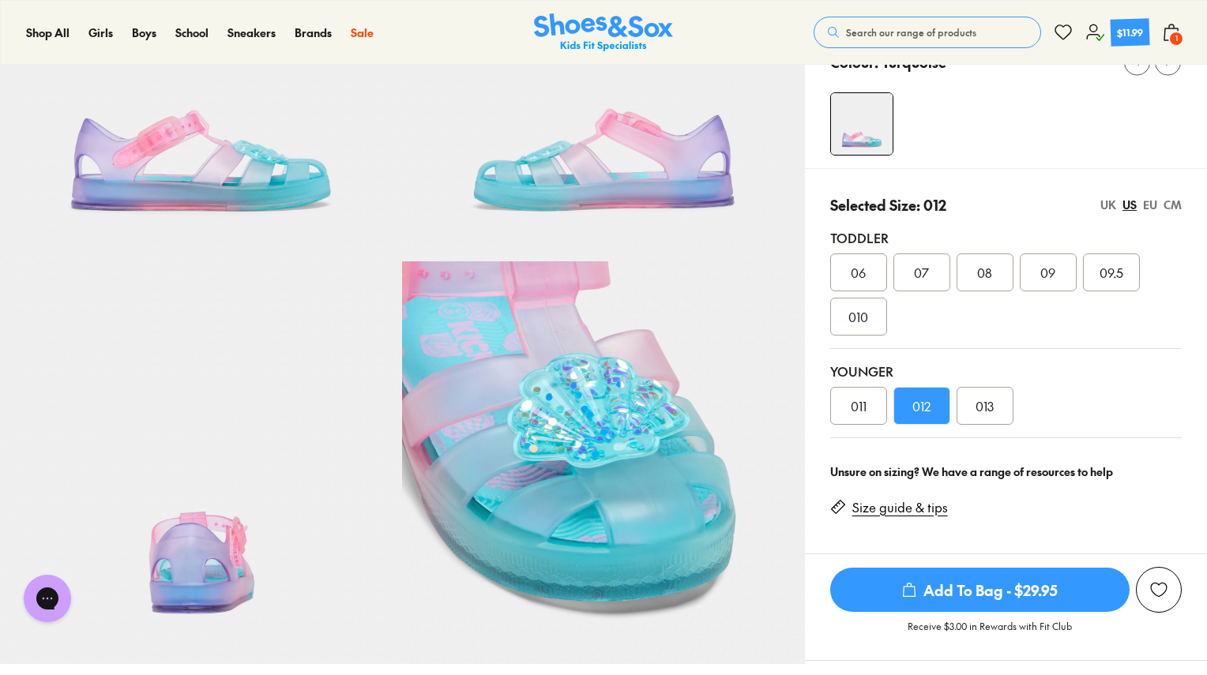
click at [1022, 591] on span "Add To Bag - $29.95" at bounding box center [979, 590] width 299 height 44
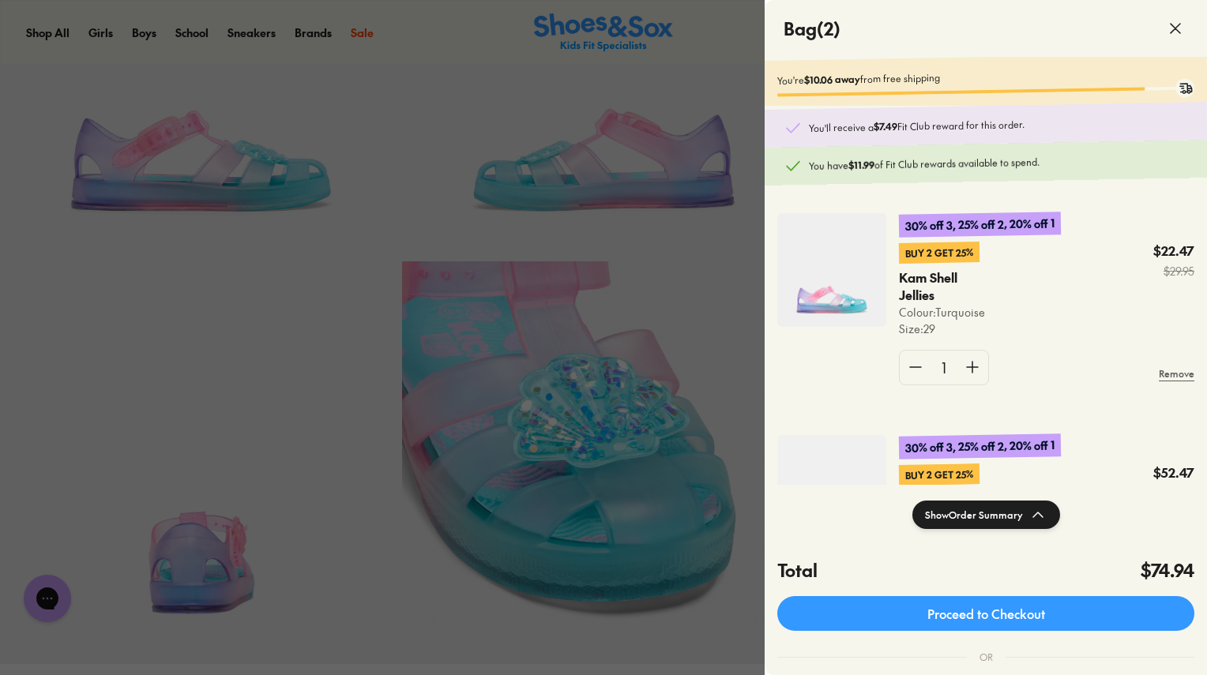
click at [1176, 28] on use at bounding box center [1175, 28] width 9 height 9
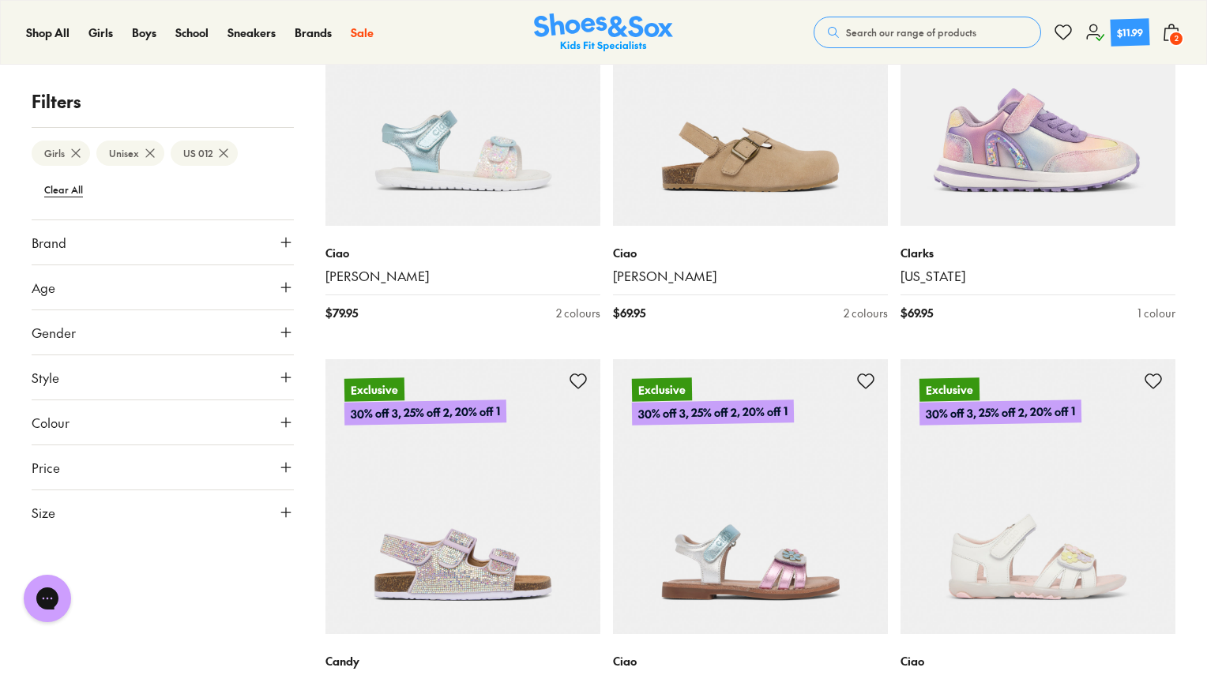
scroll to position [3789, 0]
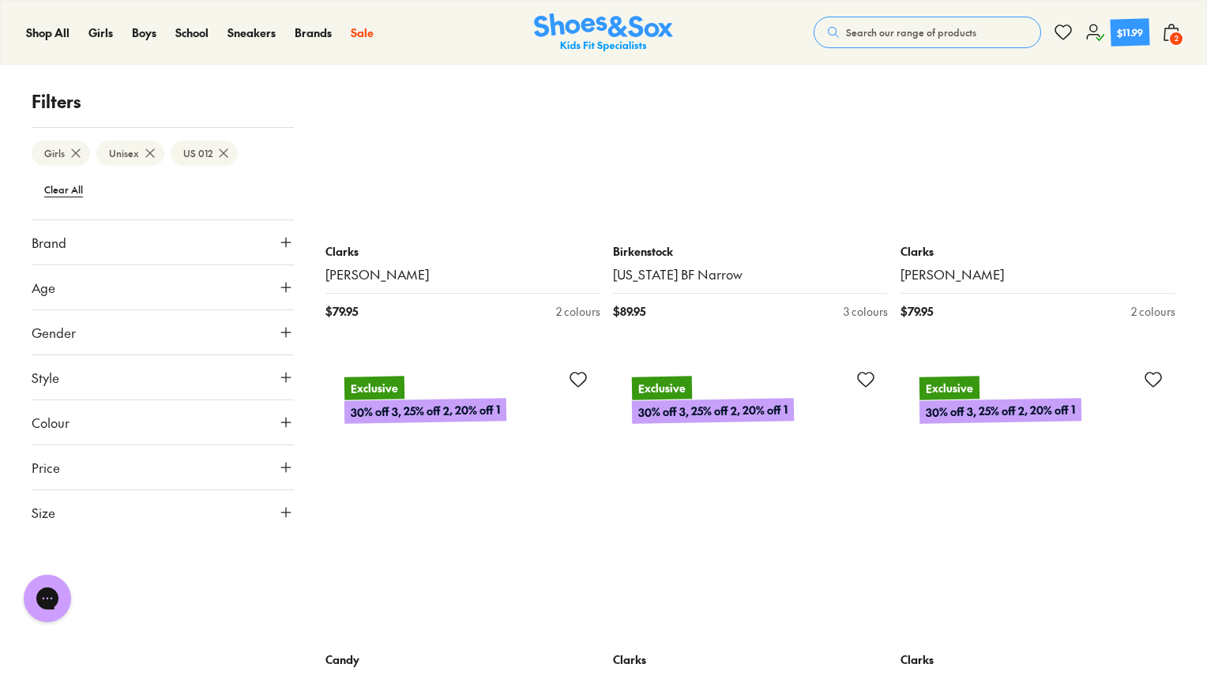
scroll to position [7423, 0]
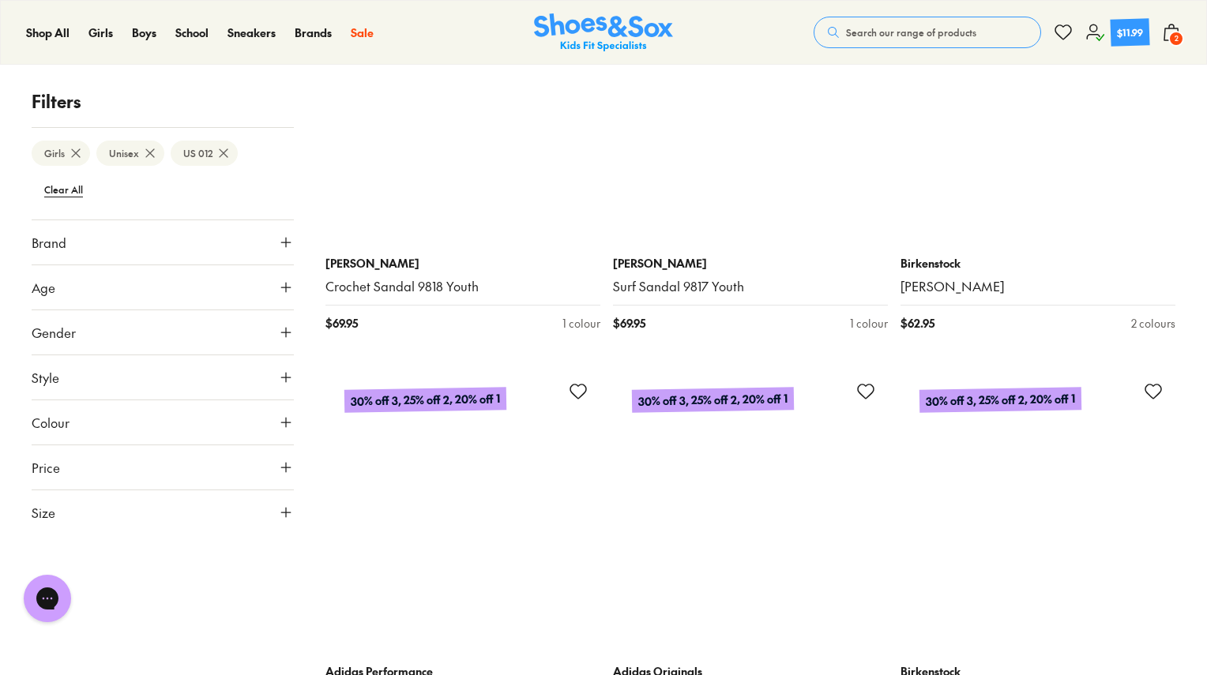
scroll to position [12558, 0]
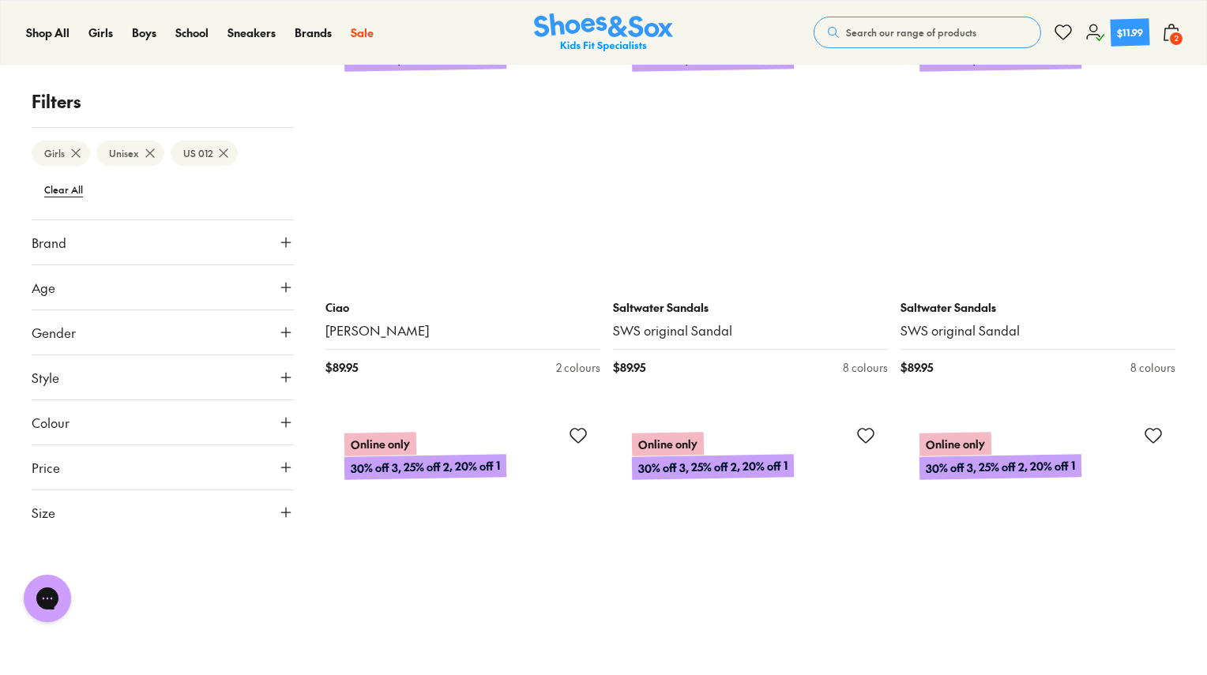
scroll to position [16508, 0]
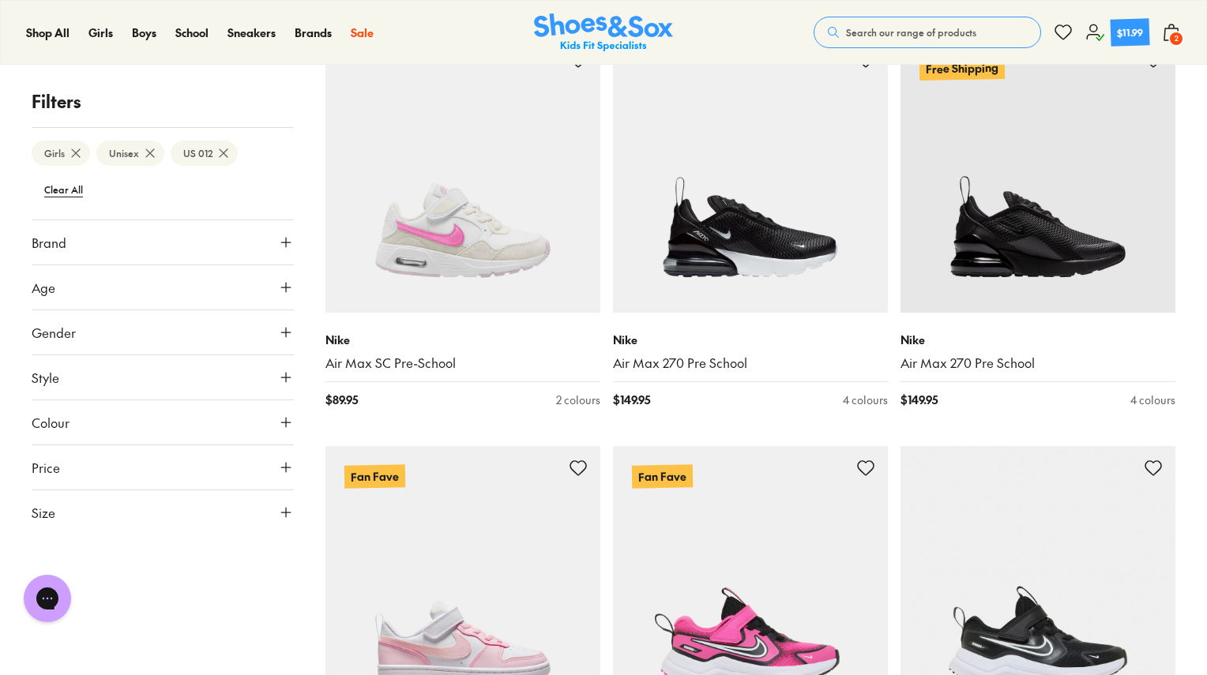
scroll to position [21249, 0]
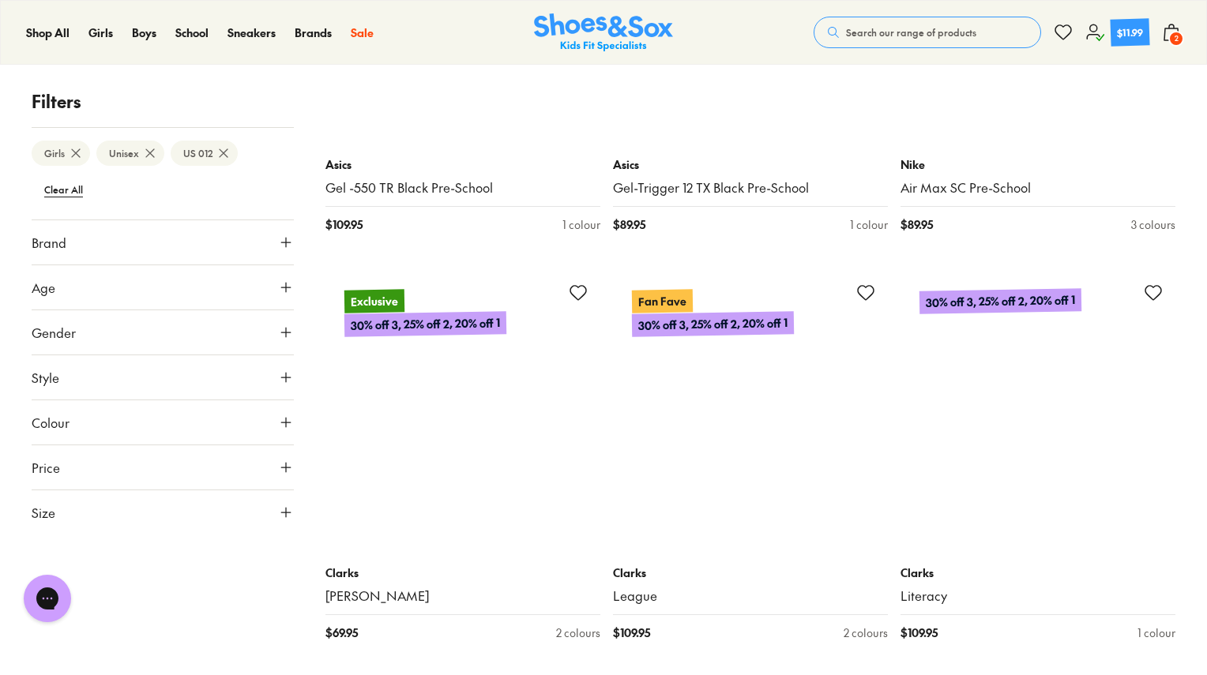
scroll to position [24093, 0]
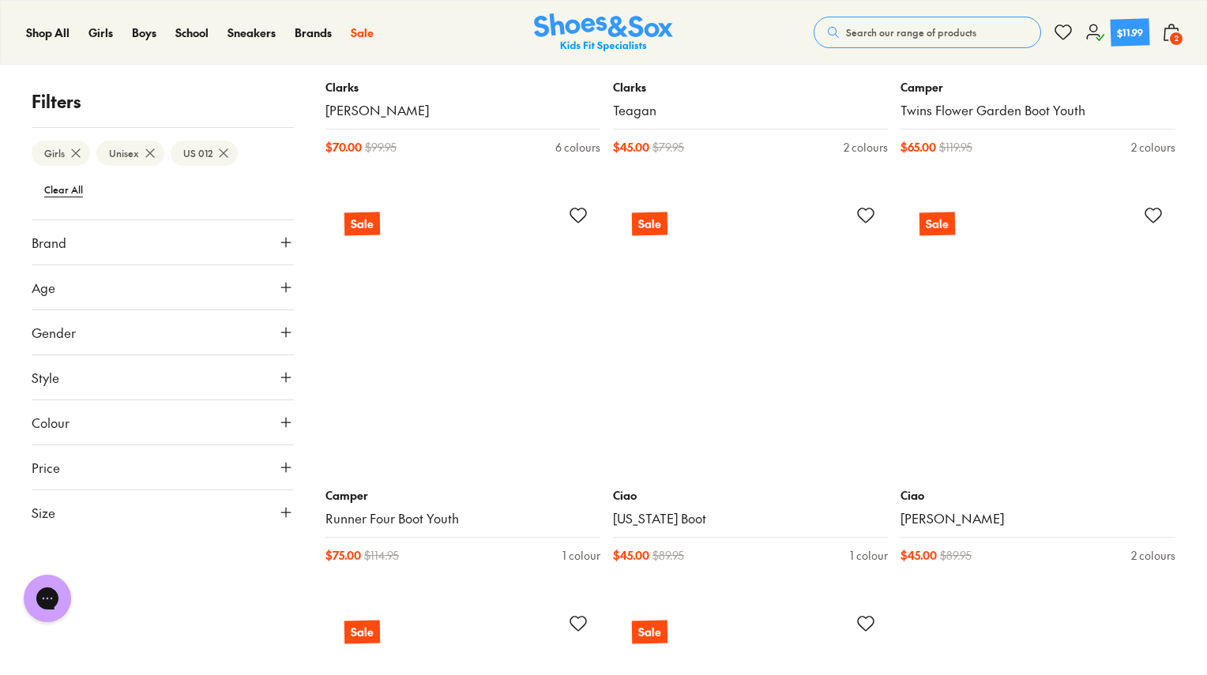
scroll to position [30097, 0]
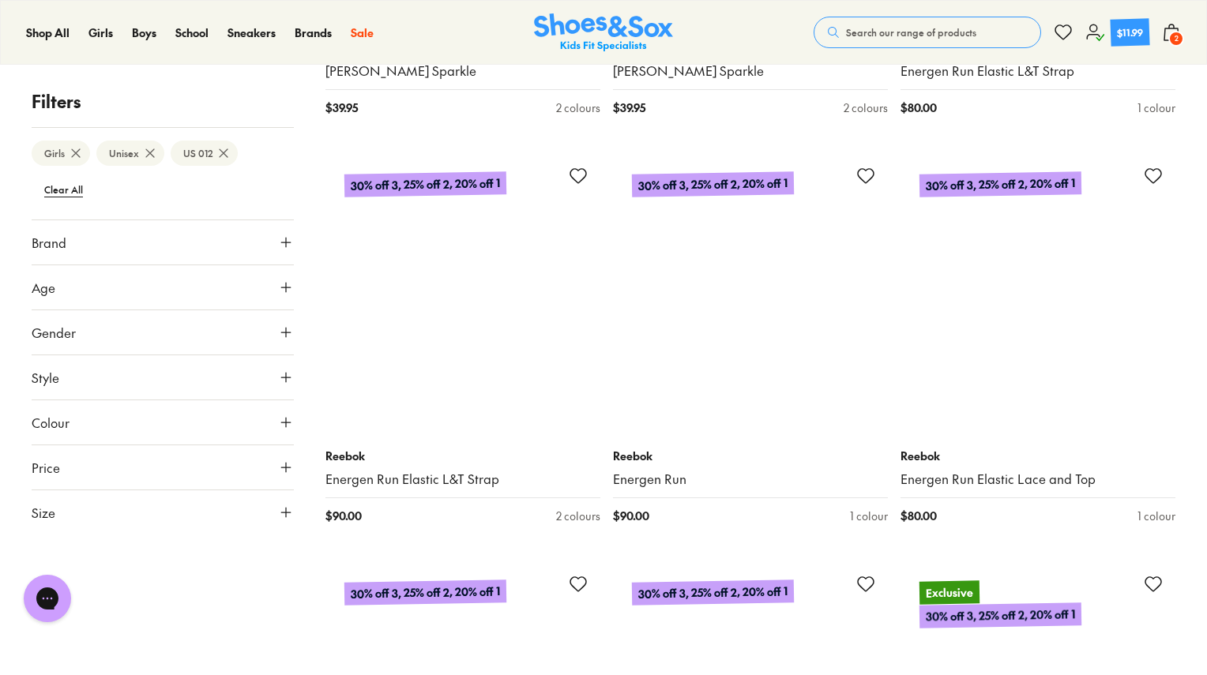
scroll to position [34442, 0]
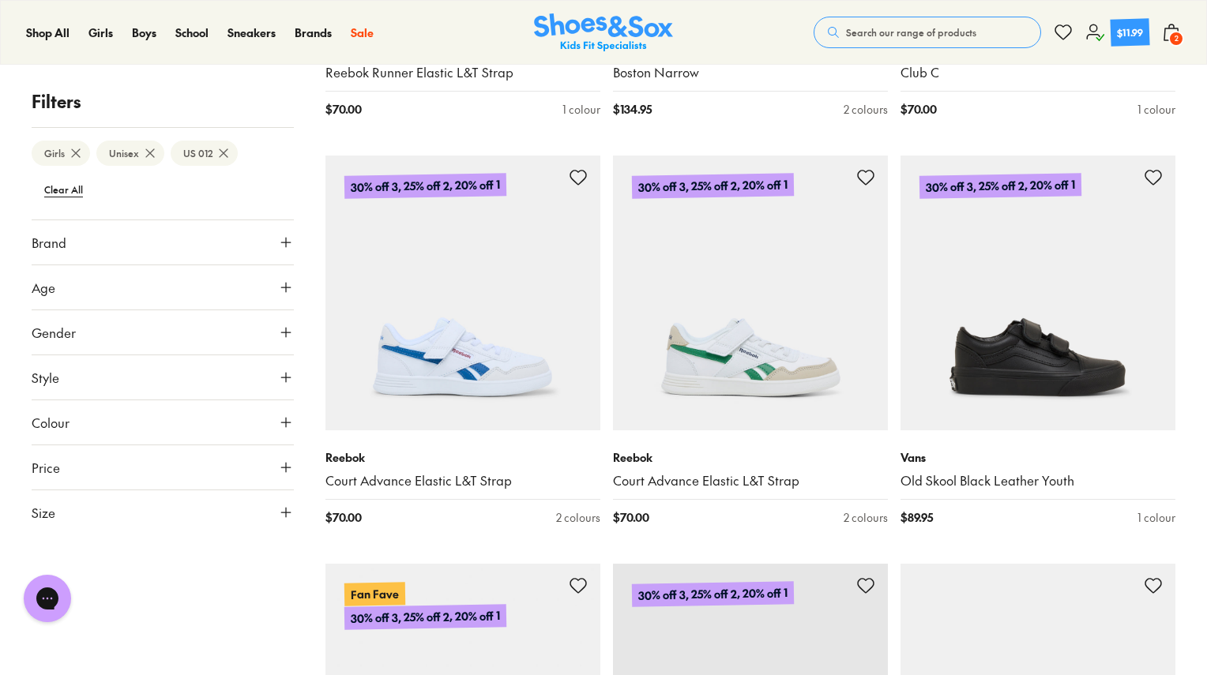
scroll to position [37128, 0]
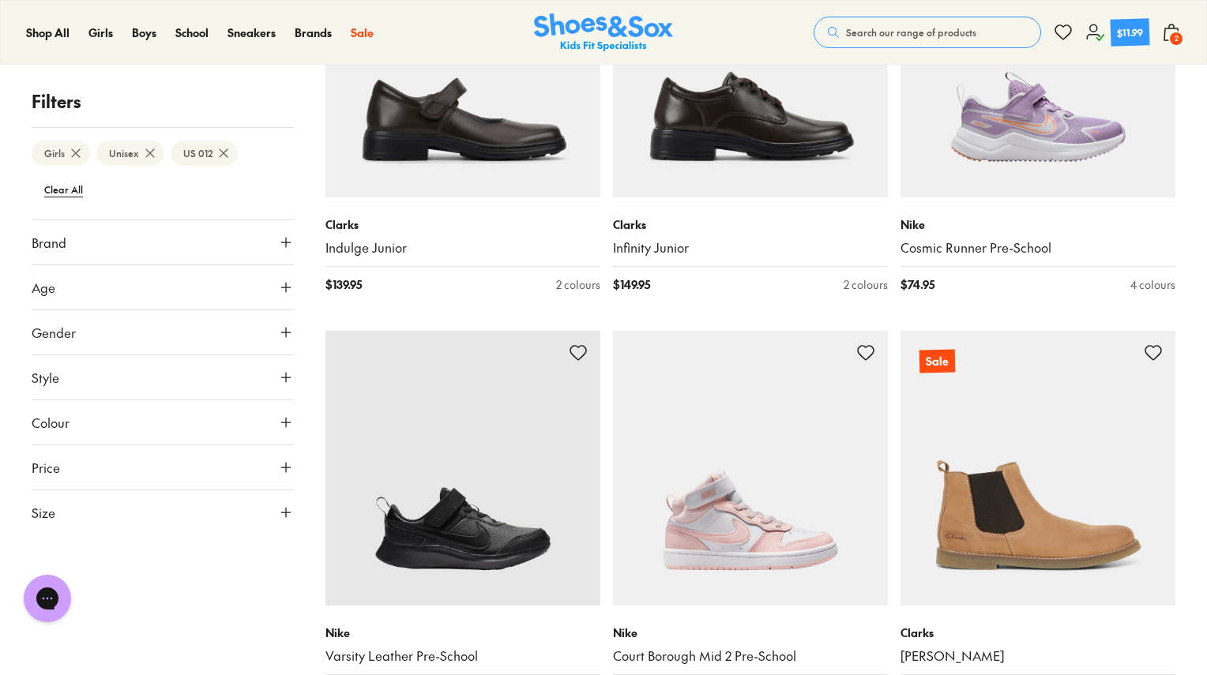
scroll to position [38866, 0]
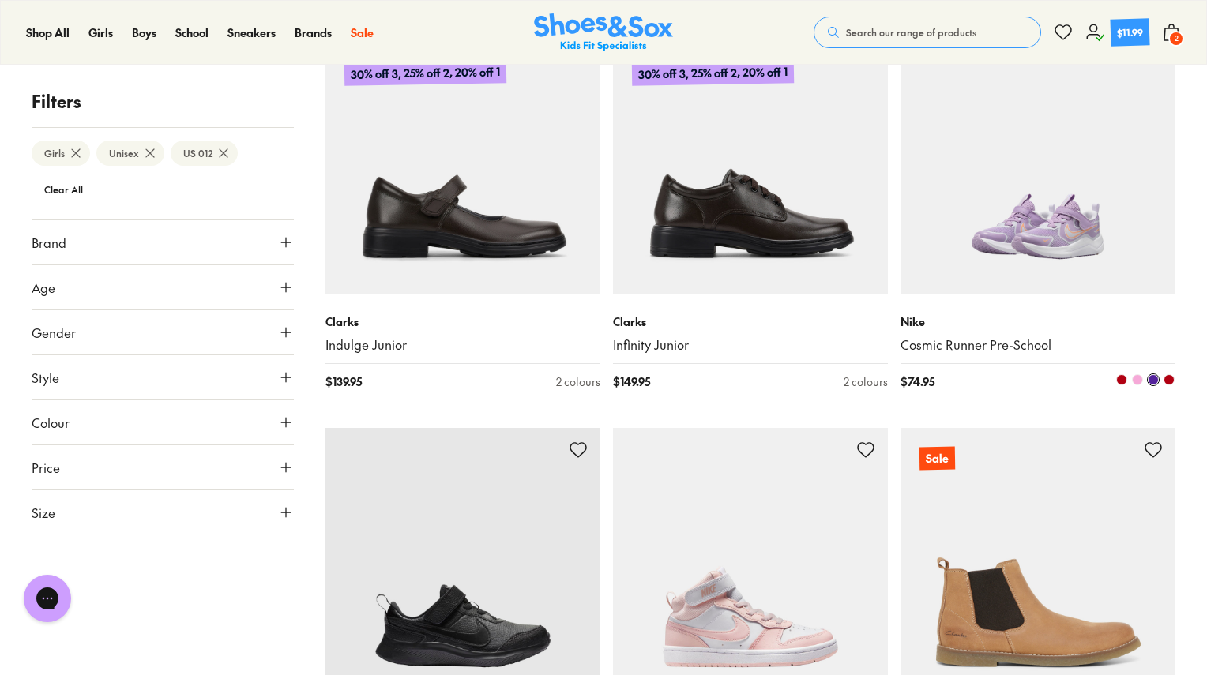
click at [1039, 182] on img at bounding box center [1038, 157] width 275 height 275
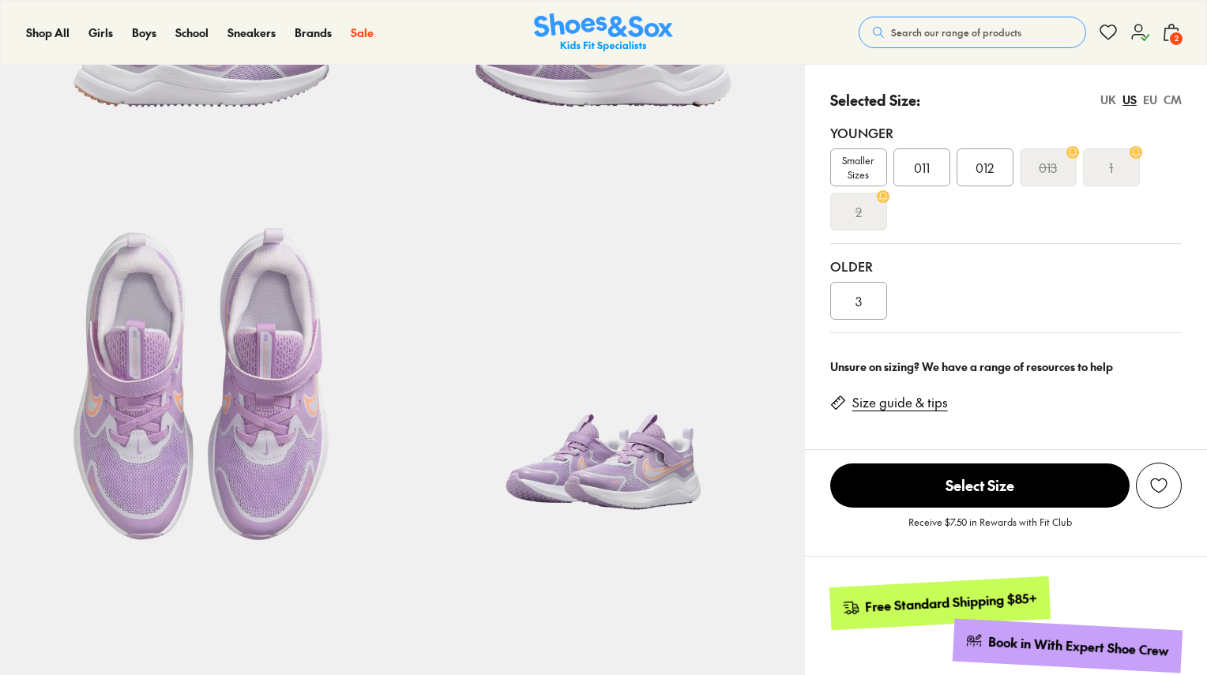
select select "*"
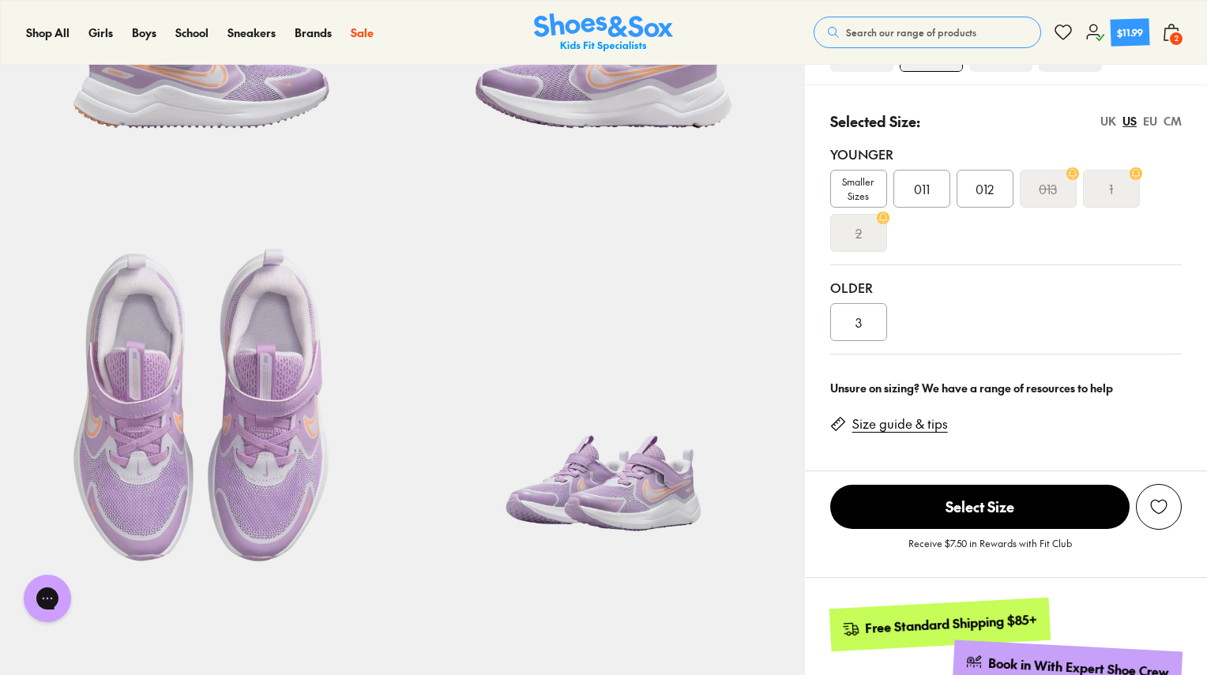
scroll to position [237, 0]
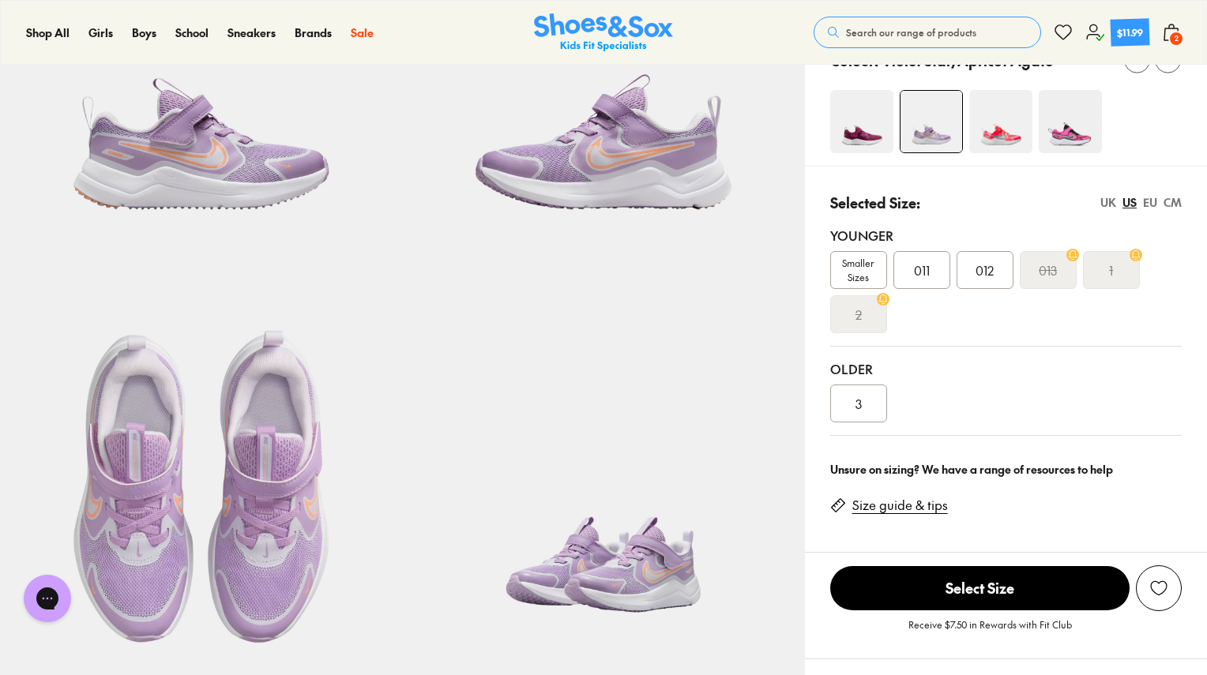
click at [207, 146] on img at bounding box center [201, 60] width 402 height 402
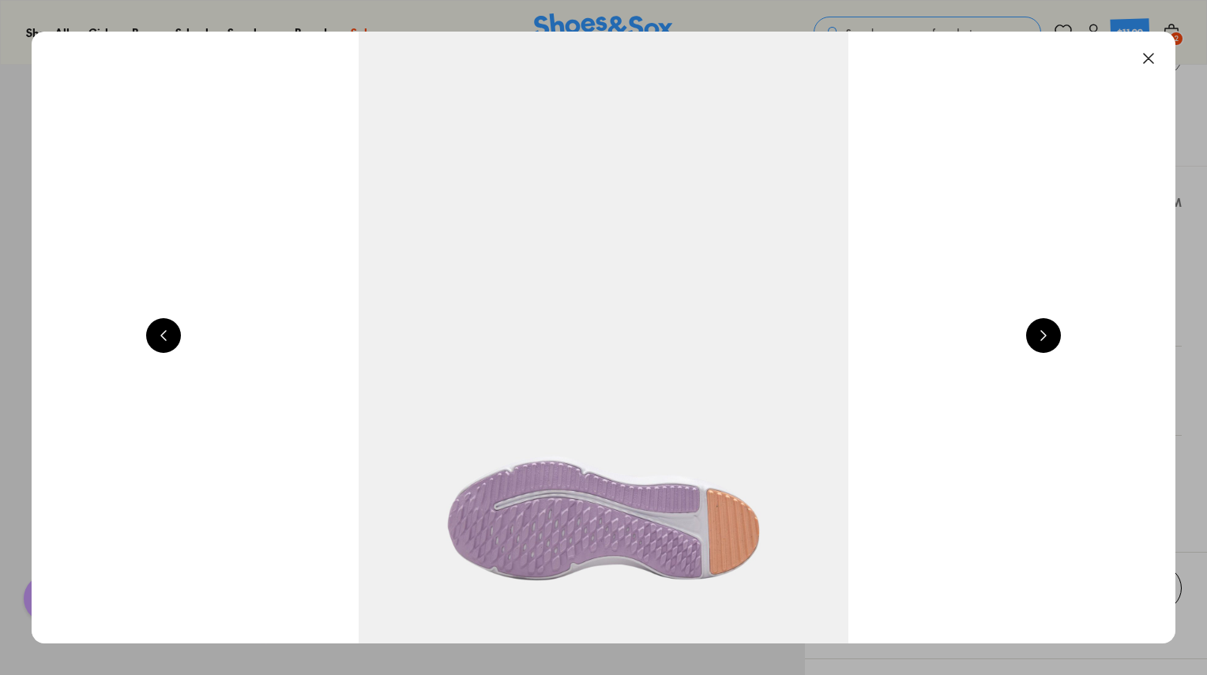
scroll to position [0, 1150]
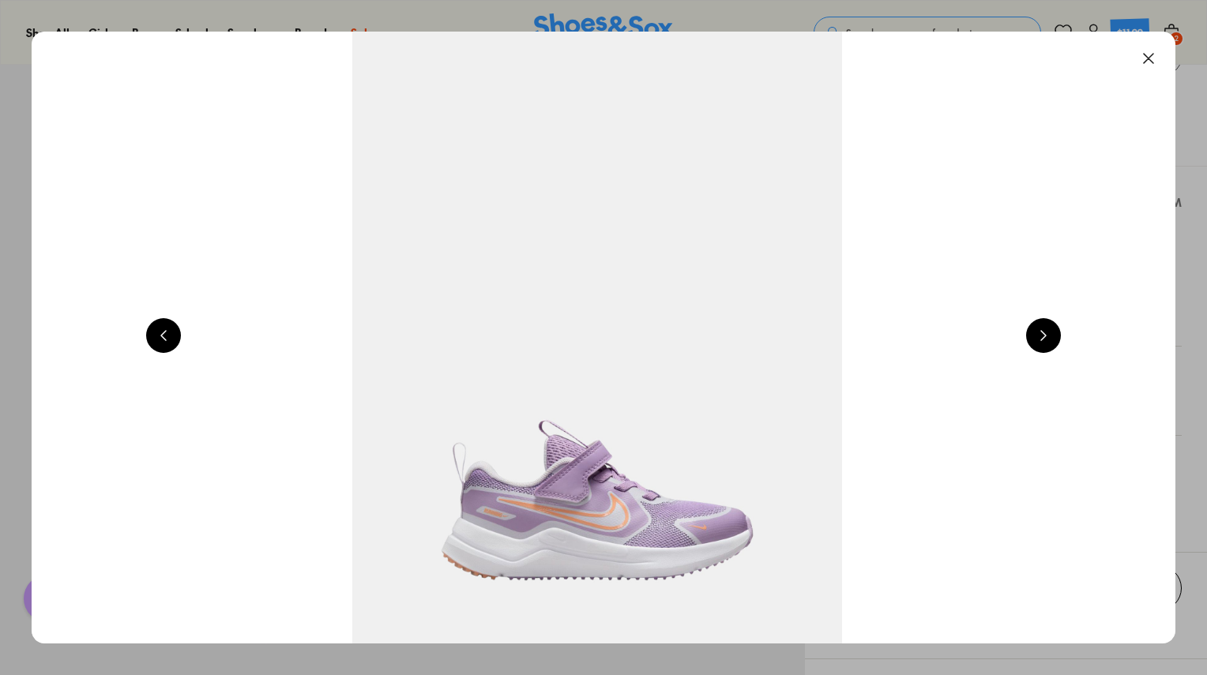
click at [1044, 333] on button at bounding box center [1043, 335] width 35 height 35
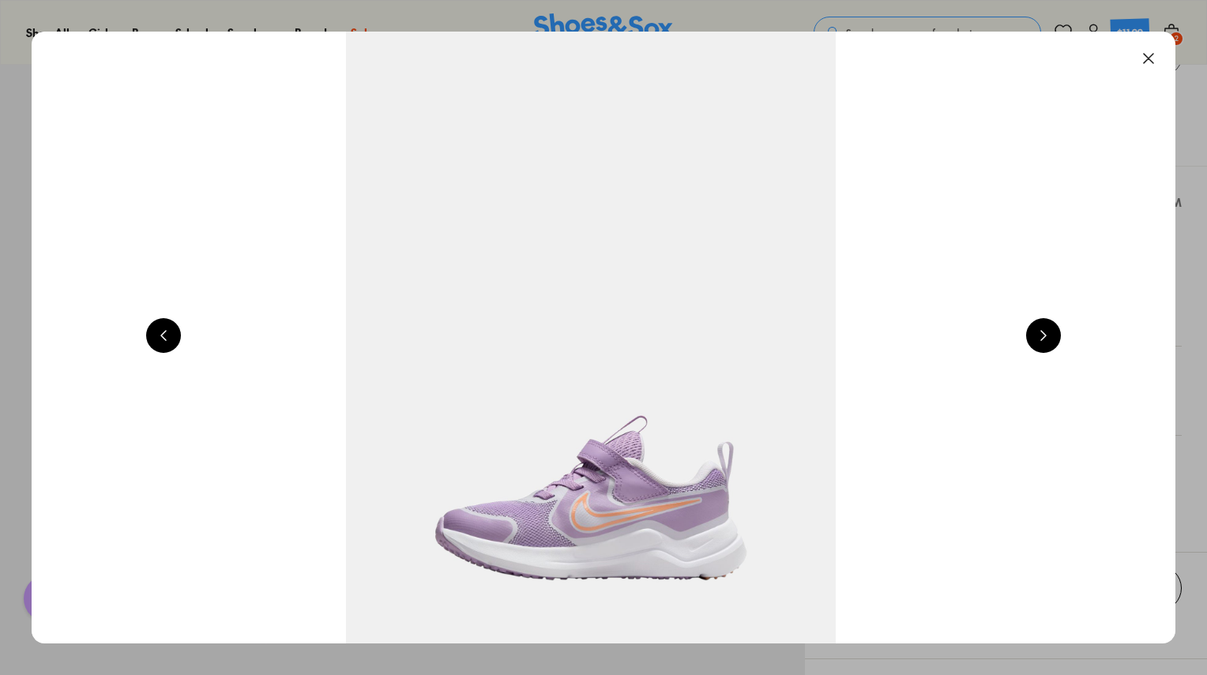
click at [1044, 333] on button at bounding box center [1043, 335] width 35 height 35
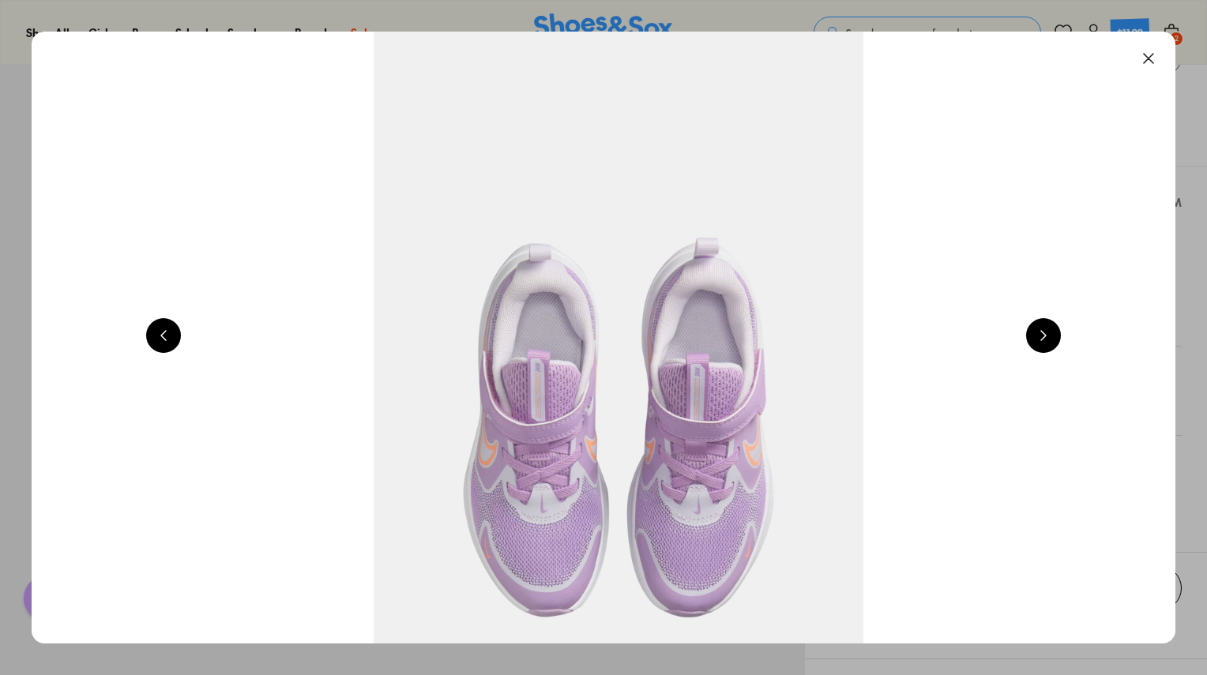
scroll to position [0, 3451]
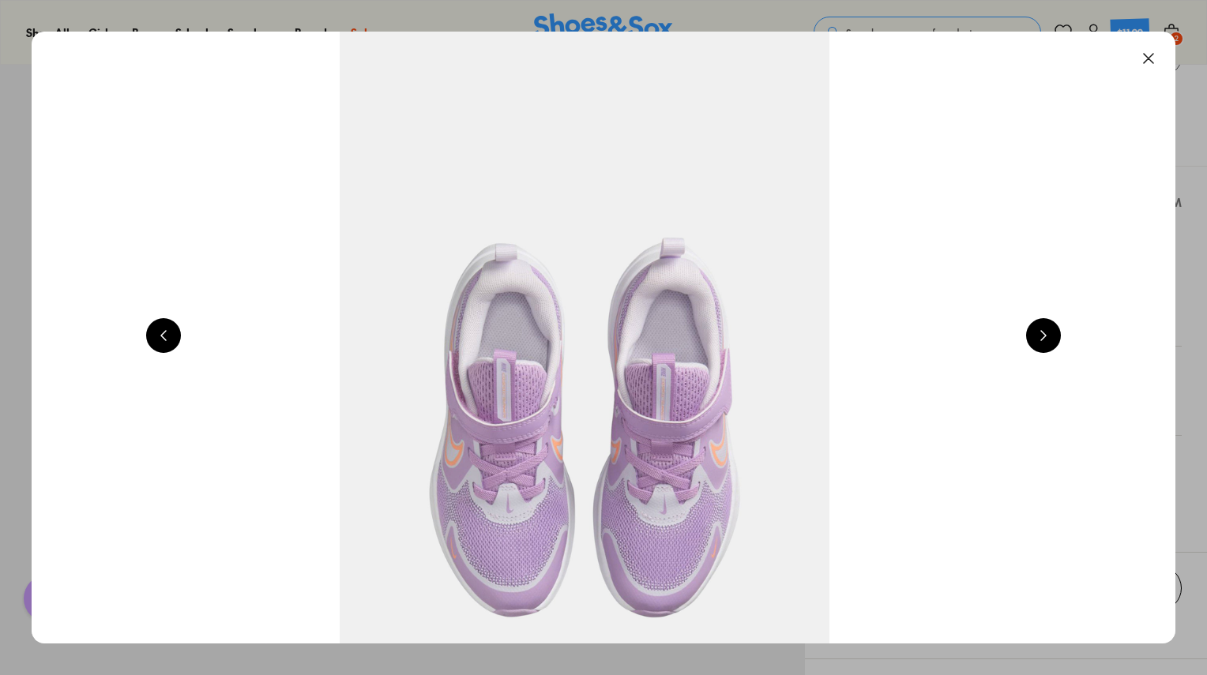
click at [1044, 333] on button at bounding box center [1043, 335] width 35 height 35
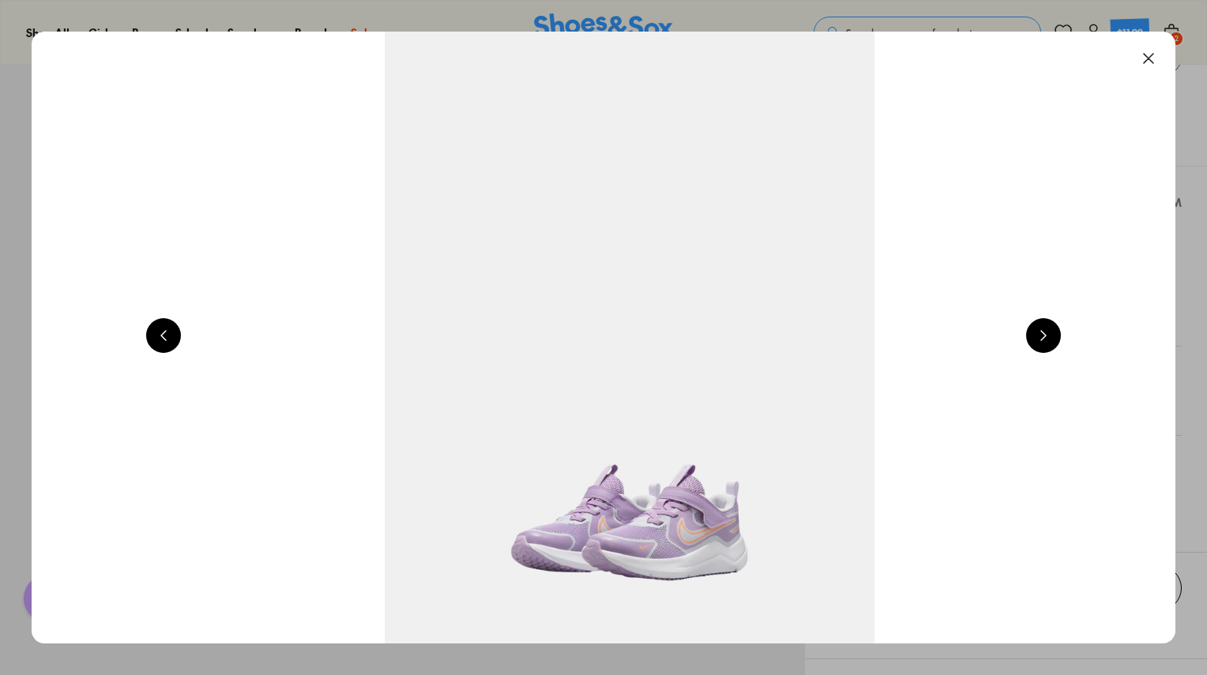
scroll to position [0, 4601]
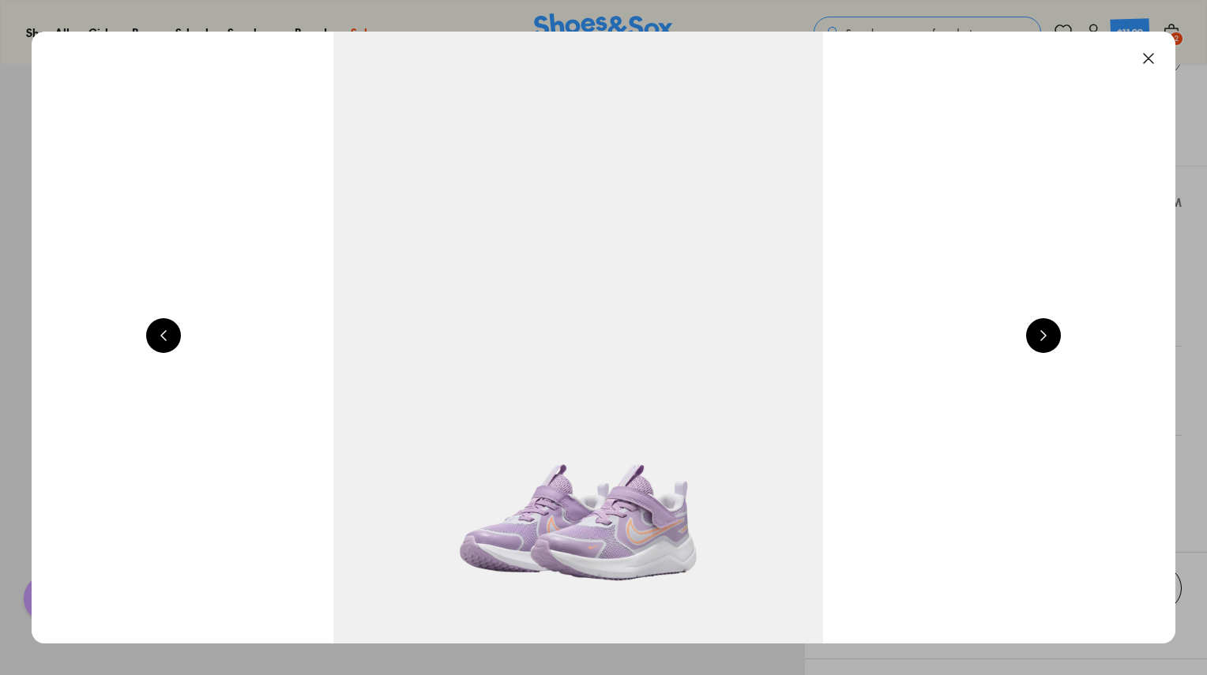
click at [1152, 58] on button at bounding box center [1148, 58] width 35 height 35
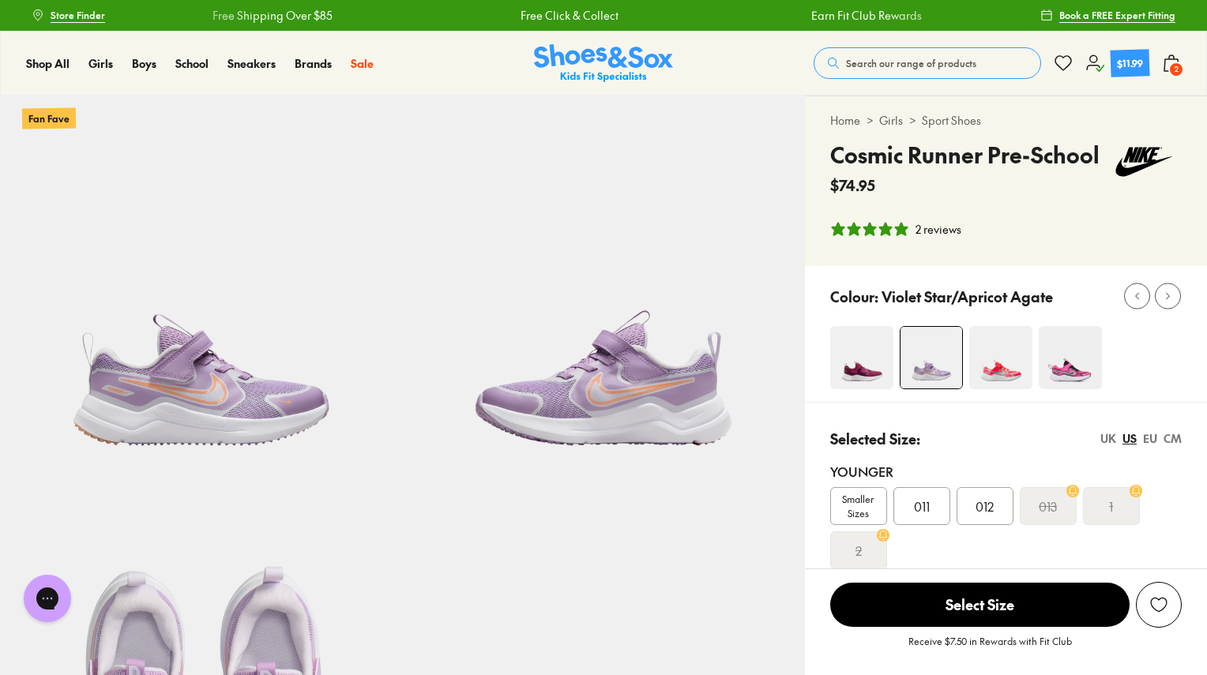
scroll to position [0, 0]
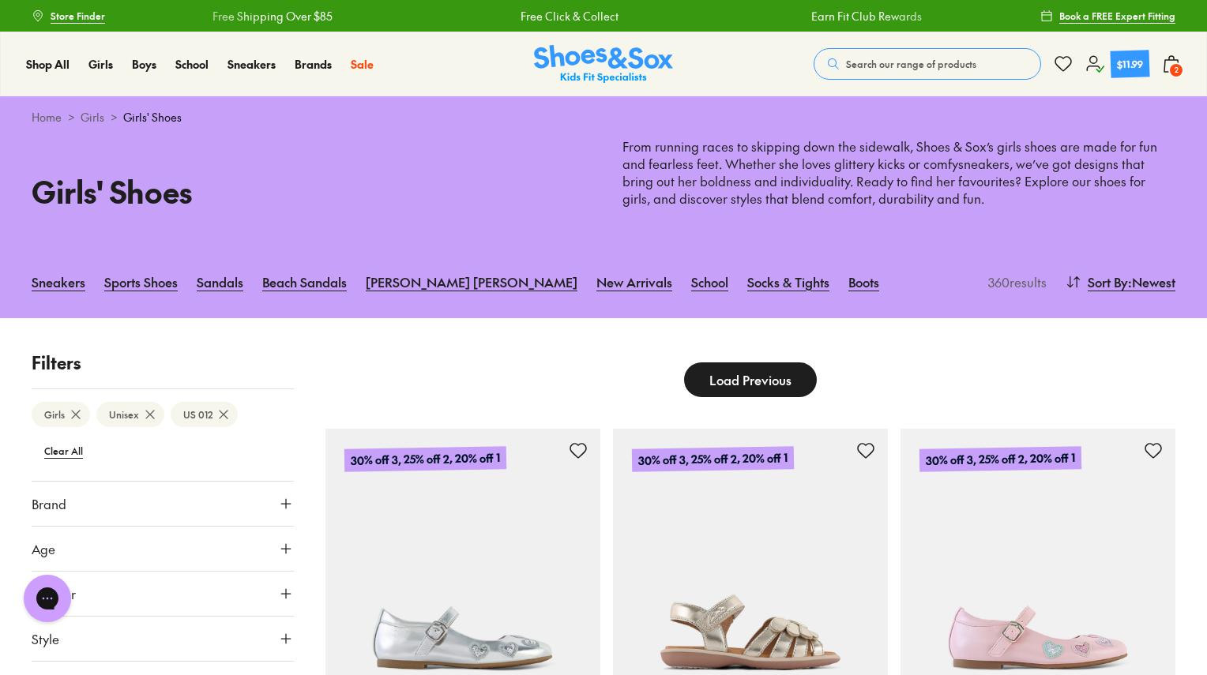
click at [752, 387] on span "Load Previous" at bounding box center [750, 380] width 82 height 19
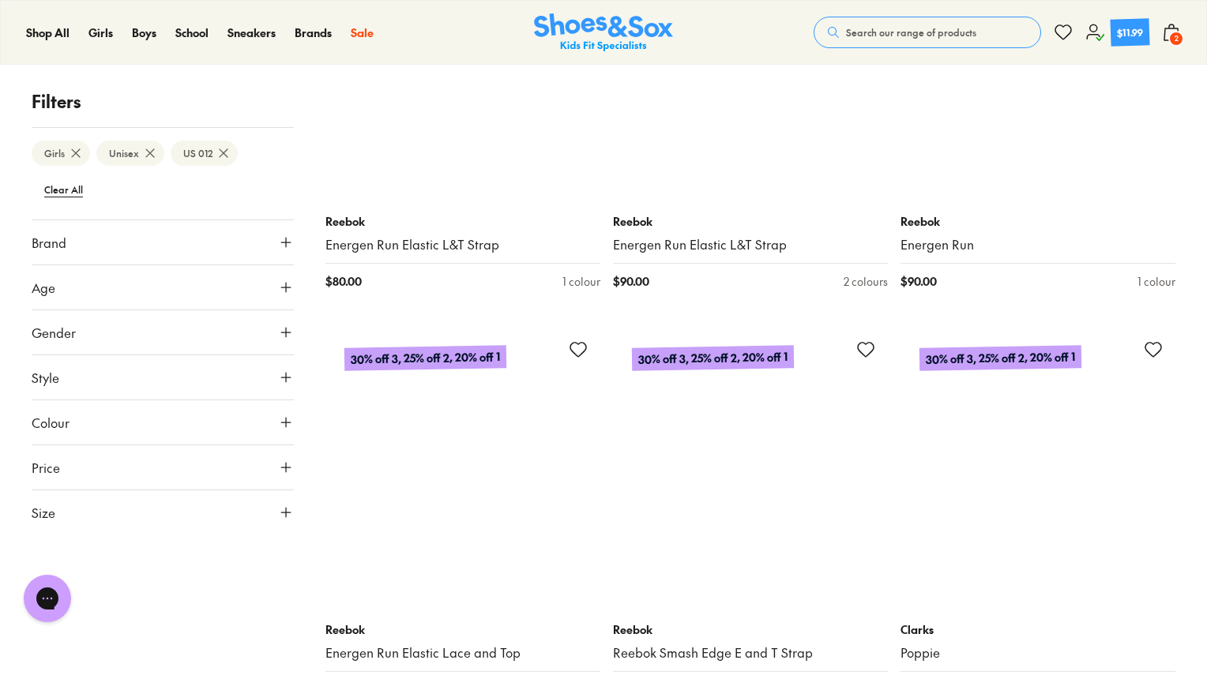
scroll to position [3700, 0]
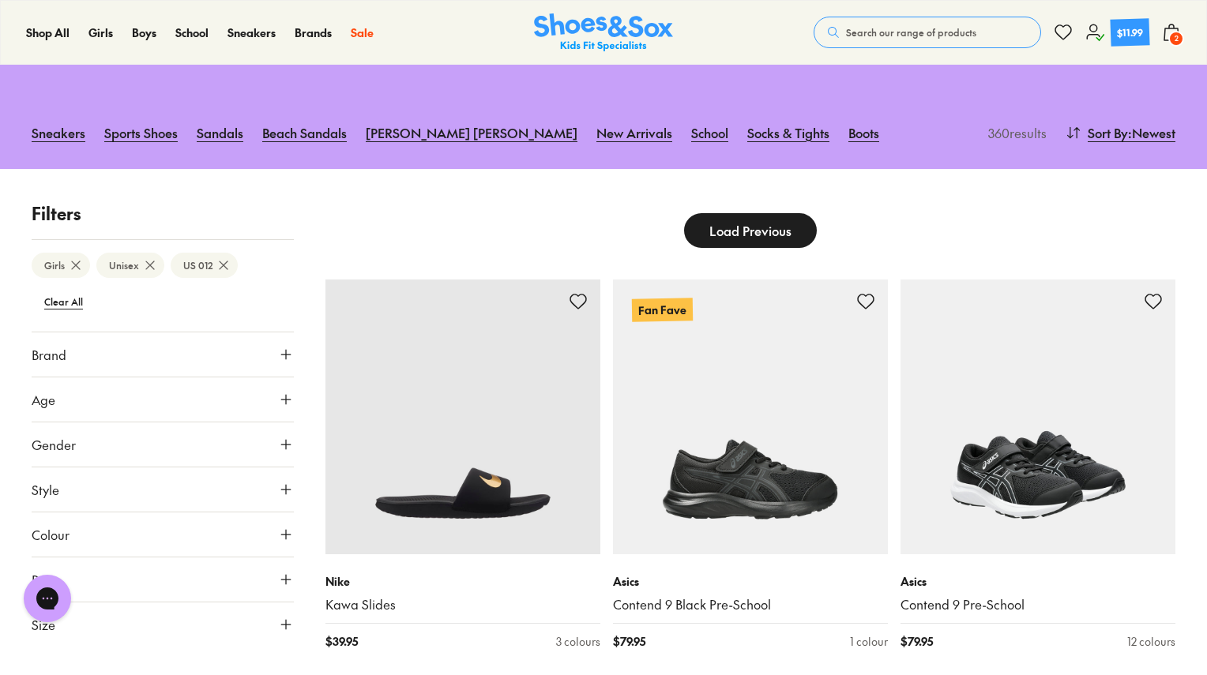
scroll to position [4570, 0]
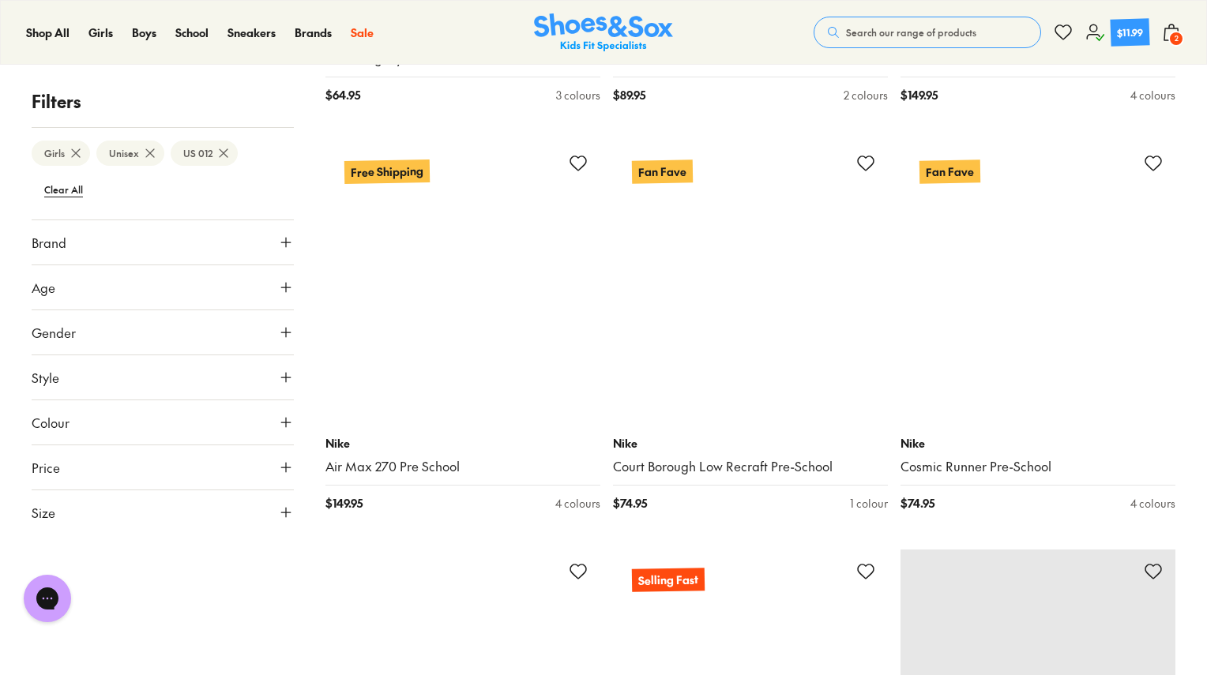
scroll to position [3858, 0]
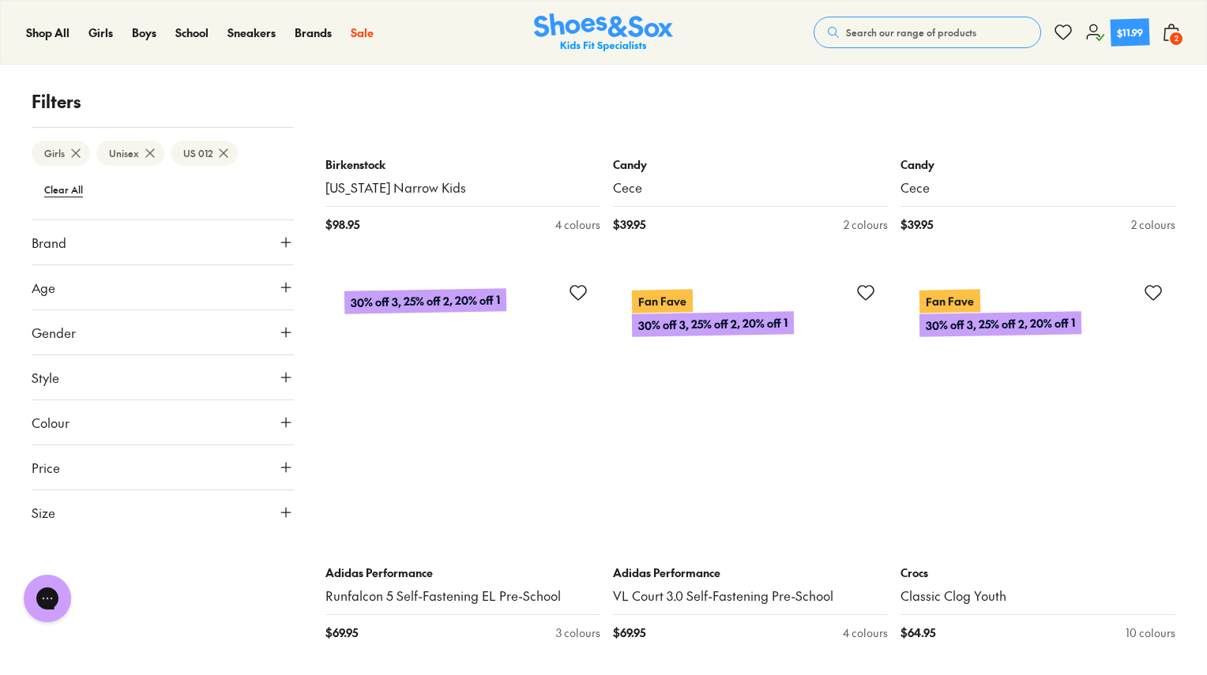
scroll to position [1646, 0]
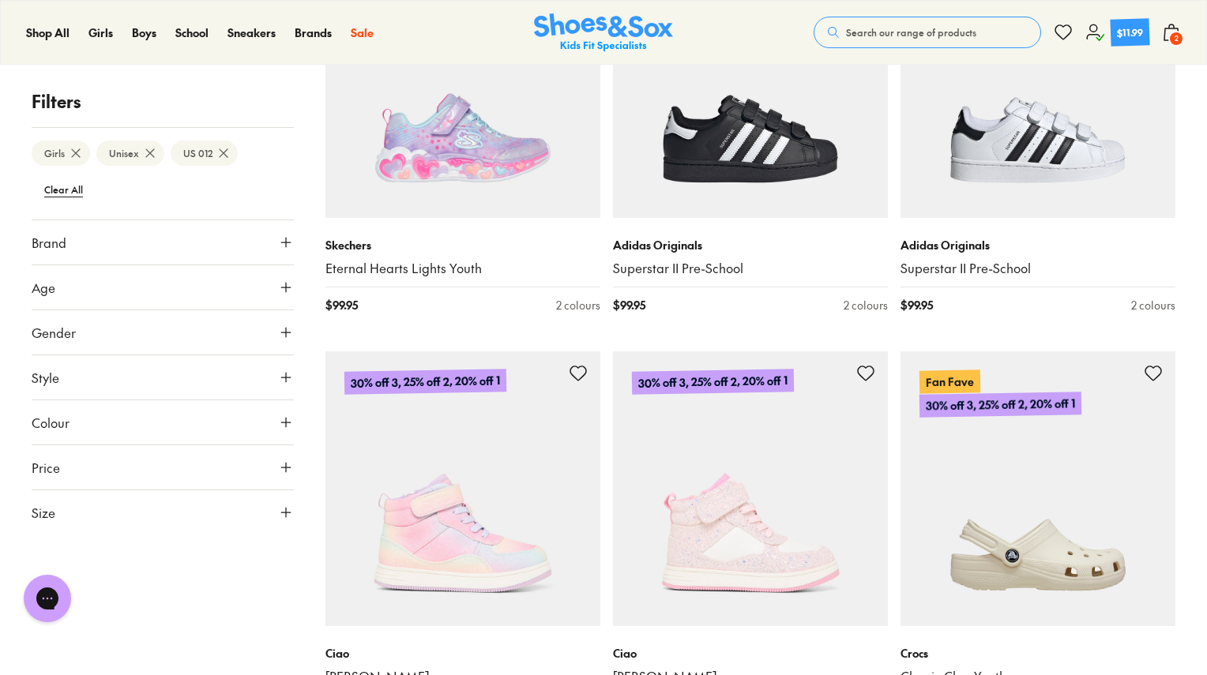
scroll to position [4491, 0]
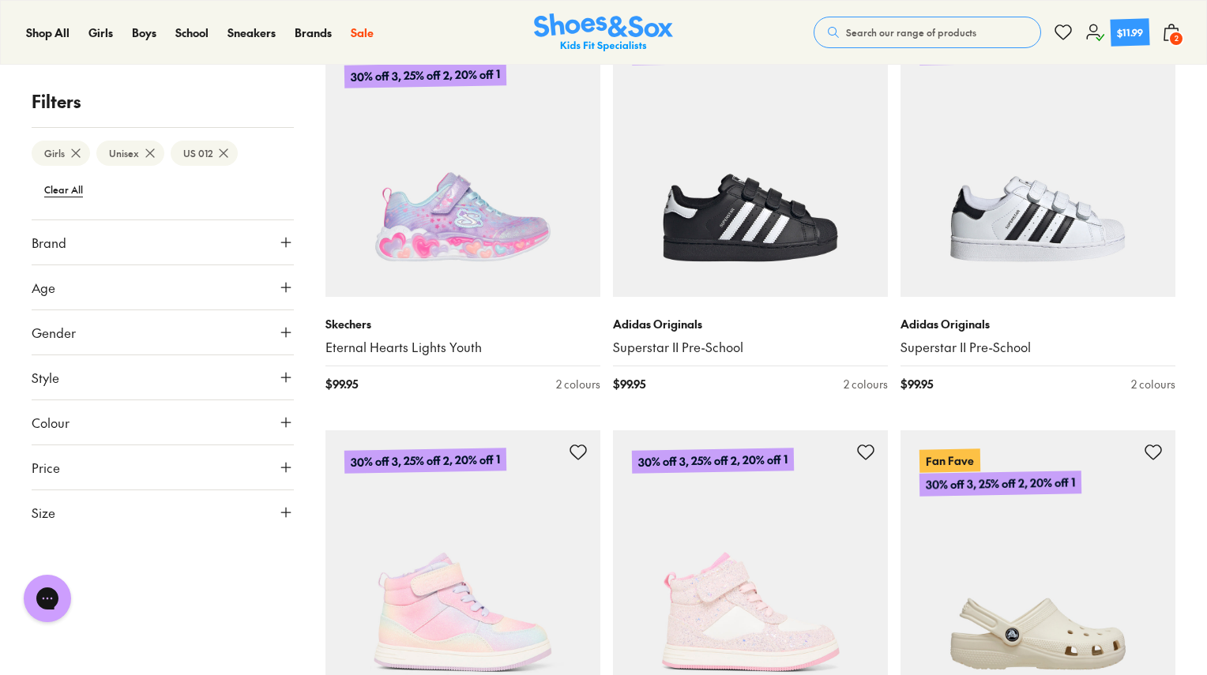
click at [42, 250] on span "Brand" at bounding box center [49, 242] width 35 height 19
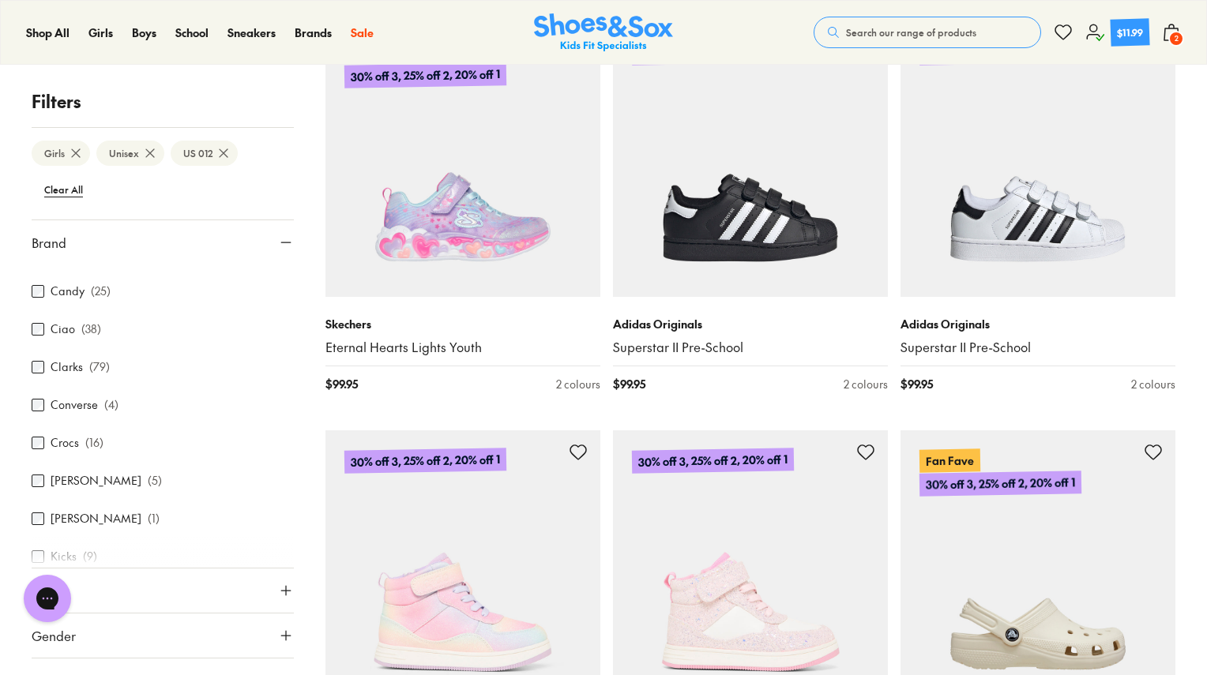
scroll to position [237, 0]
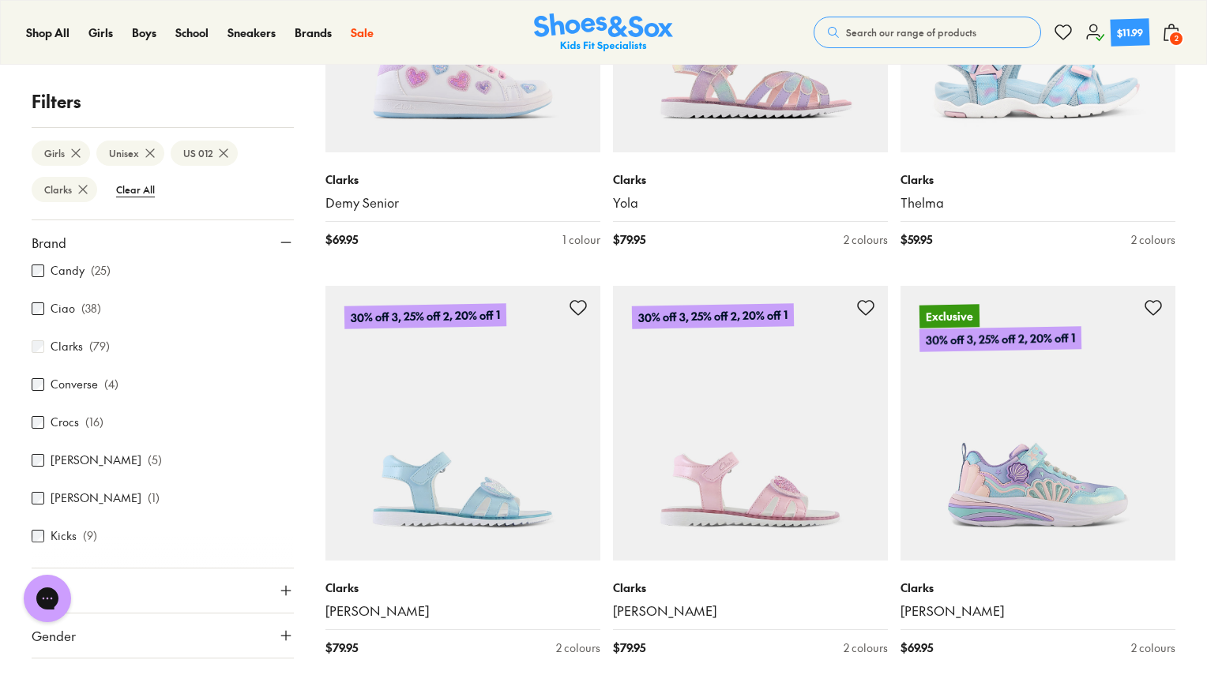
scroll to position [2515, 0]
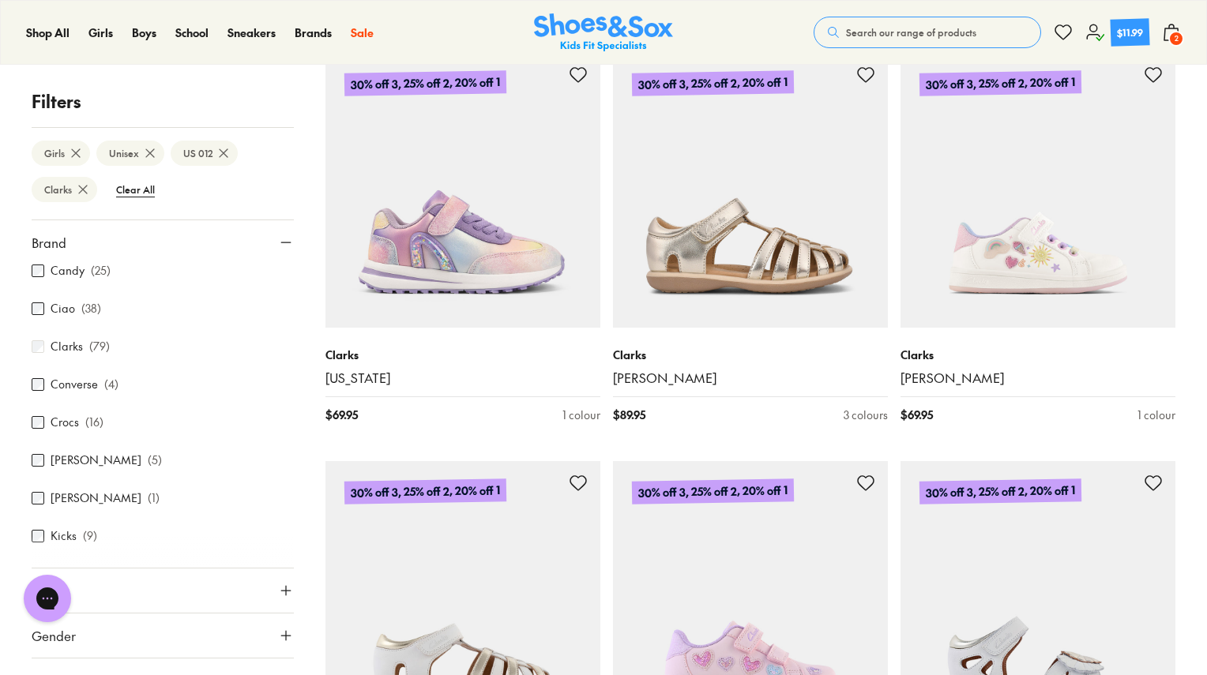
scroll to position [1330, 0]
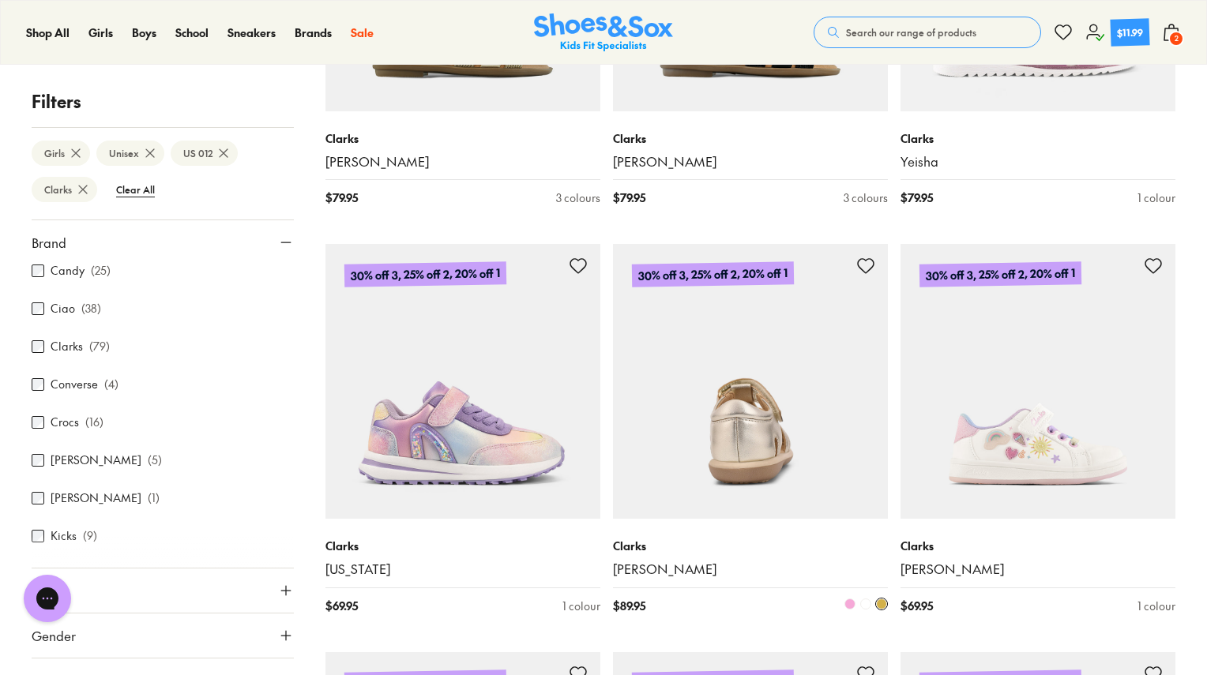
click at [755, 379] on img at bounding box center [750, 381] width 275 height 275
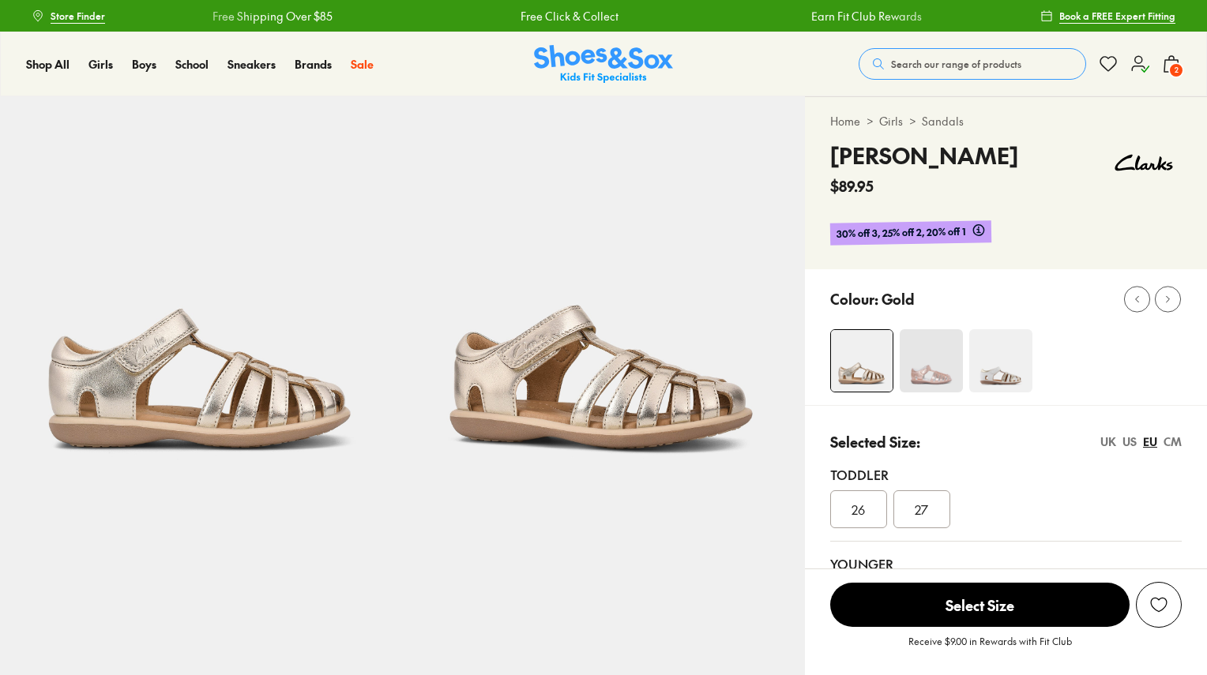
click at [935, 367] on img at bounding box center [931, 360] width 63 height 63
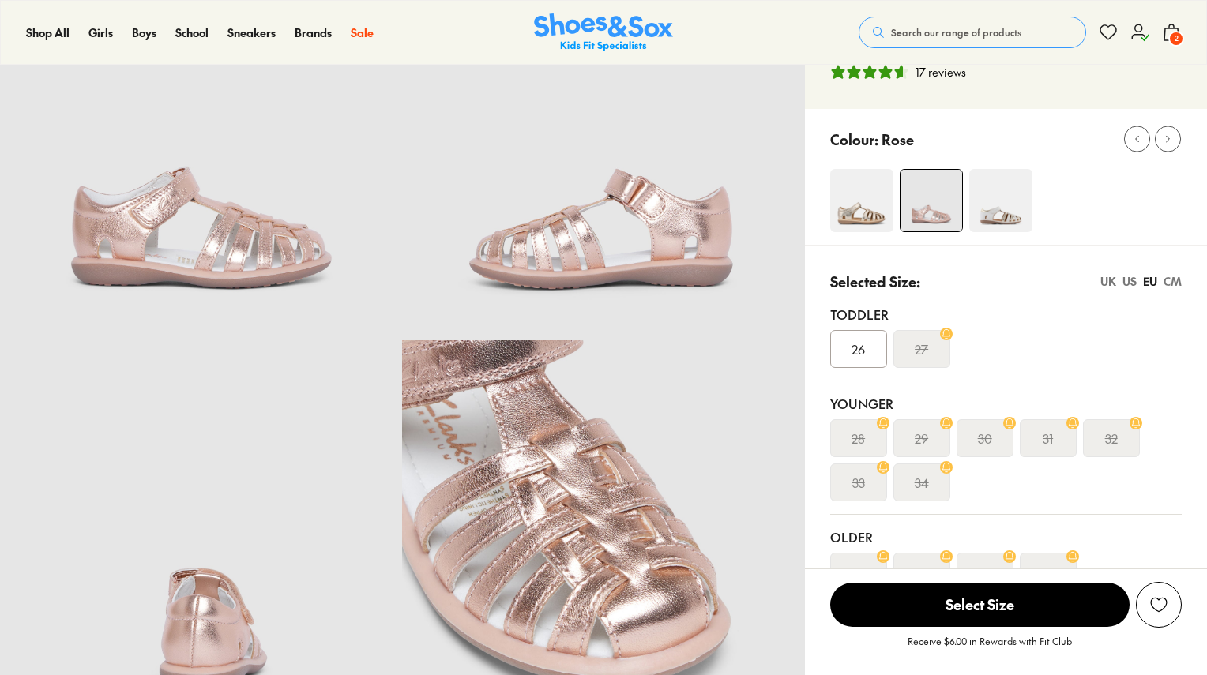
select select "*"
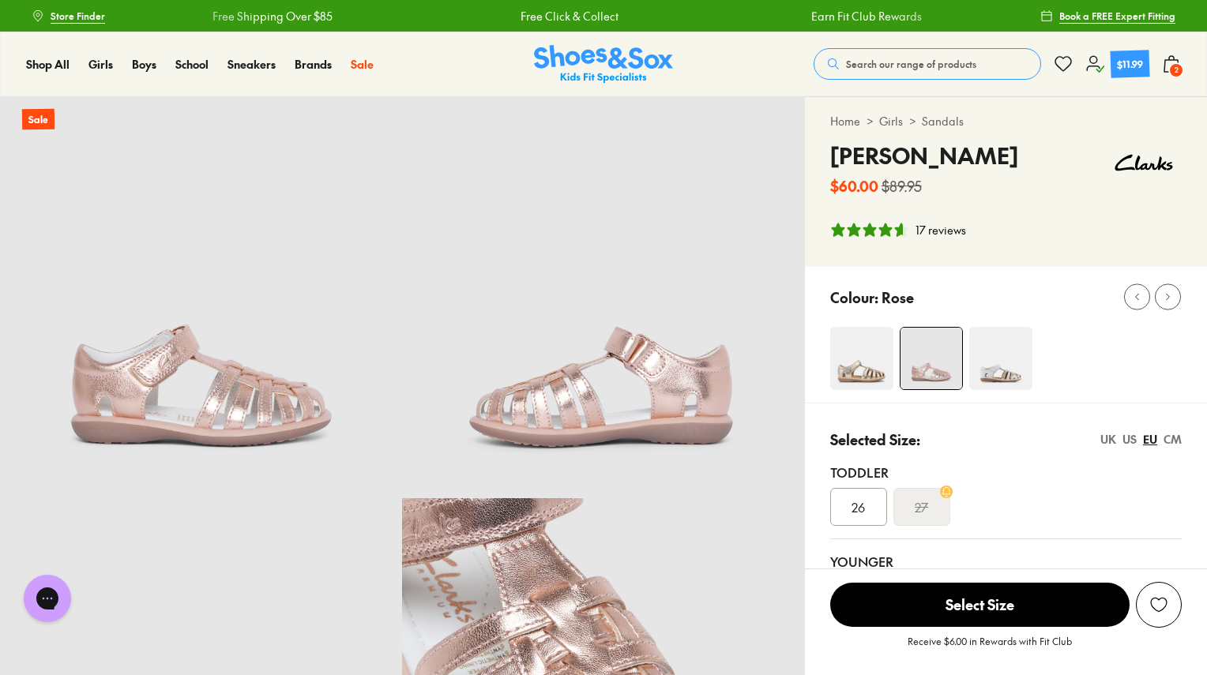
click at [853, 376] on img at bounding box center [861, 358] width 63 height 63
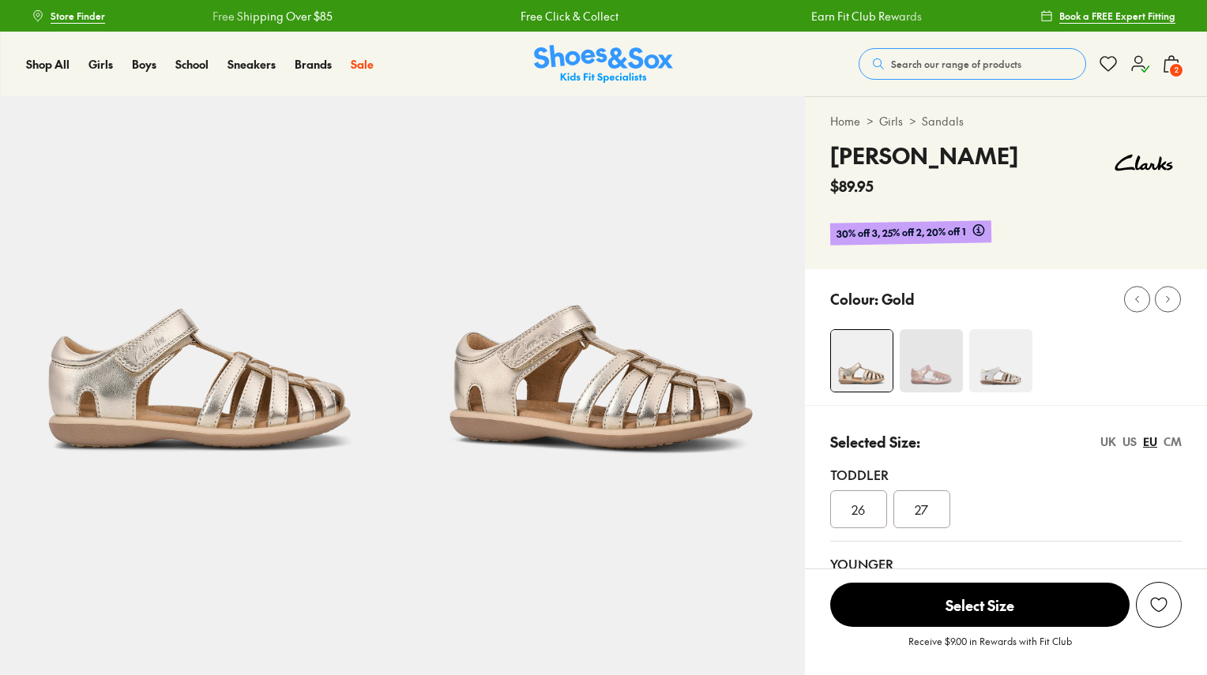
scroll to position [79, 0]
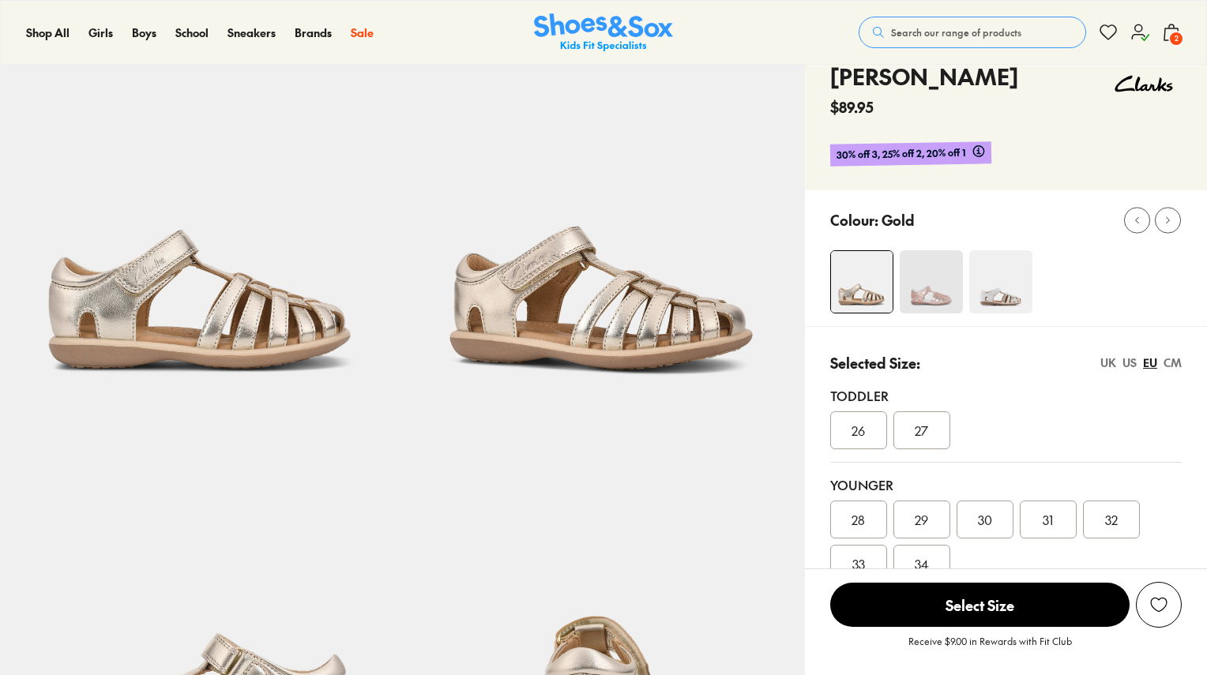
select select "*"
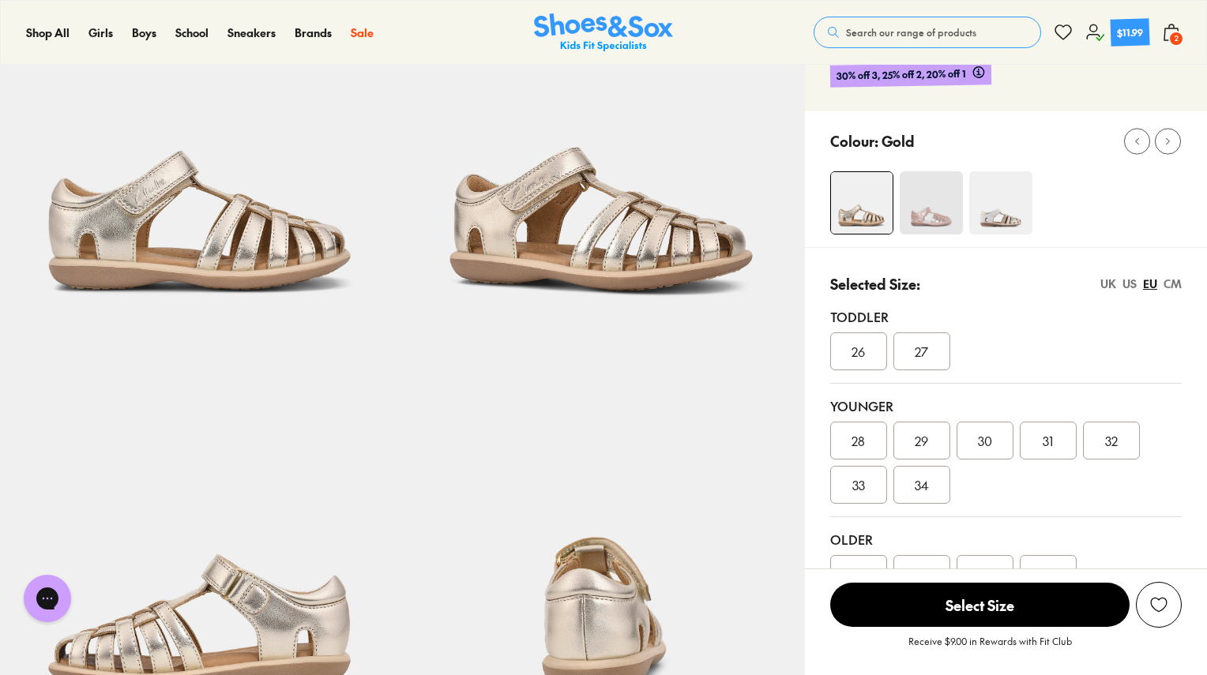
scroll to position [0, 0]
click at [1127, 284] on div "US" at bounding box center [1130, 284] width 14 height 17
click at [981, 442] on span "012" at bounding box center [985, 440] width 18 height 19
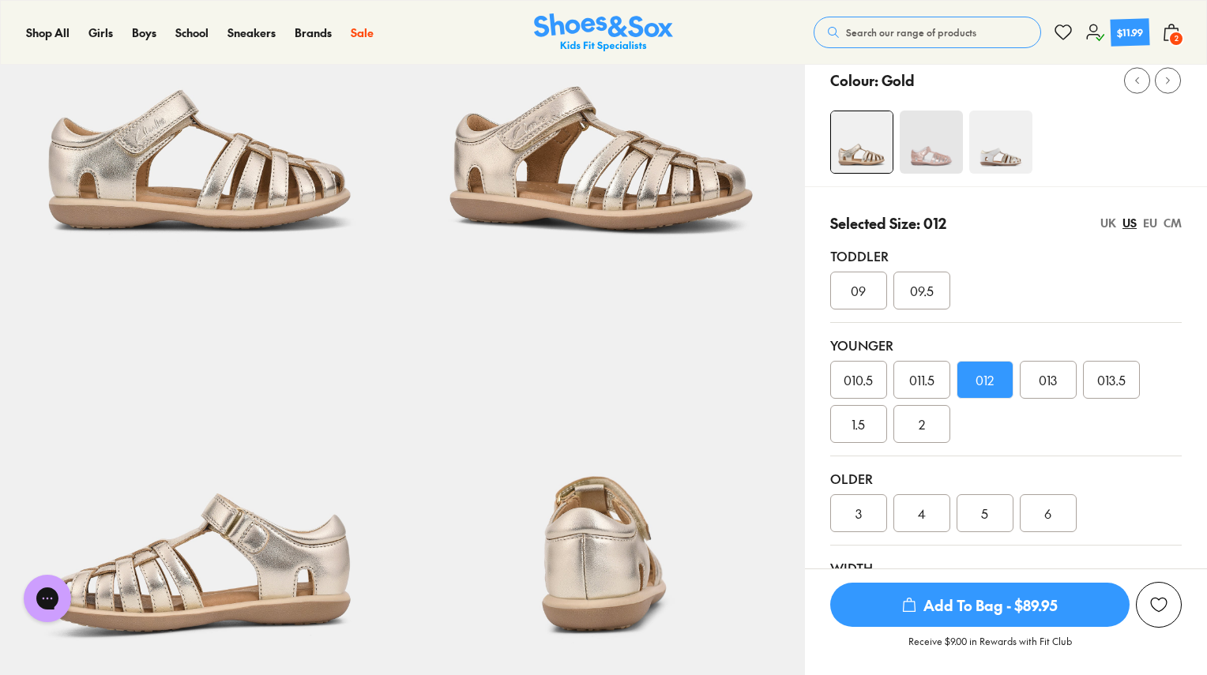
scroll to position [237, 0]
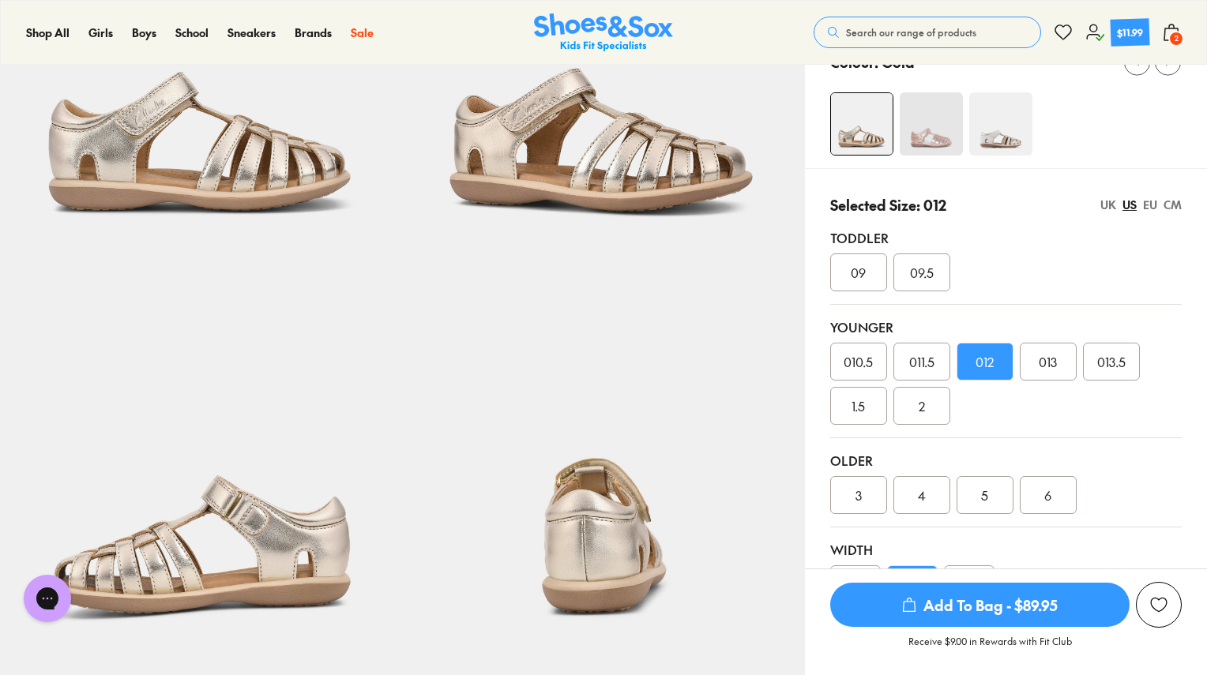
click at [1014, 604] on span "Add To Bag - $89.95" at bounding box center [979, 605] width 299 height 44
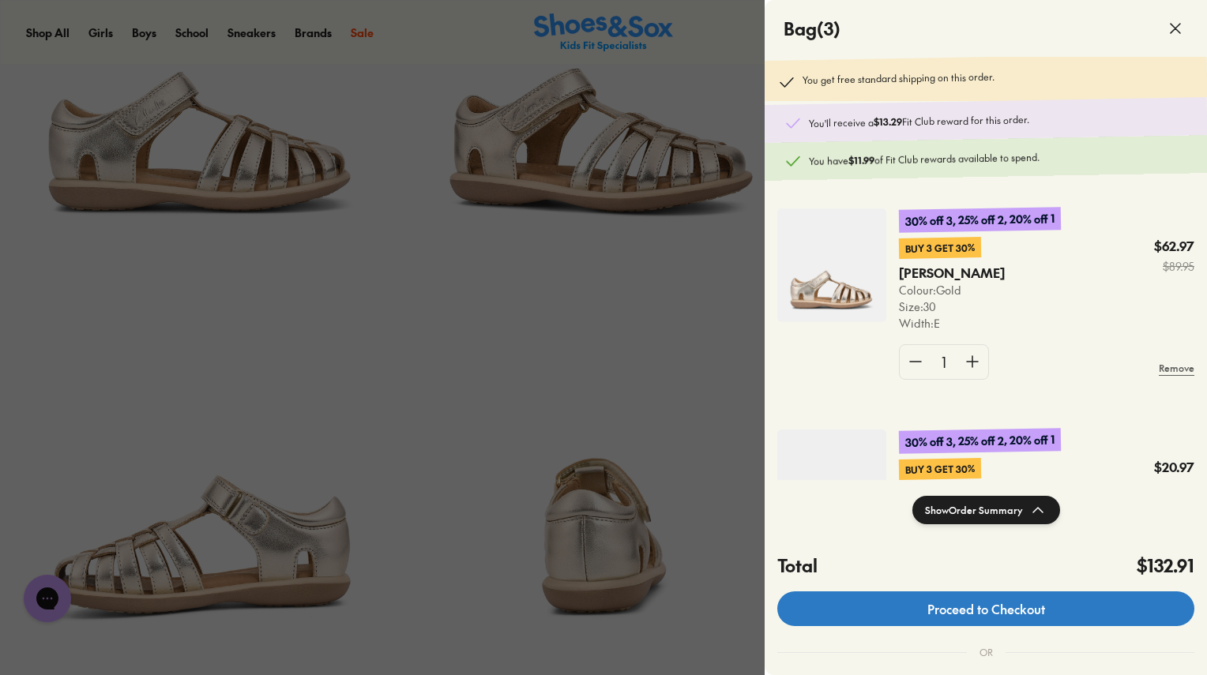
click at [988, 608] on link "Proceed to Checkout" at bounding box center [985, 609] width 417 height 35
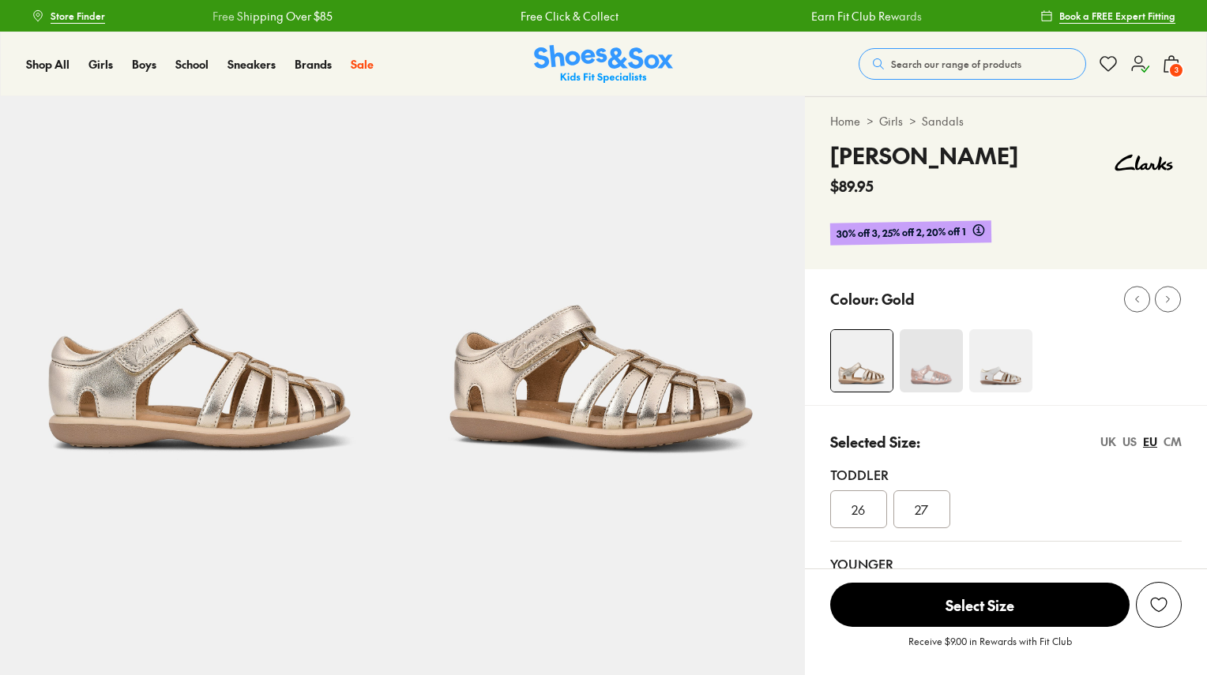
click at [1179, 68] on span "3" at bounding box center [1176, 70] width 16 height 16
select select "*"
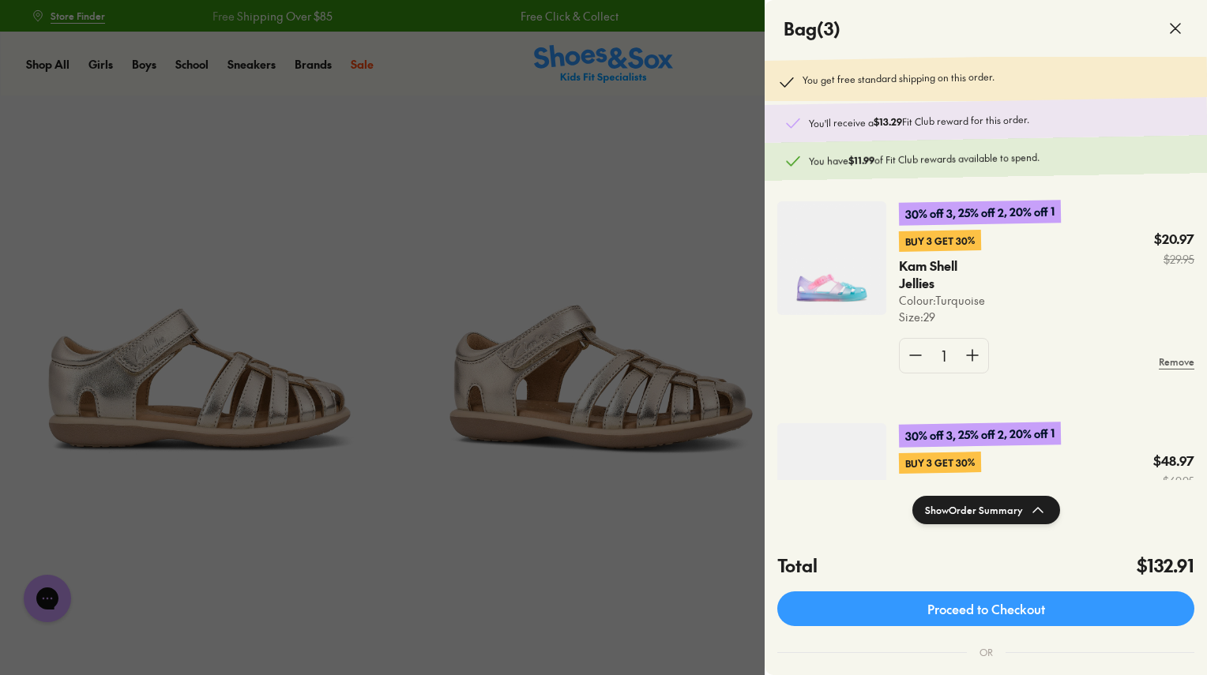
scroll to position [237, 0]
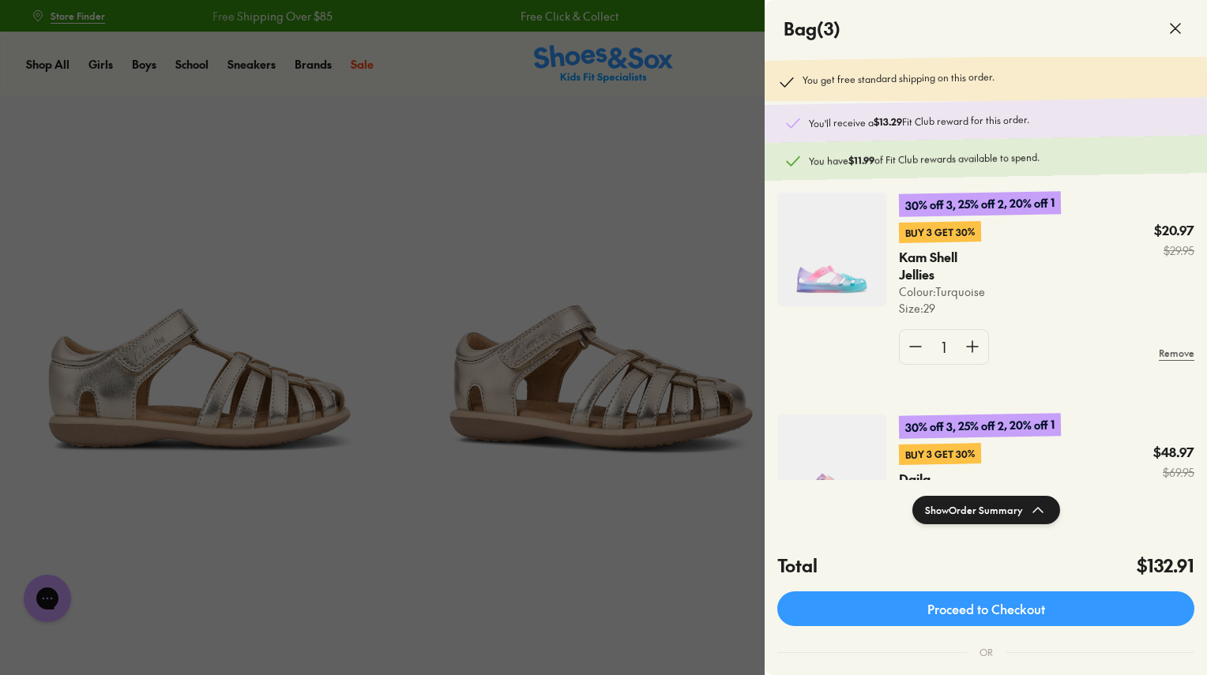
click at [826, 283] on img at bounding box center [831, 250] width 109 height 114
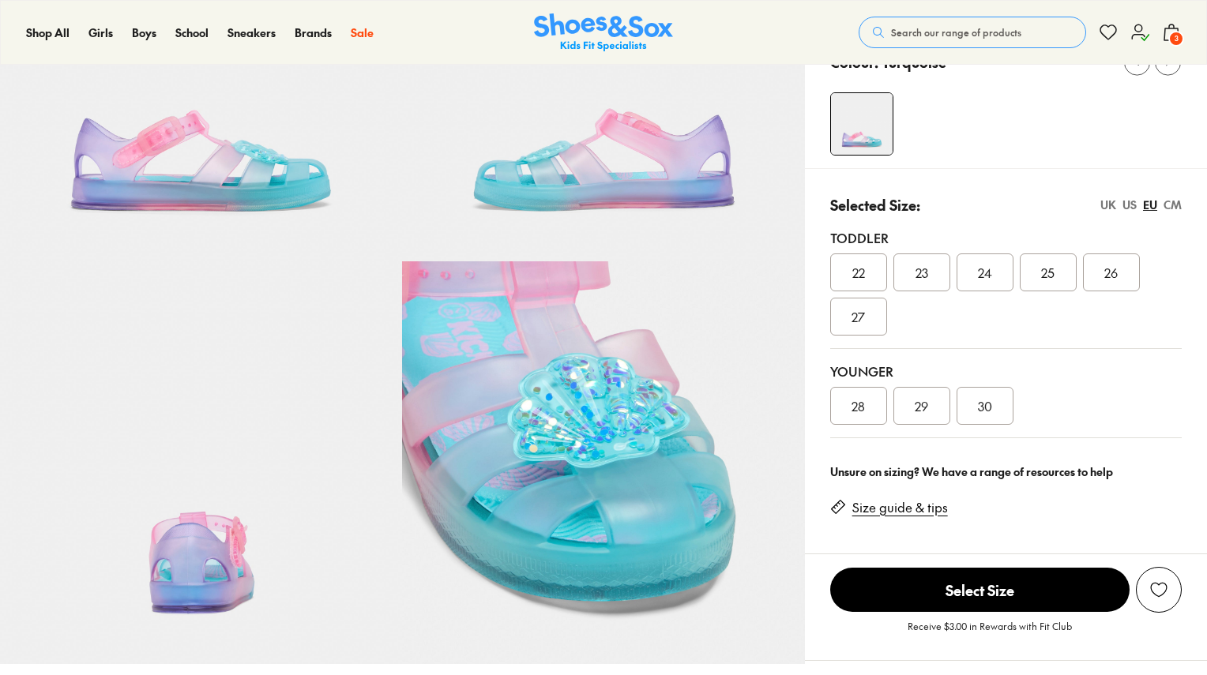
select select "*"
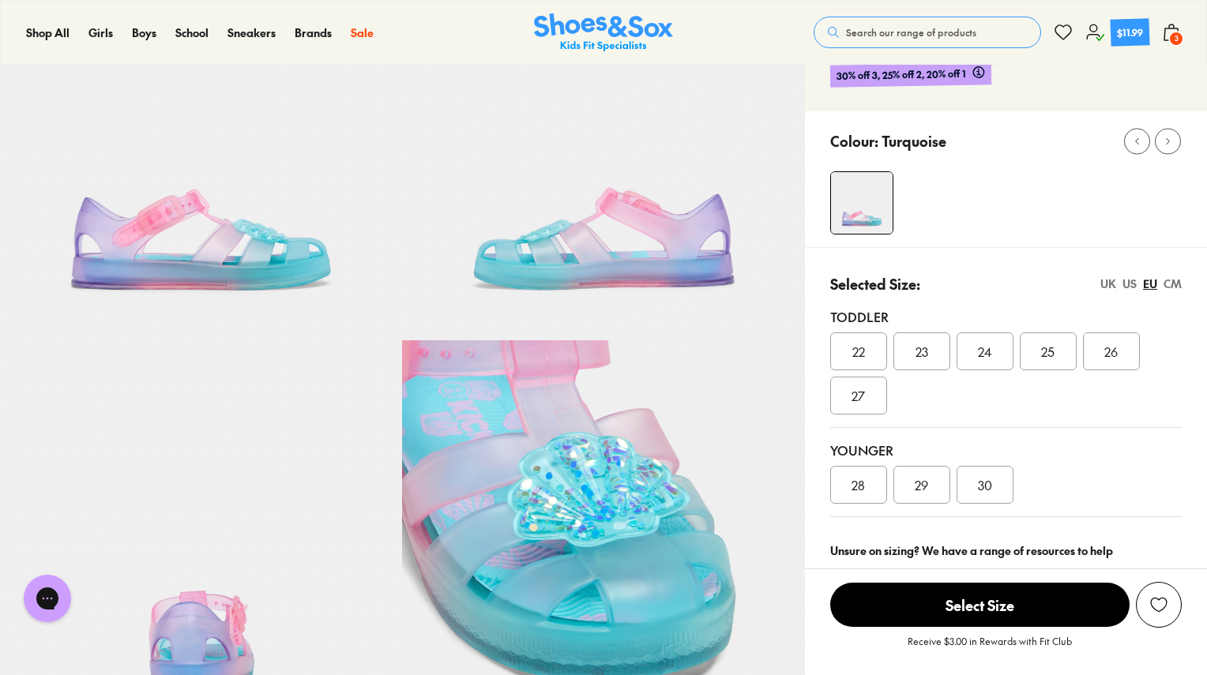
click at [1150, 284] on div "EU" at bounding box center [1150, 284] width 14 height 17
click at [982, 487] on span "30" at bounding box center [985, 485] width 14 height 19
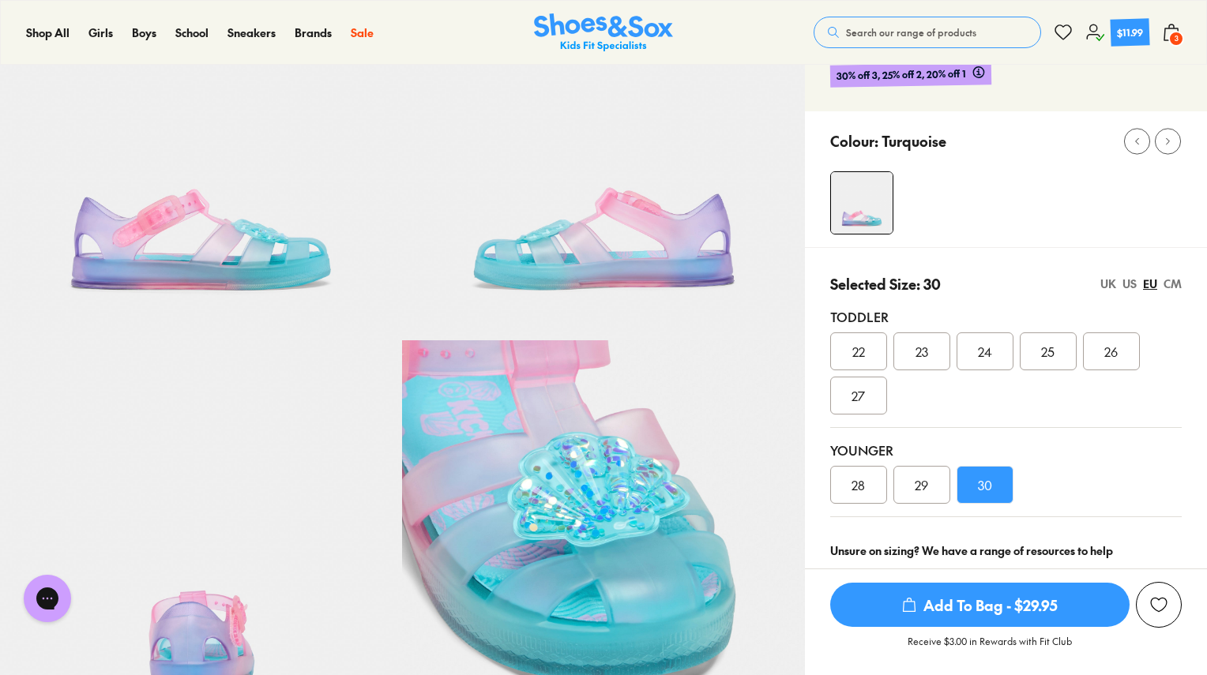
click at [996, 608] on span "Add To Bag - $29.95" at bounding box center [979, 605] width 299 height 44
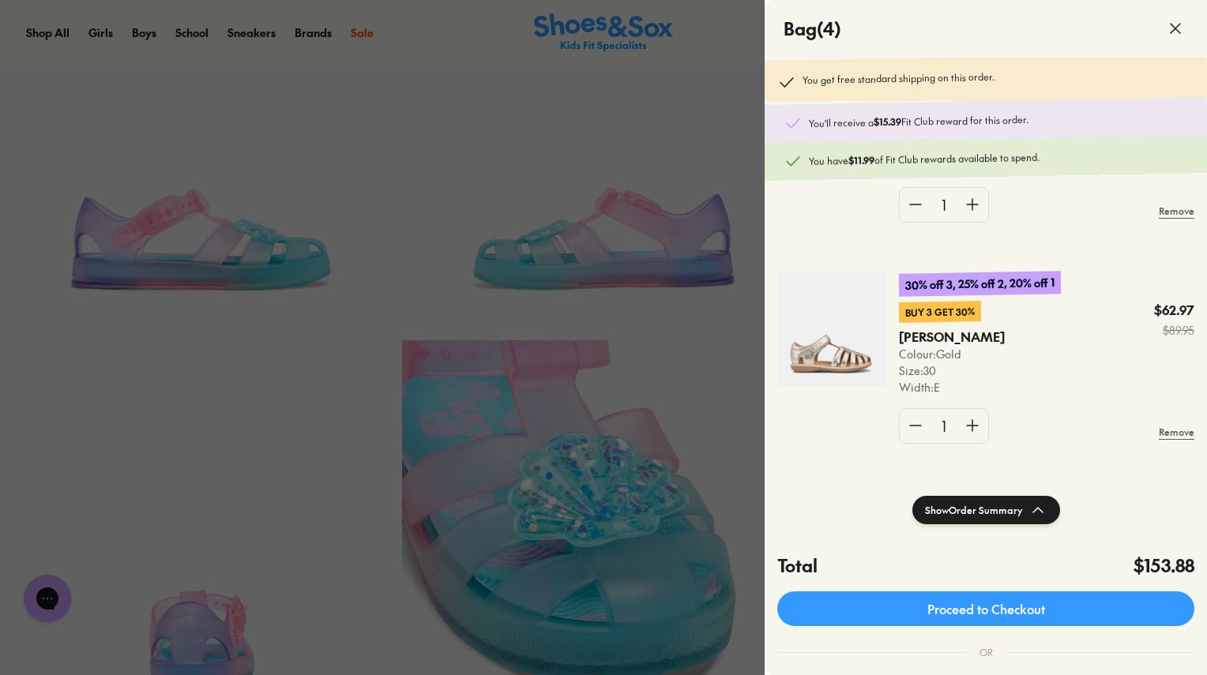
scroll to position [395, 0]
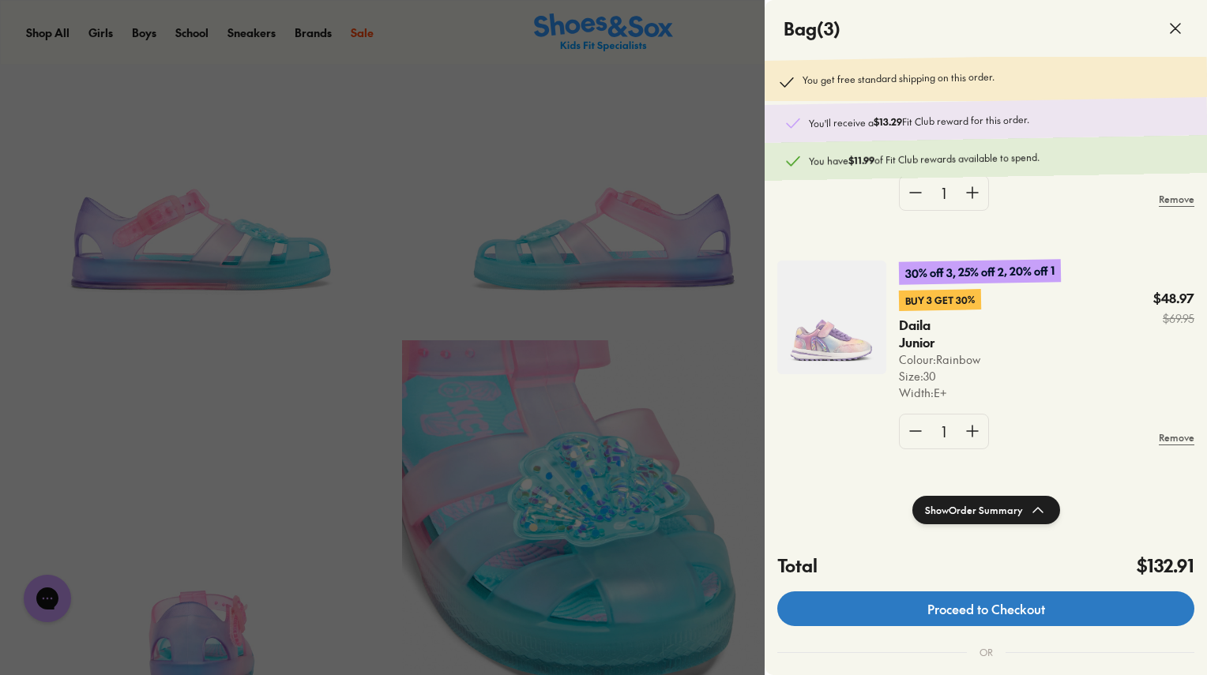
click at [983, 609] on link "Proceed to Checkout" at bounding box center [985, 609] width 417 height 35
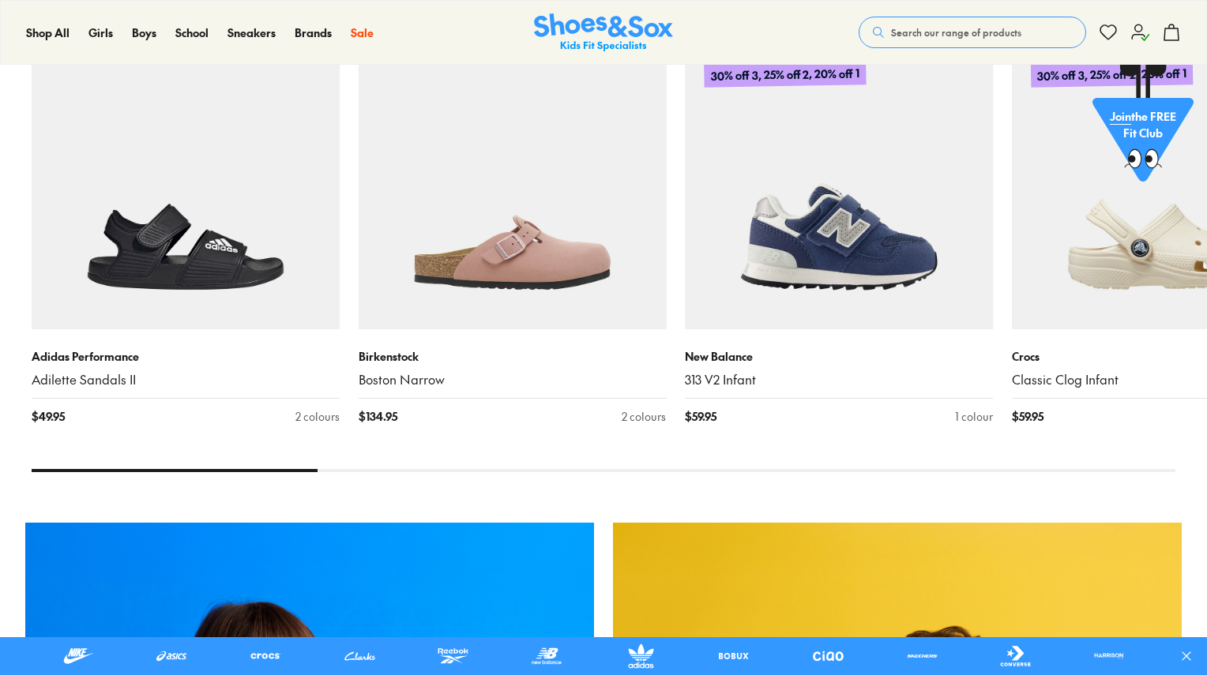
scroll to position [788, 0]
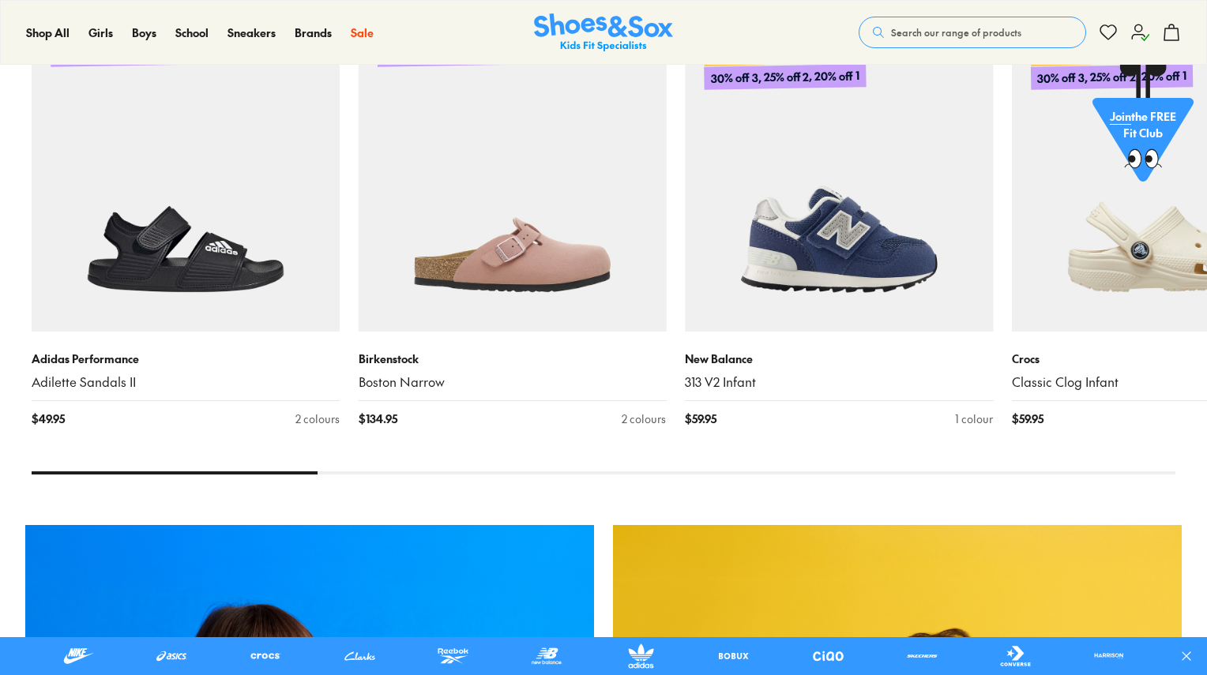
click at [1141, 34] on use at bounding box center [1140, 32] width 17 height 16
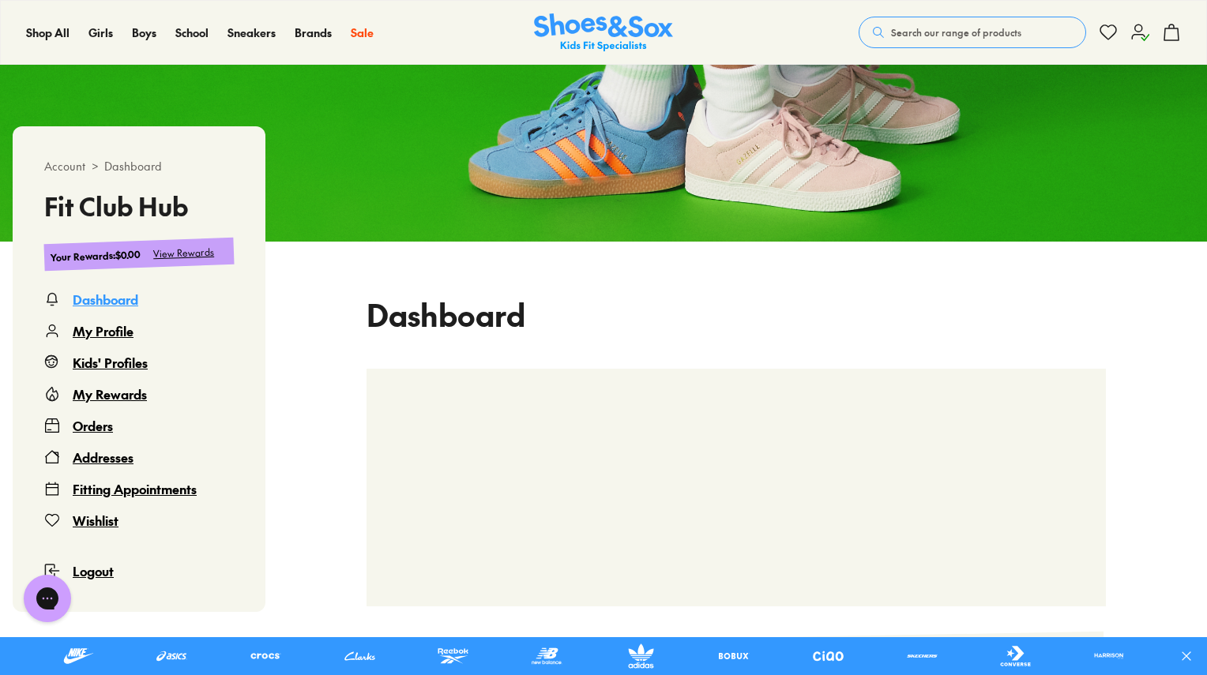
click at [105, 574] on span "Logout" at bounding box center [93, 570] width 41 height 17
